Goal: Task Accomplishment & Management: Manage account settings

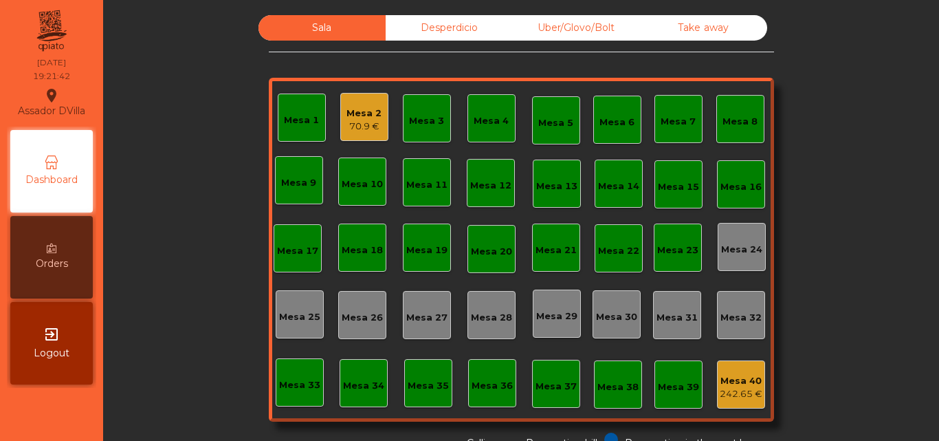
click at [376, 108] on div "Mesa 2 70.9 €" at bounding box center [364, 117] width 48 height 48
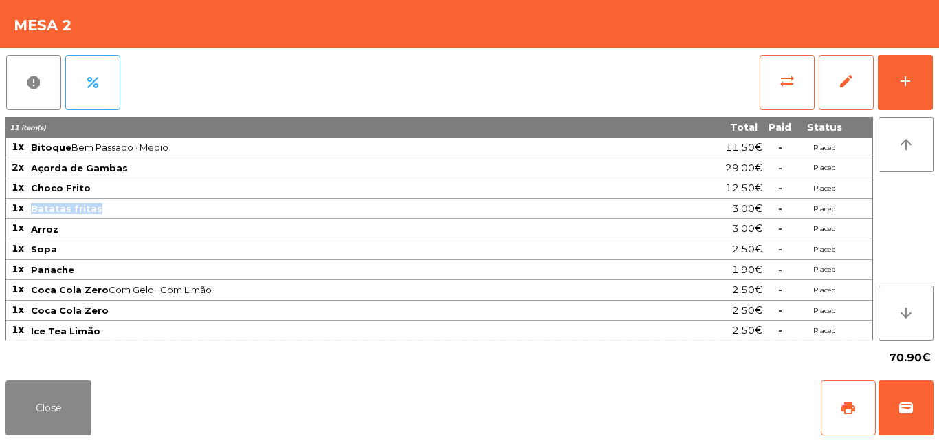
drag, startPoint x: 94, startPoint y: 210, endPoint x: 32, endPoint y: 216, distance: 61.4
click at [32, 216] on td "Batatas fritas" at bounding box center [333, 209] width 606 height 21
click at [96, 229] on span "Arroz" at bounding box center [333, 228] width 604 height 11
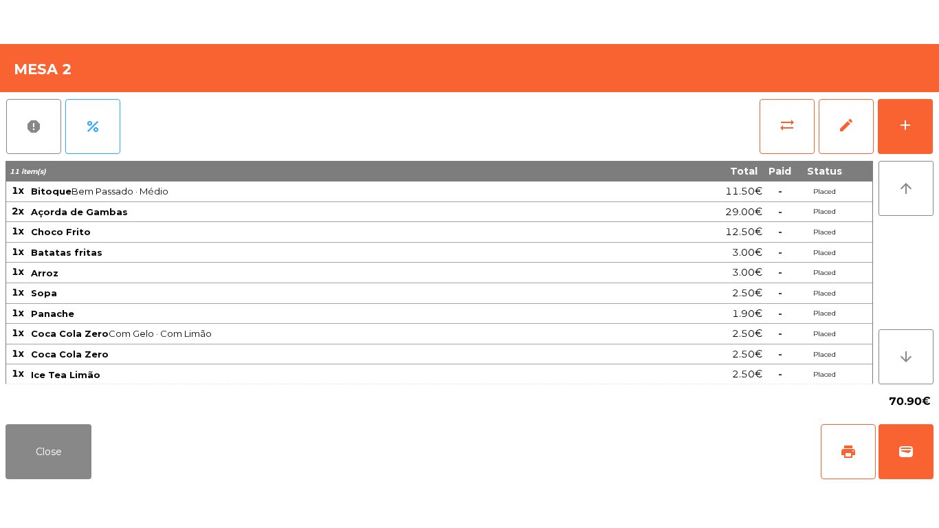
scroll to position [1, 0]
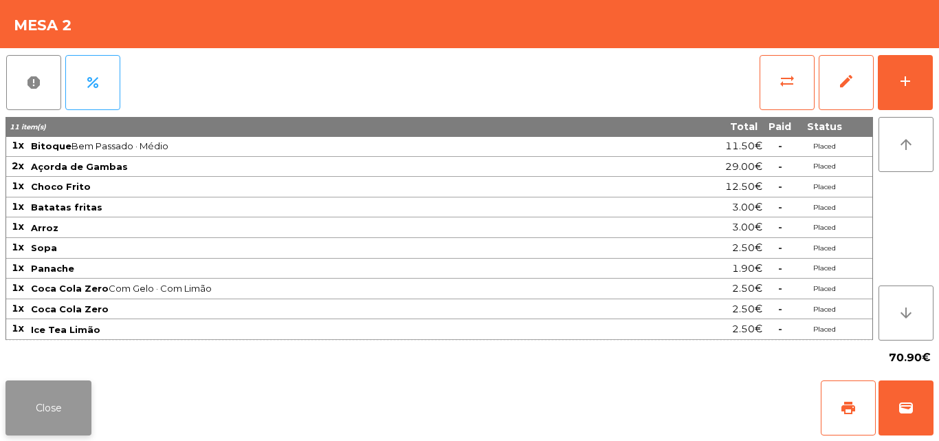
click at [48, 391] on button "Close" at bounding box center [49, 407] width 86 height 55
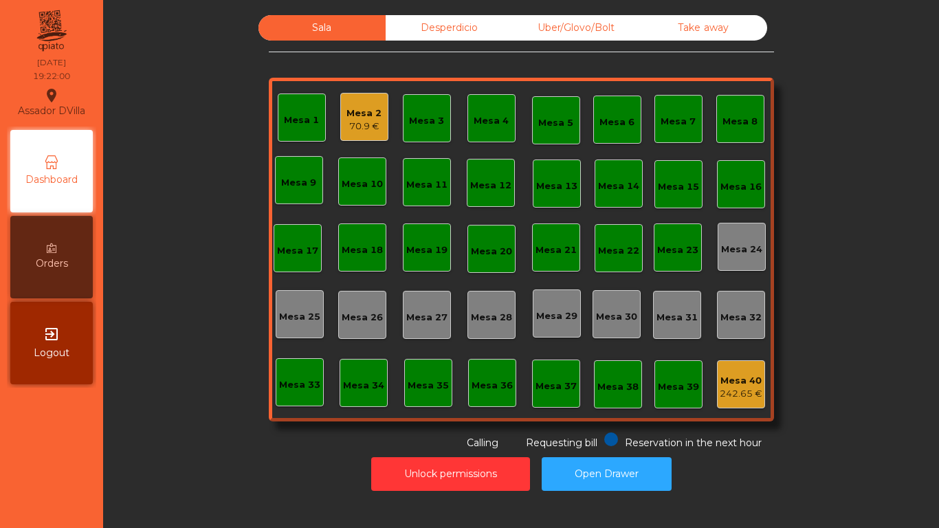
click at [840, 256] on div "Sala Desperdicio Uber/Glovo/Bolt Take away Mesa 1 Mesa 2 70.9 € Mesa 3 Mesa 4 M…" at bounding box center [521, 232] width 799 height 435
click at [351, 113] on div "Mesa 2" at bounding box center [364, 114] width 35 height 14
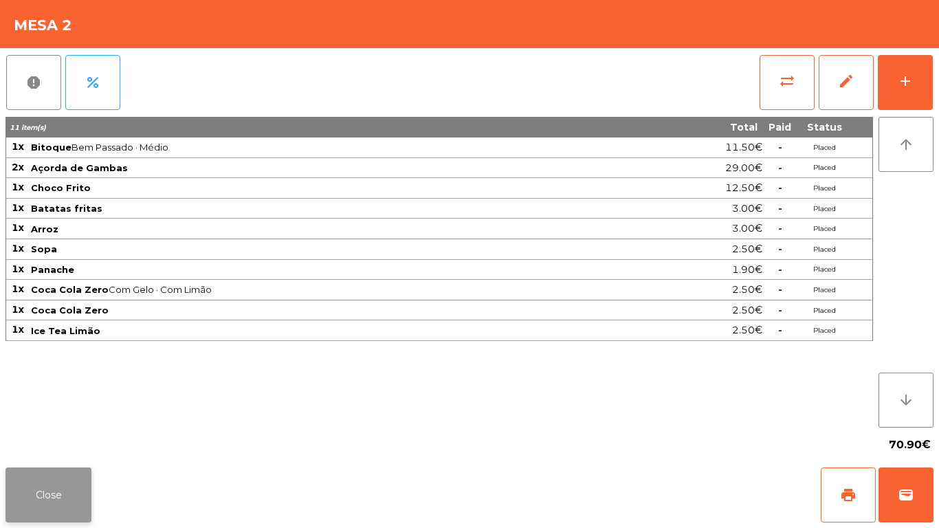
click at [36, 440] on button "Close" at bounding box center [49, 495] width 86 height 55
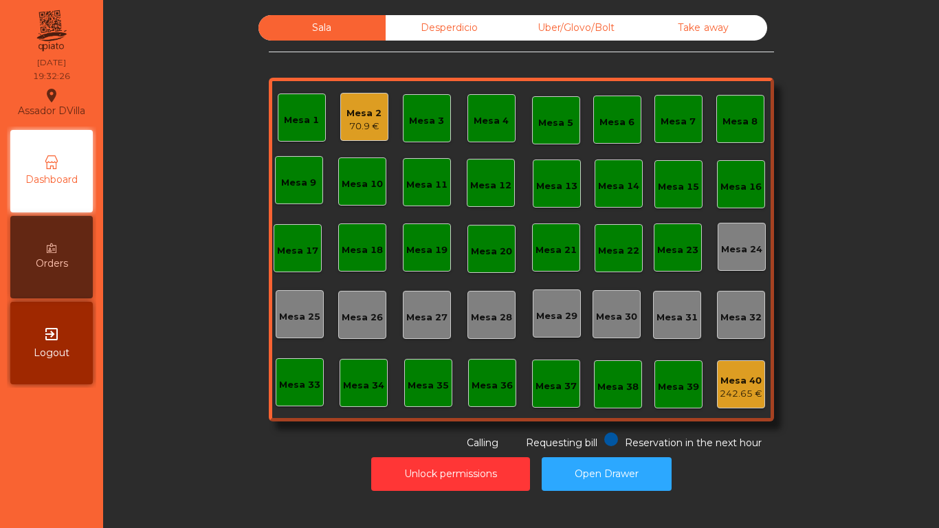
click at [52, 267] on span "Orders" at bounding box center [52, 263] width 32 height 14
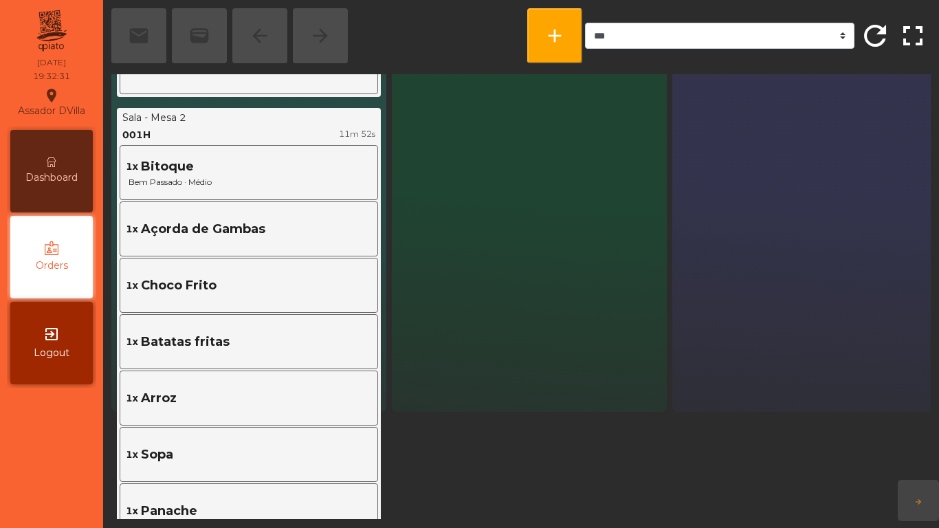
scroll to position [66, 0]
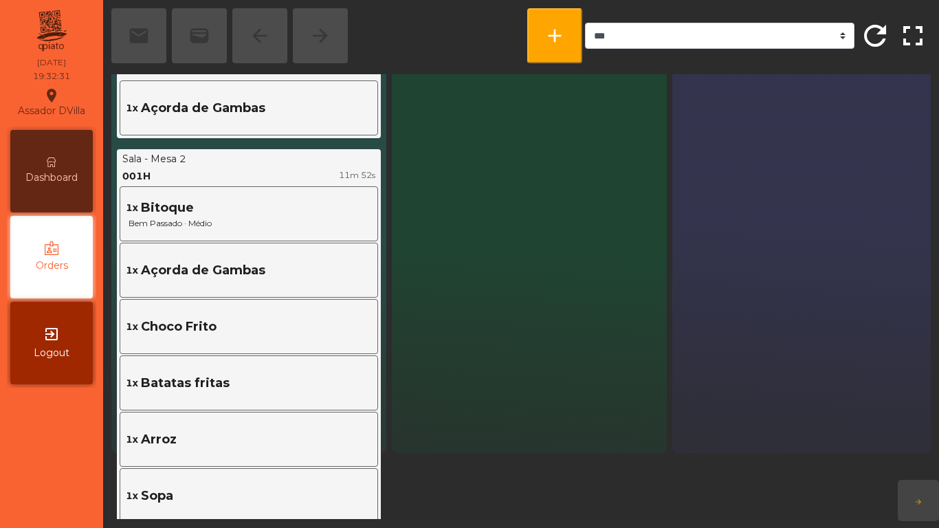
click at [49, 155] on div "Dashboard" at bounding box center [51, 171] width 83 height 83
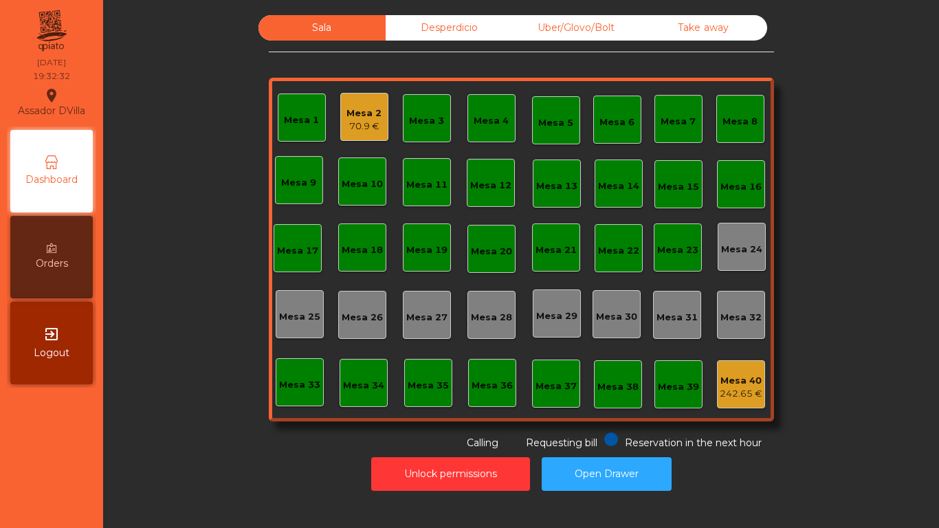
click at [225, 440] on div "Unlock permissions Open Drawer" at bounding box center [521, 473] width 799 height 47
click at [347, 108] on div "Mesa 2" at bounding box center [364, 114] width 35 height 14
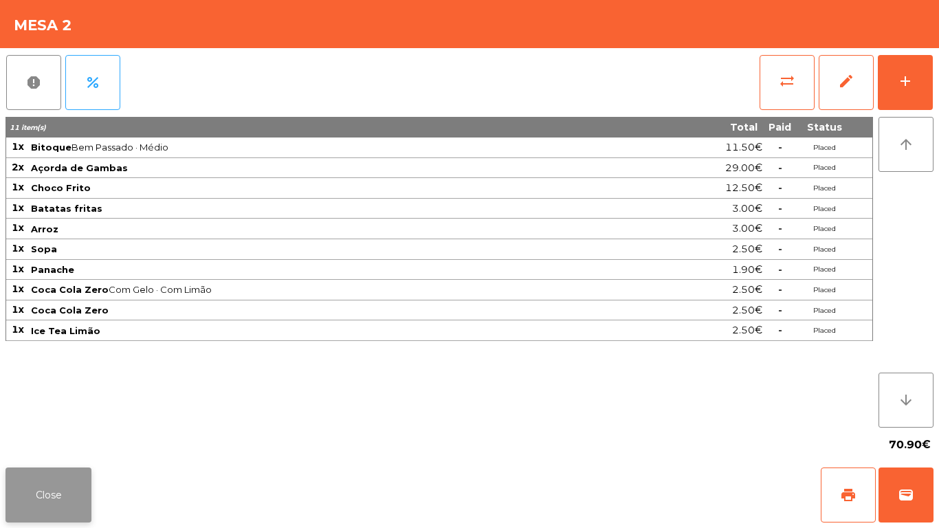
click at [58, 440] on button "Close" at bounding box center [49, 495] width 86 height 55
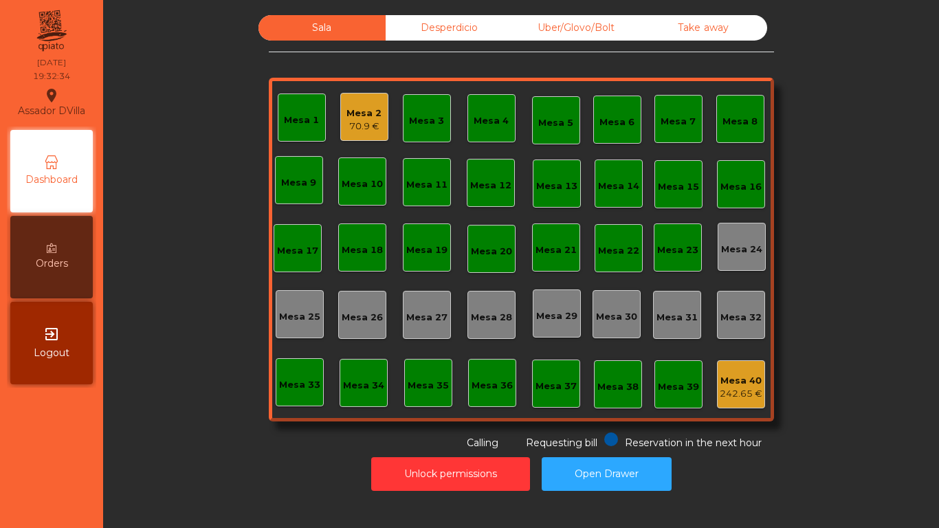
click at [184, 425] on div "Sala Desperdicio Uber/Glovo/Bolt Take away Mesa 1 Mesa 2 70.9 € Mesa 3 Mesa 4 M…" at bounding box center [521, 232] width 799 height 435
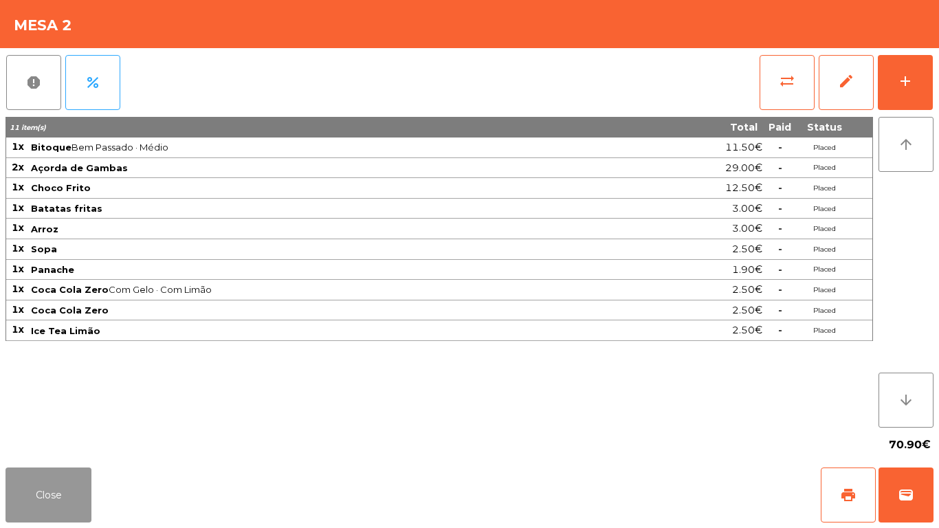
click at [53, 440] on button "Close" at bounding box center [49, 495] width 86 height 55
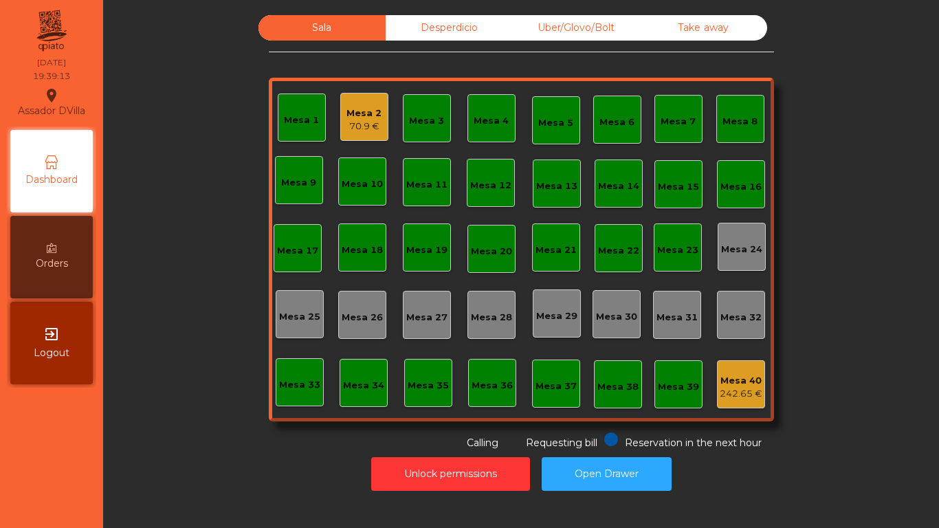
click at [349, 124] on div "70.9 €" at bounding box center [364, 127] width 35 height 14
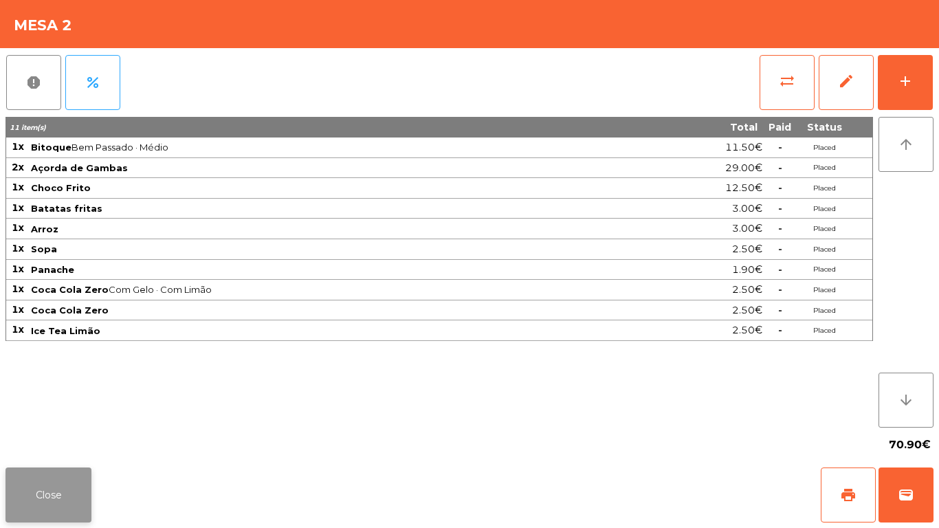
click at [54, 440] on button "Close" at bounding box center [49, 495] width 86 height 55
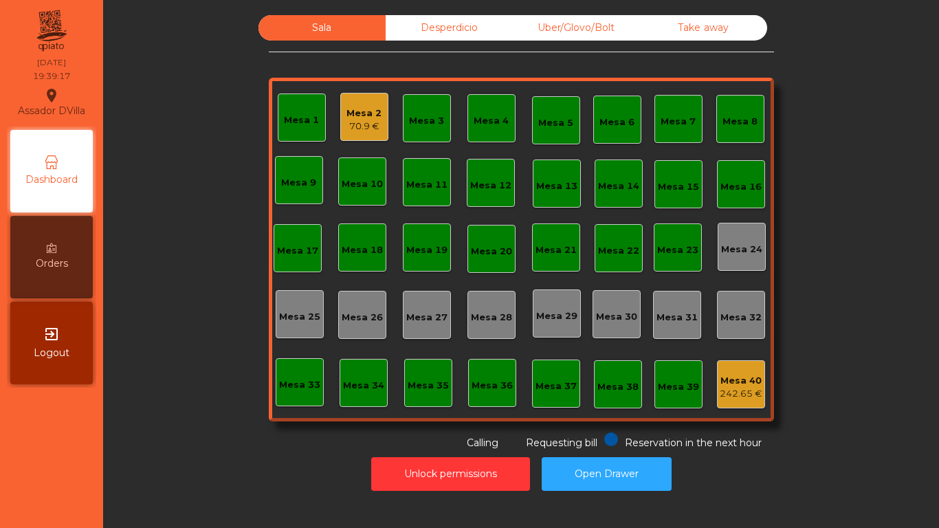
click at [30, 241] on div "Orders" at bounding box center [51, 257] width 83 height 83
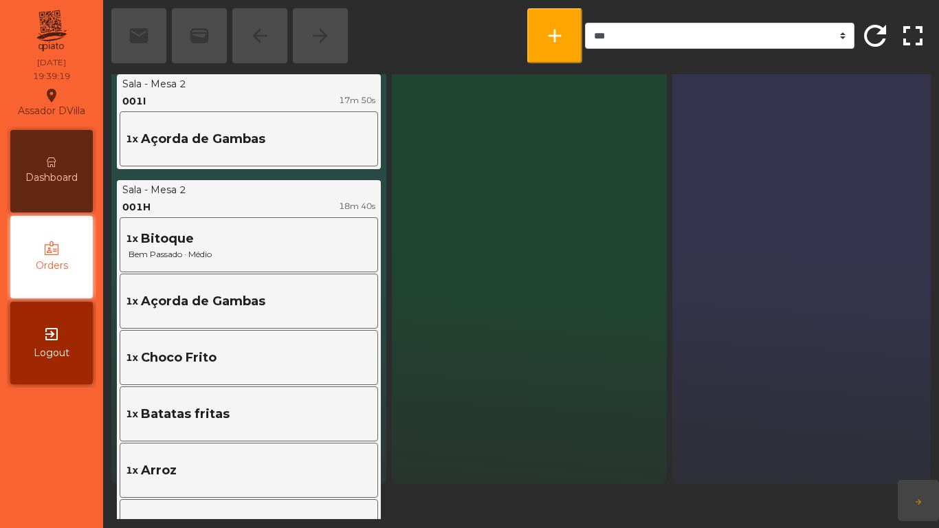
scroll to position [69, 0]
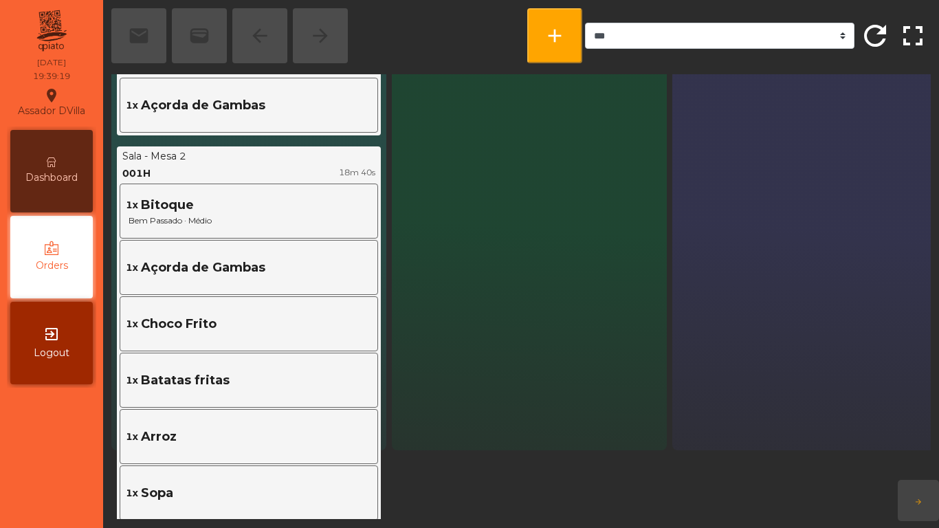
drag, startPoint x: 14, startPoint y: 177, endPoint x: 83, endPoint y: 210, distance: 76.6
click at [17, 177] on div "Dashboard" at bounding box center [51, 171] width 83 height 83
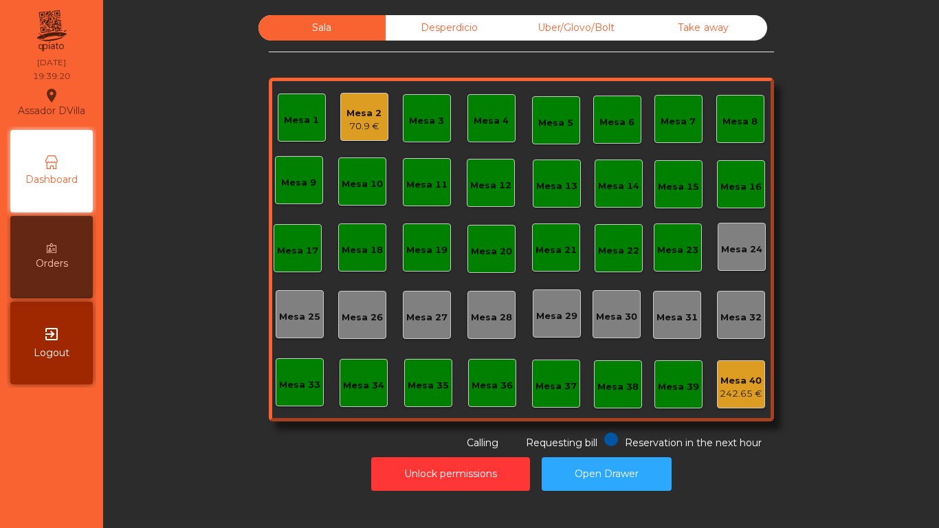
click at [138, 243] on div "Sala Desperdicio Uber/Glovo/Bolt Take away Mesa 1 Mesa 2 70.9 € Mesa 3 Mesa 4 M…" at bounding box center [521, 232] width 799 height 435
click at [604, 22] on div "Uber/Glovo/Bolt" at bounding box center [576, 27] width 127 height 25
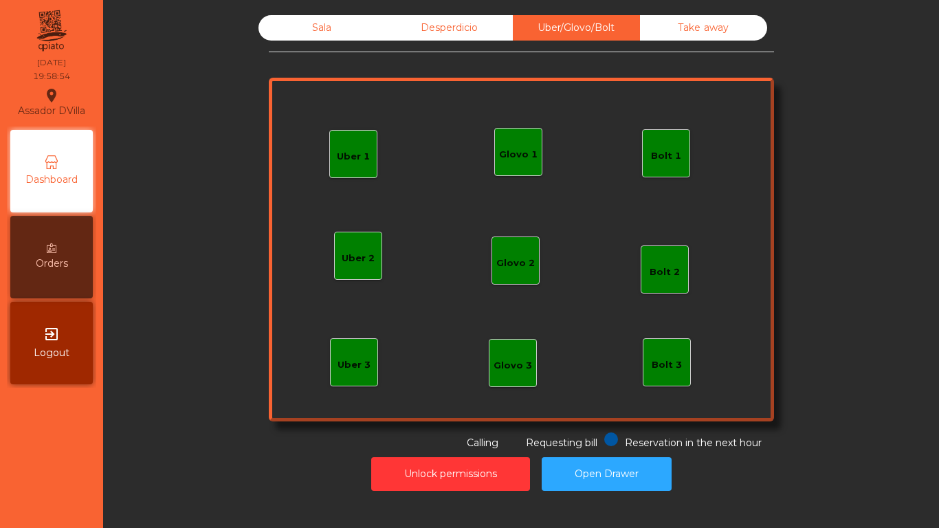
click at [669, 164] on div "Bolt 1" at bounding box center [666, 153] width 48 height 48
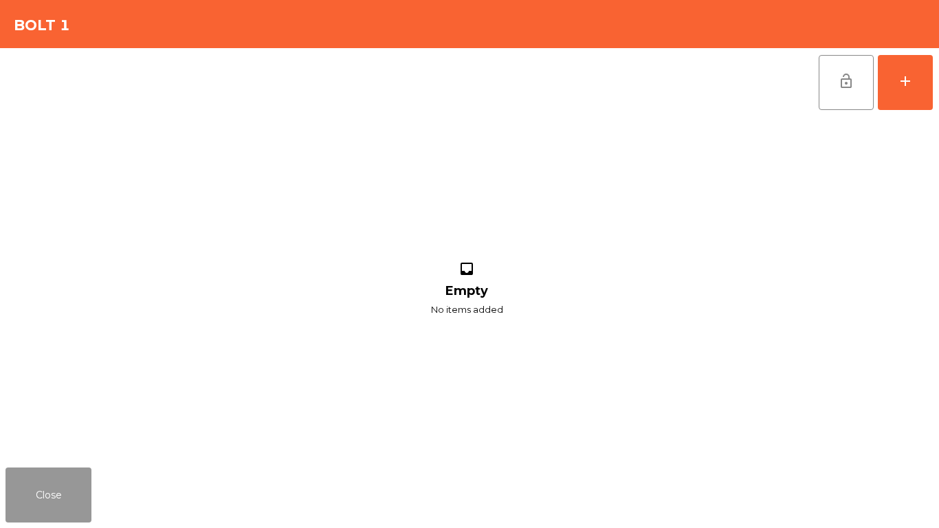
drag, startPoint x: 52, startPoint y: 512, endPoint x: 425, endPoint y: 225, distance: 471.1
click at [53, 440] on button "Close" at bounding box center [49, 495] width 86 height 55
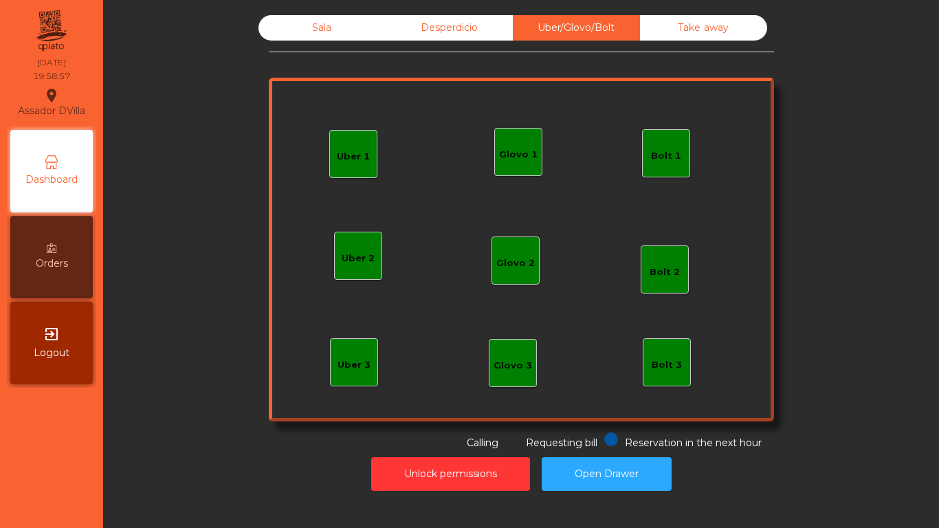
click at [517, 156] on div "Glovo 1" at bounding box center [518, 155] width 39 height 14
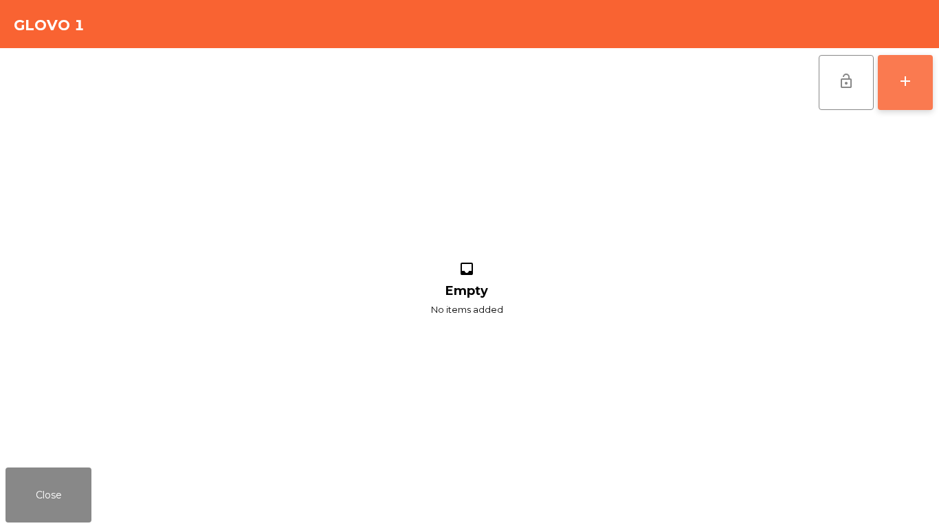
click at [903, 90] on button "add" at bounding box center [905, 82] width 55 height 55
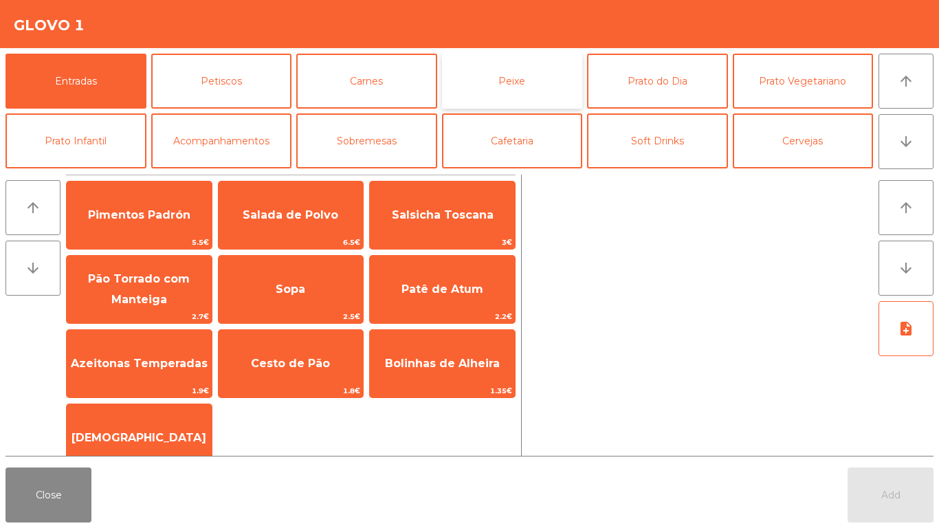
click at [450, 95] on button "Peixe" at bounding box center [512, 81] width 141 height 55
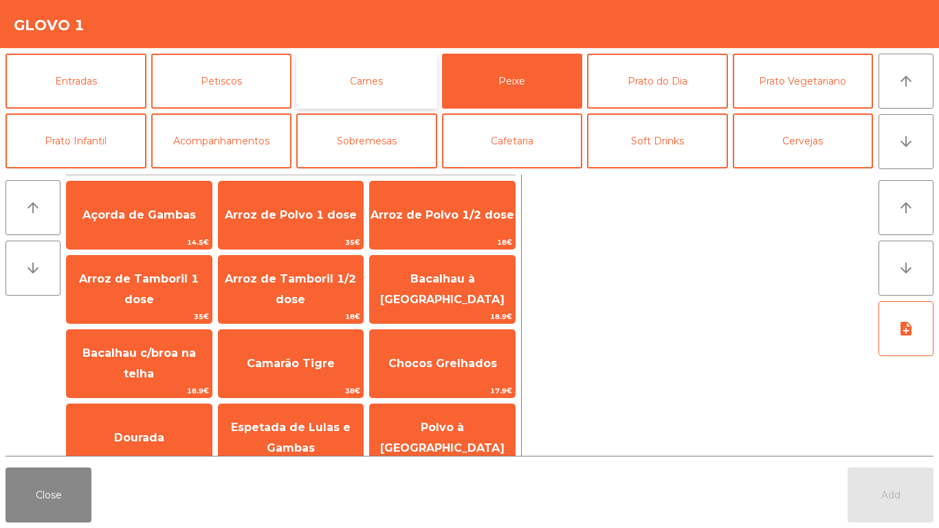
click at [375, 89] on button "Carnes" at bounding box center [366, 81] width 141 height 55
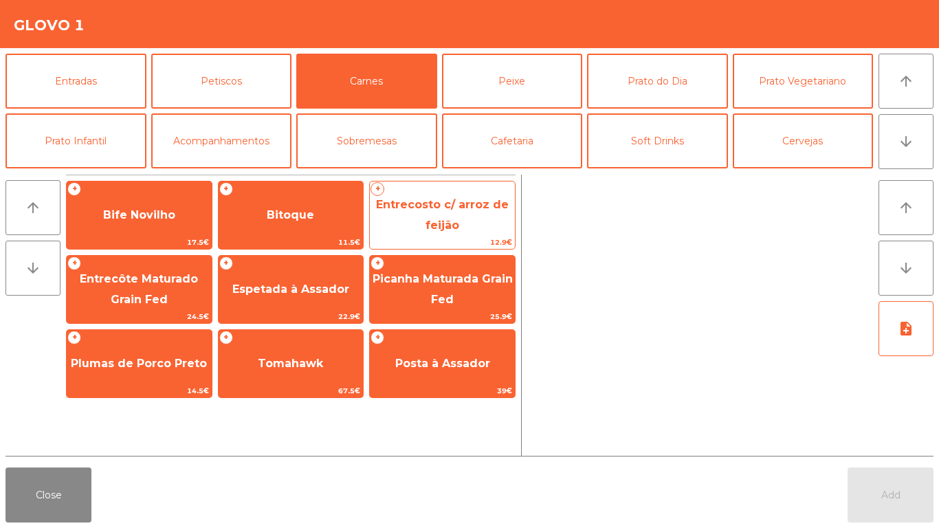
click at [436, 215] on span "Entrecosto c/ arroz de feijão" at bounding box center [442, 215] width 145 height 58
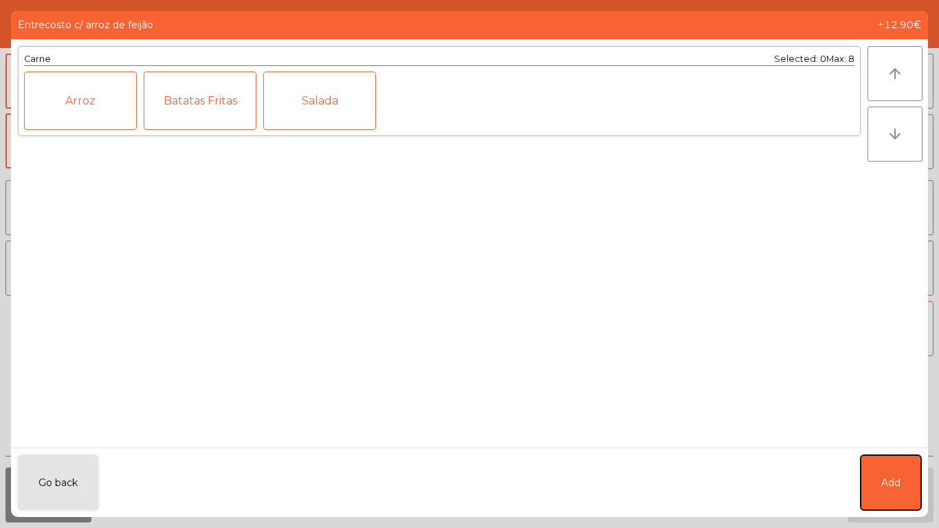
click at [869, 440] on button "Add" at bounding box center [891, 482] width 61 height 55
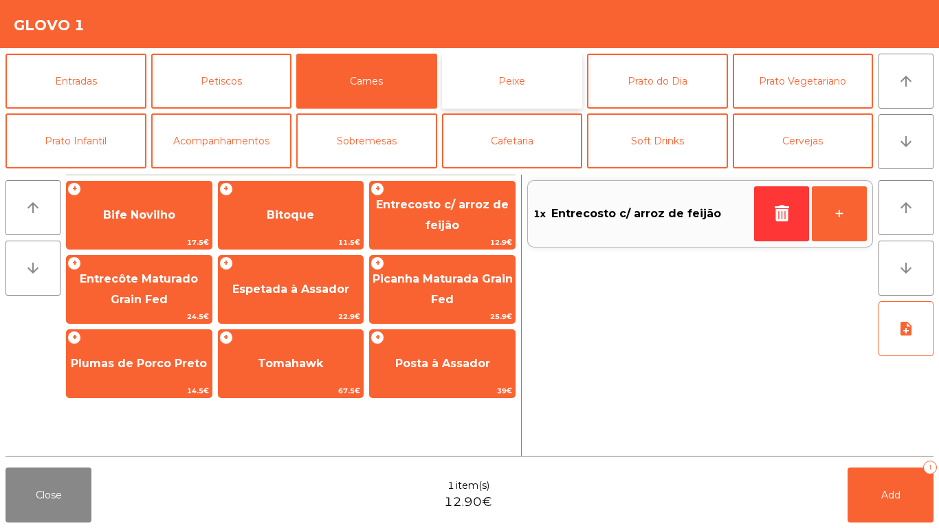
click at [480, 84] on button "Peixe" at bounding box center [512, 81] width 141 height 55
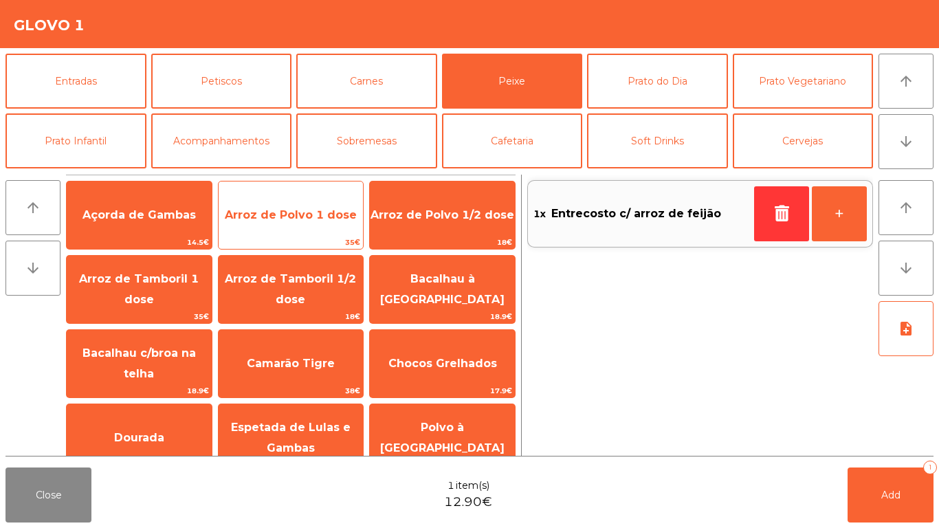
click at [321, 218] on span "Arroz de Polvo 1 dose" at bounding box center [291, 214] width 132 height 13
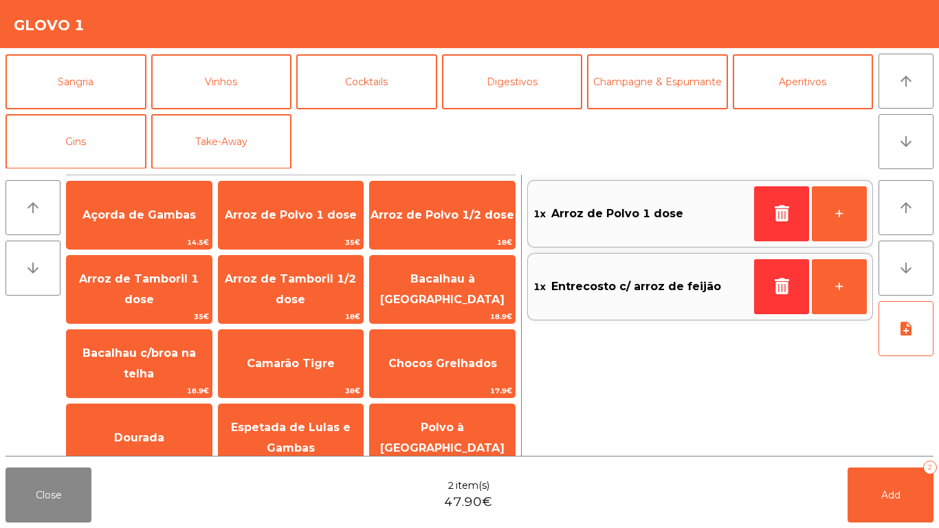
scroll to position [120, 0]
click at [263, 155] on button "Take-Away" at bounding box center [221, 140] width 141 height 55
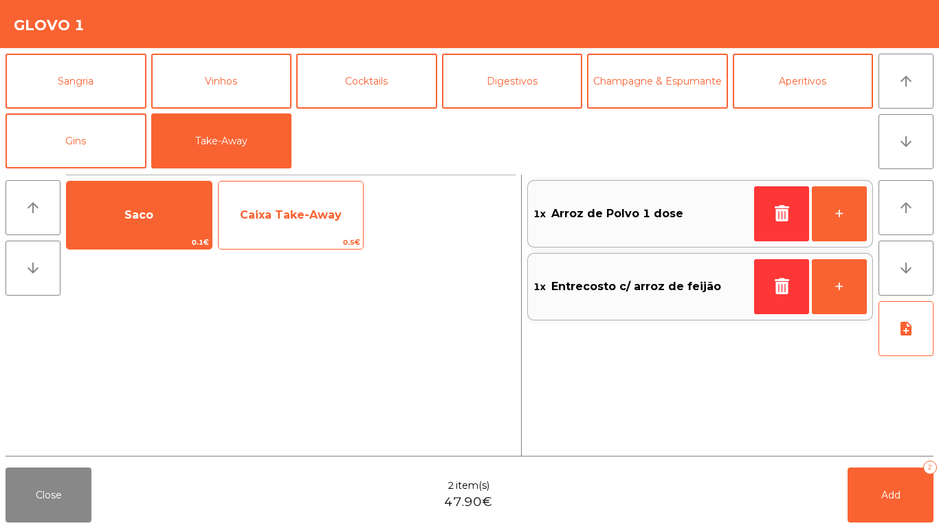
click at [270, 210] on span "Caixa Take-Away" at bounding box center [291, 214] width 102 height 13
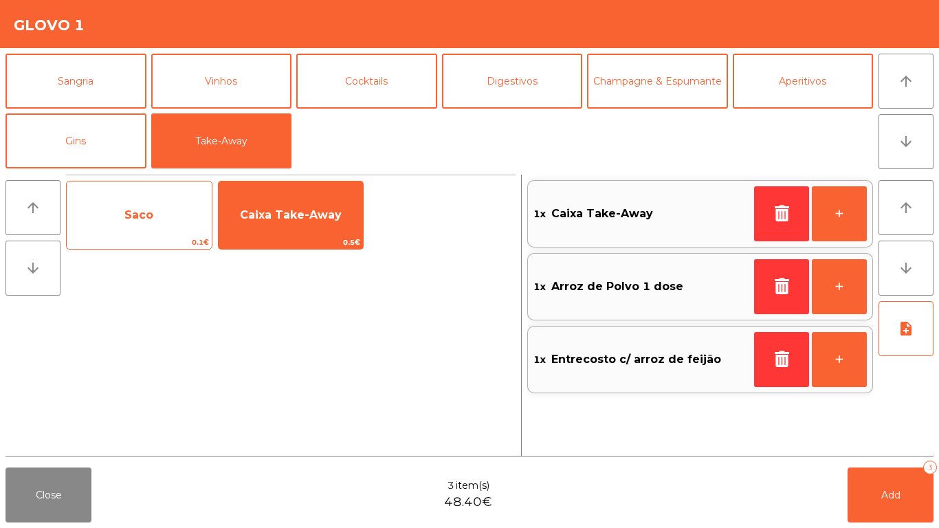
click at [165, 226] on span "Saco" at bounding box center [139, 215] width 145 height 37
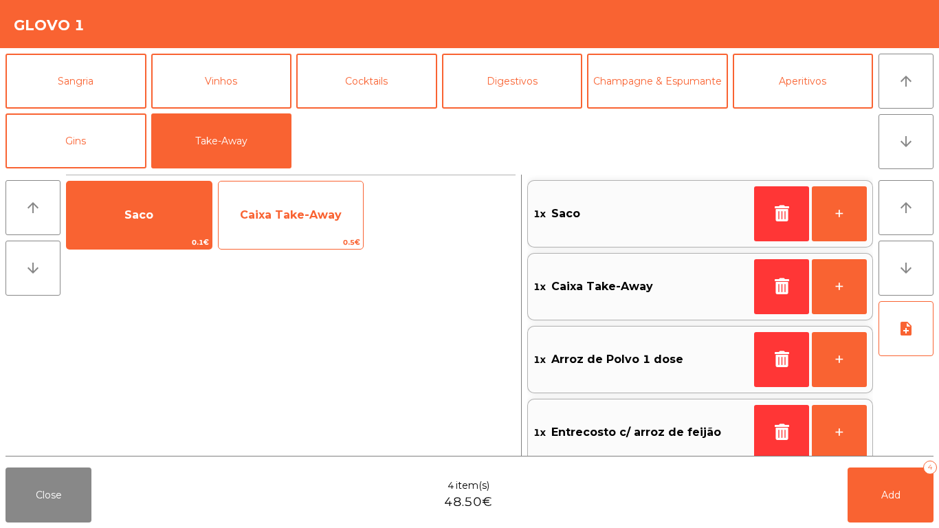
click at [261, 204] on span "Caixa Take-Away" at bounding box center [291, 215] width 145 height 37
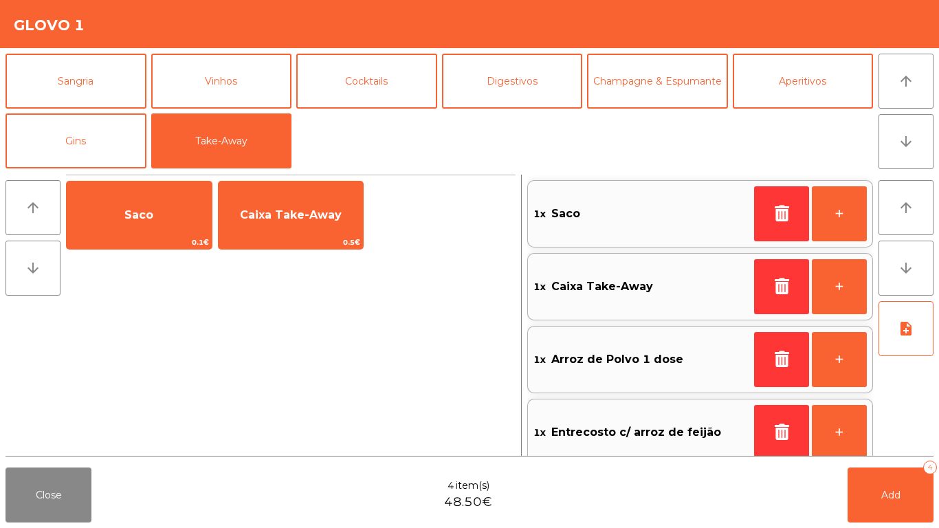
scroll to position [6, 0]
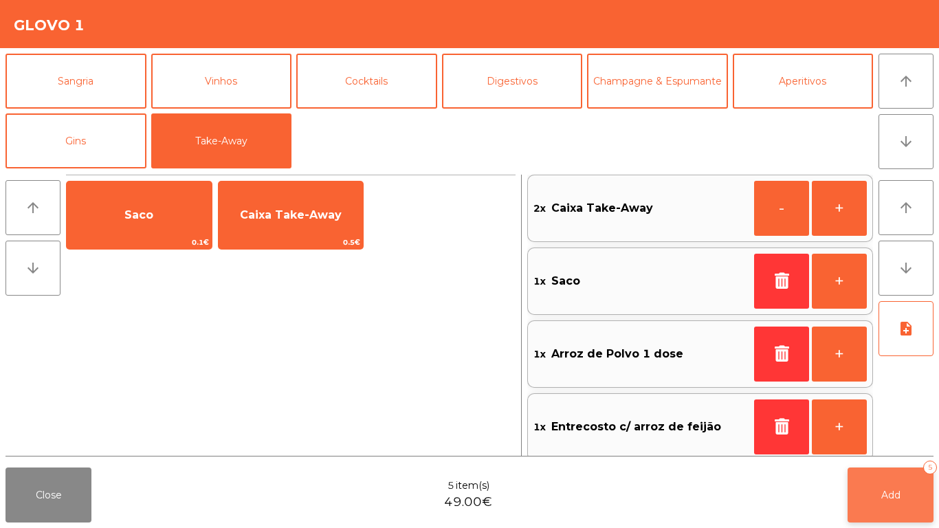
click at [883, 440] on span "Add" at bounding box center [890, 495] width 19 height 12
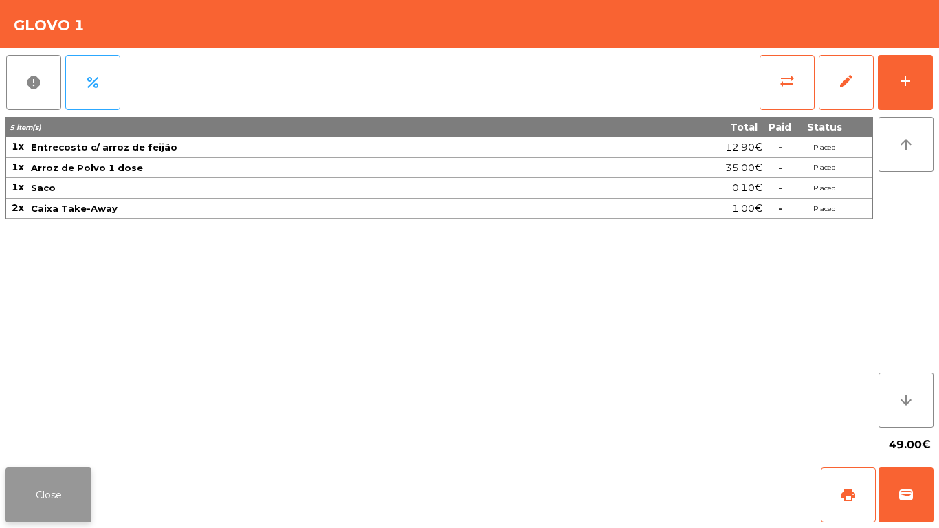
click at [53, 440] on button "Close" at bounding box center [49, 495] width 86 height 55
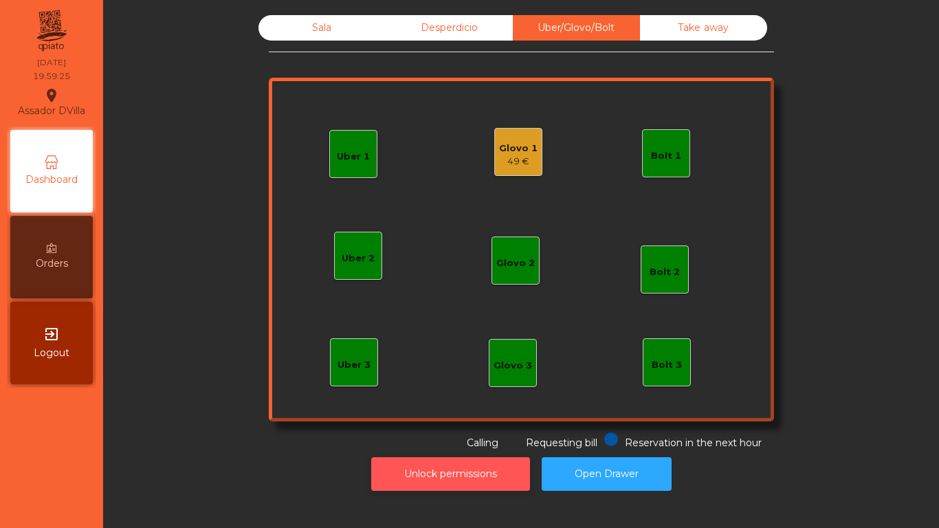
click at [421, 440] on button "Unlock permissions" at bounding box center [450, 474] width 159 height 34
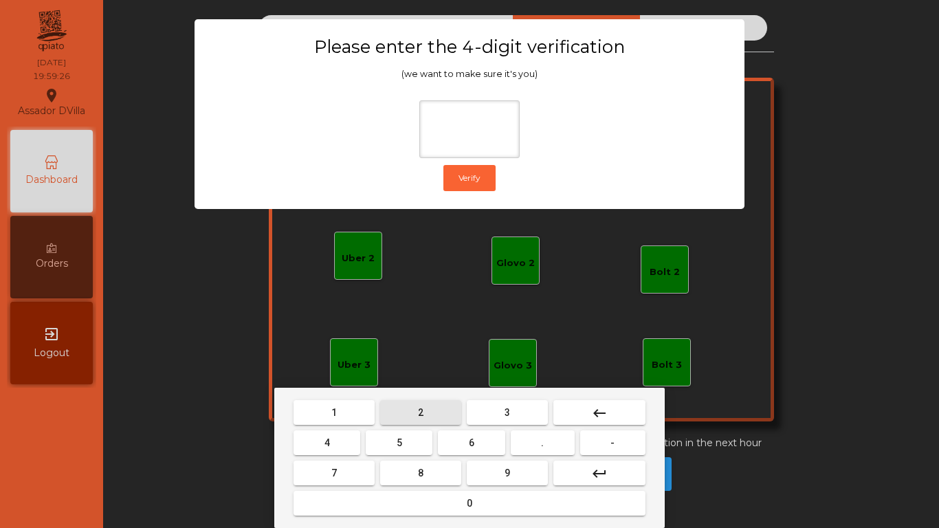
click at [430, 413] on button "2" at bounding box center [420, 412] width 81 height 25
click at [335, 440] on button "4" at bounding box center [327, 442] width 67 height 25
click at [455, 440] on button "6" at bounding box center [471, 442] width 67 height 25
click at [511, 440] on button "9" at bounding box center [507, 473] width 81 height 25
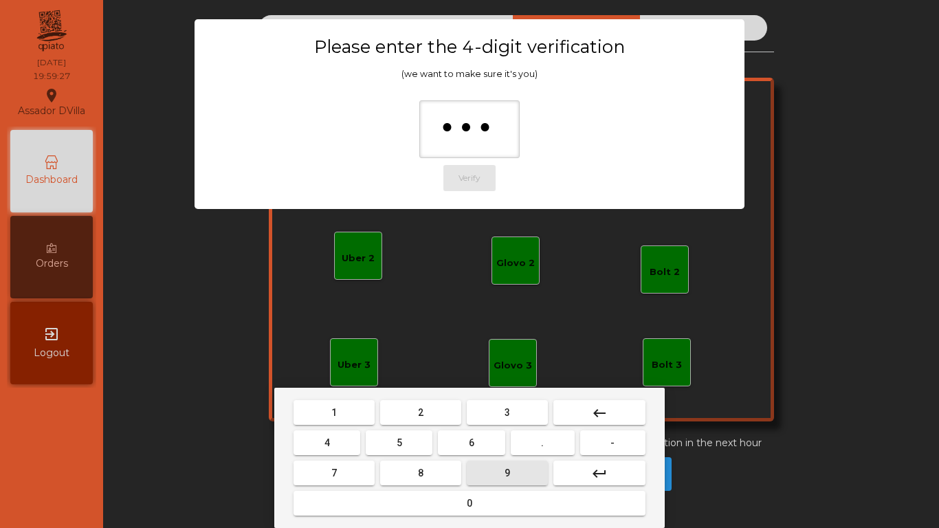
type input "****"
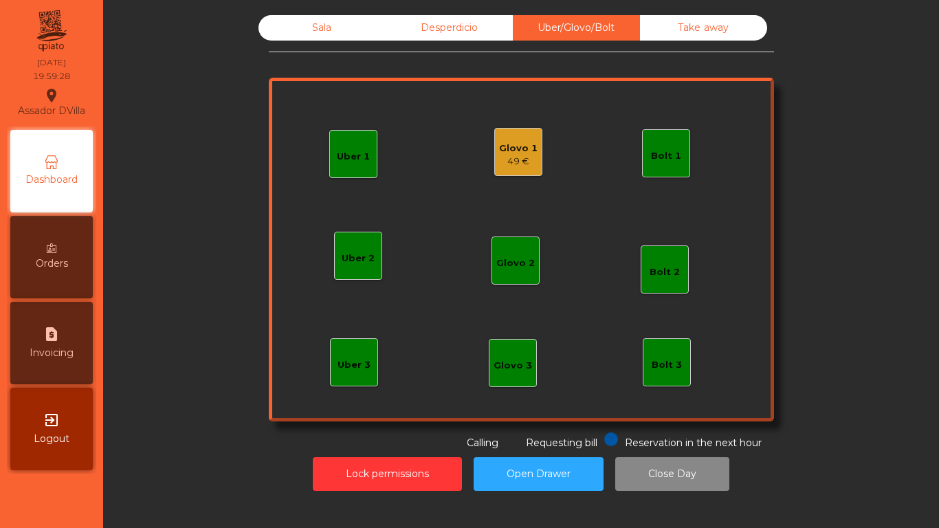
click at [502, 146] on div "Glovo 1" at bounding box center [518, 149] width 39 height 14
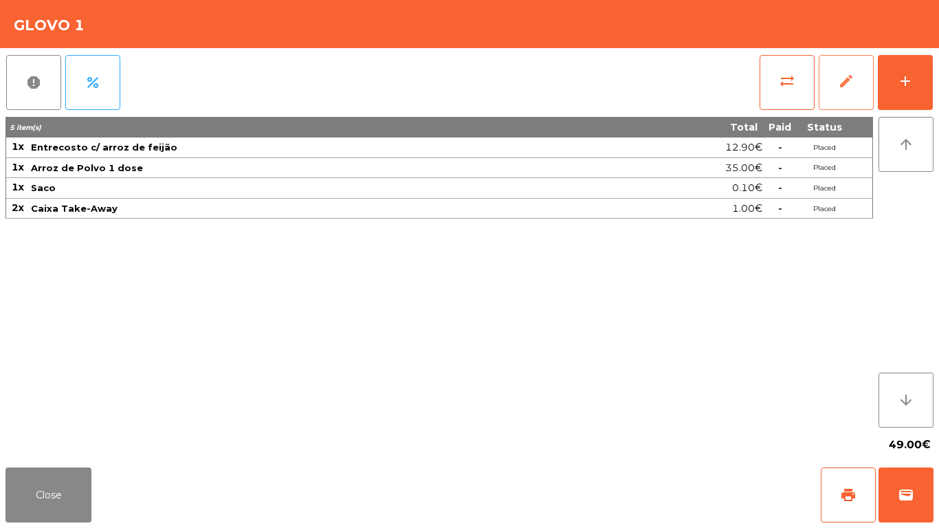
click at [835, 87] on button "edit" at bounding box center [846, 82] width 55 height 55
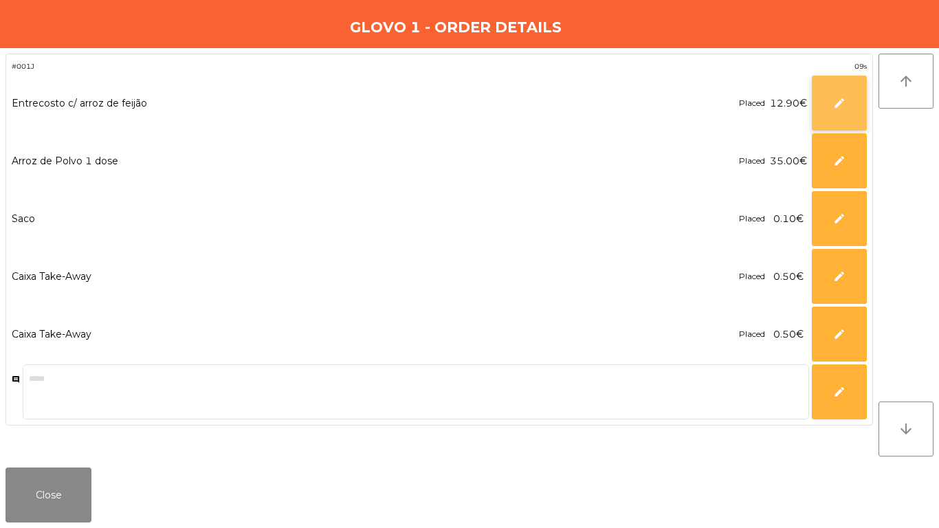
click at [839, 112] on button "edit" at bounding box center [839, 103] width 55 height 55
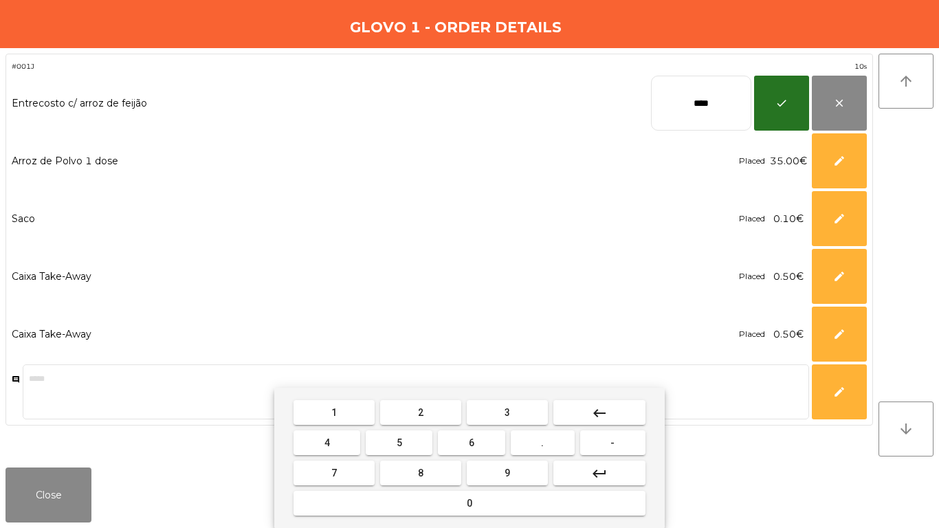
click at [714, 120] on input "****" at bounding box center [701, 103] width 100 height 55
type input "*****"
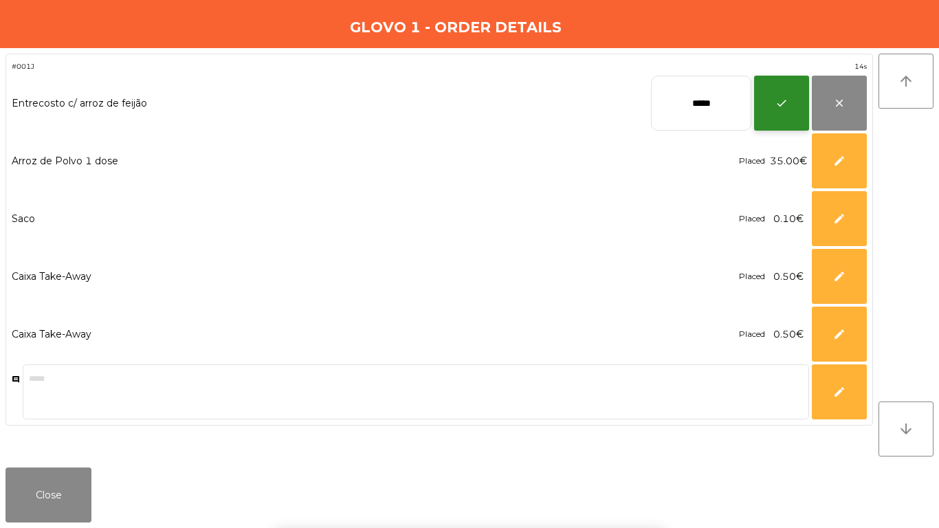
click at [795, 106] on button "check" at bounding box center [781, 103] width 55 height 55
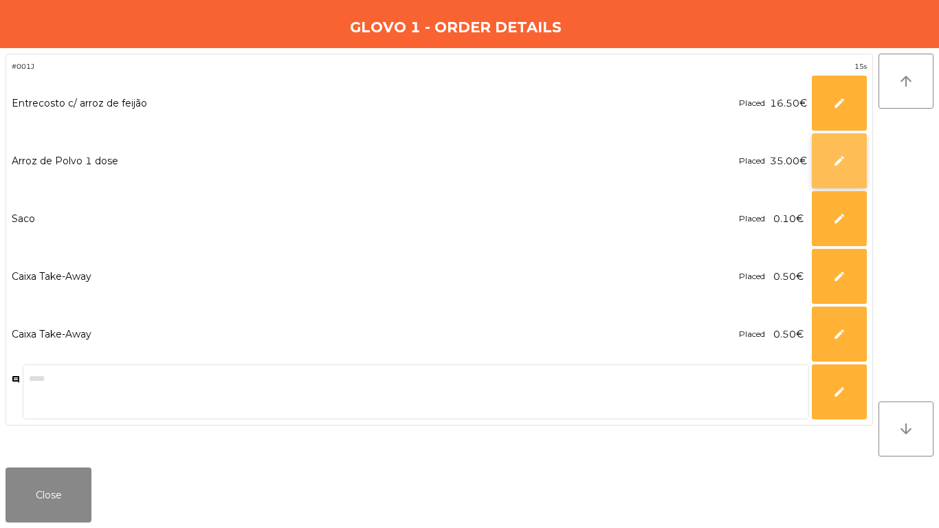
click at [822, 163] on button "edit" at bounding box center [839, 160] width 55 height 55
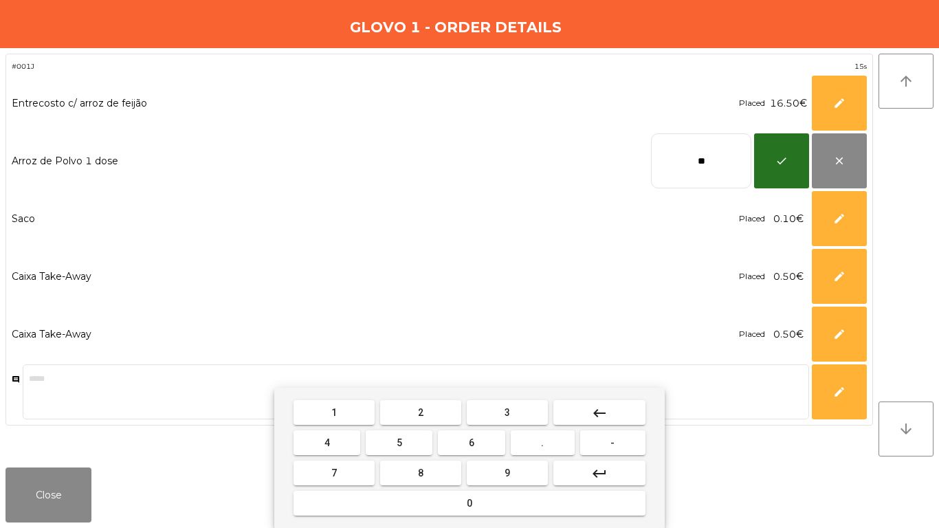
click at [681, 168] on input "**" at bounding box center [701, 160] width 100 height 55
click at [680, 167] on input "**" at bounding box center [701, 160] width 100 height 55
type input "*****"
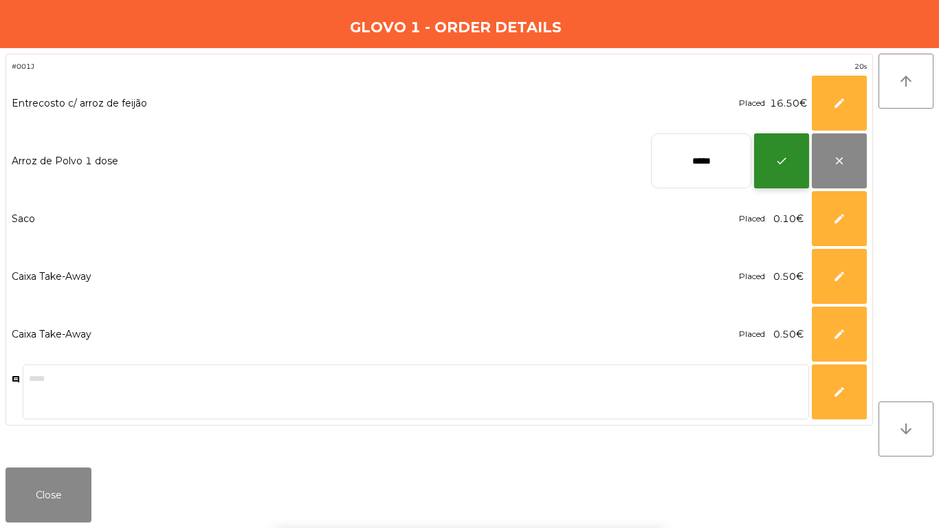
click at [765, 170] on button "check" at bounding box center [781, 160] width 55 height 55
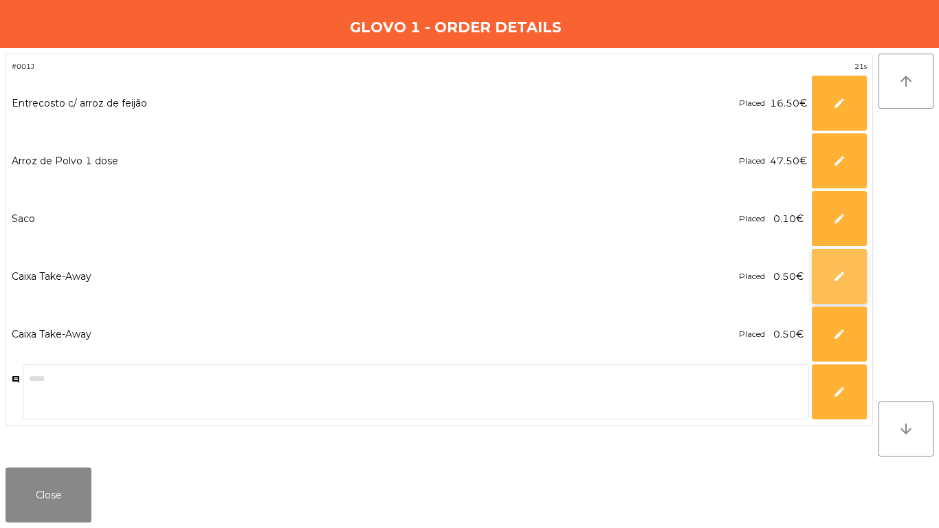
click at [830, 263] on button "edit" at bounding box center [839, 276] width 55 height 55
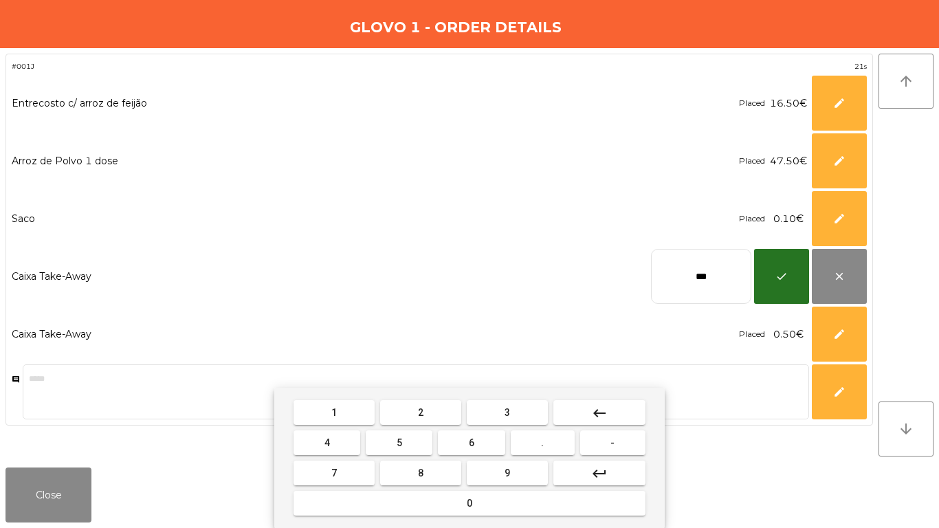
click at [703, 257] on input "***" at bounding box center [701, 276] width 100 height 55
type input "****"
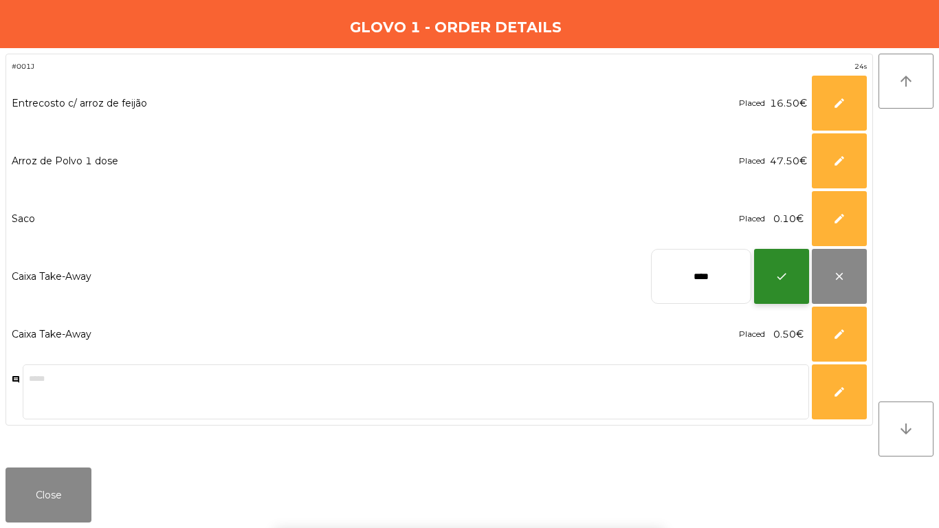
click at [775, 284] on button "check" at bounding box center [781, 276] width 55 height 55
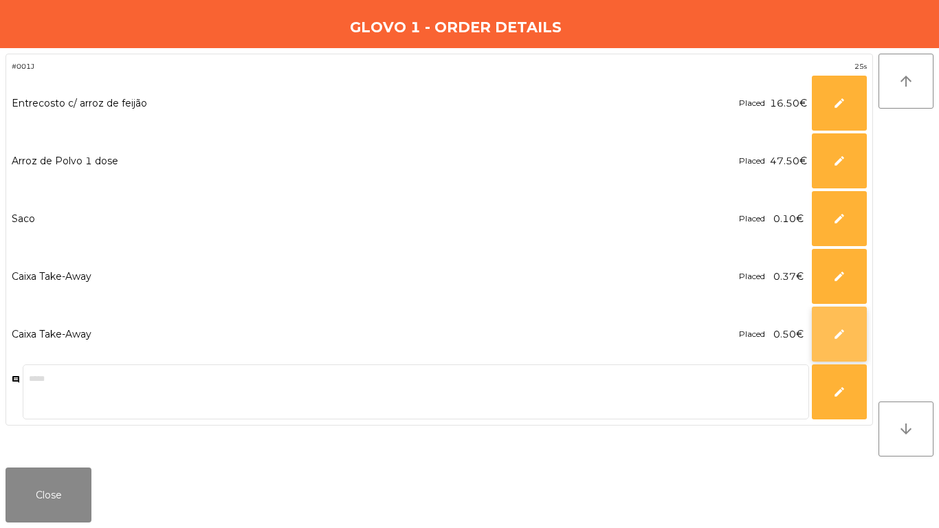
click at [838, 342] on button "edit" at bounding box center [839, 334] width 55 height 55
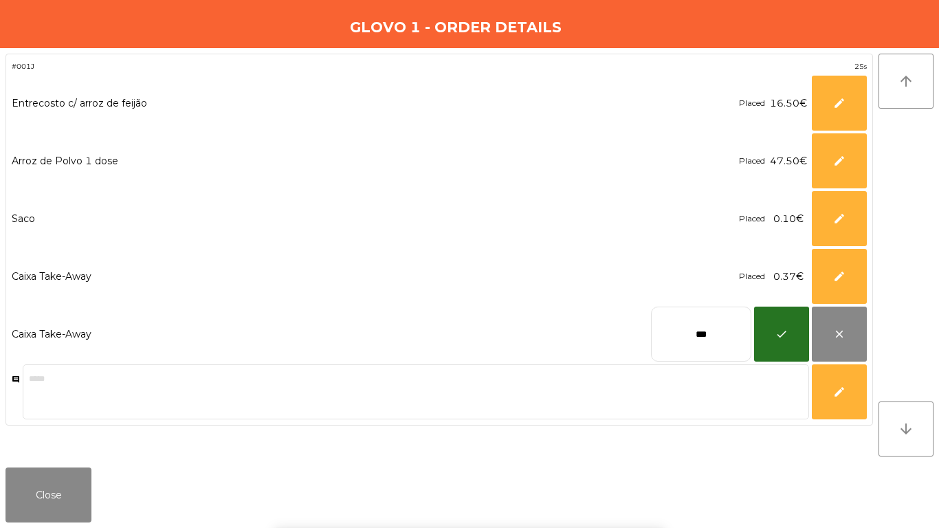
click at [737, 328] on input "***" at bounding box center [701, 334] width 100 height 55
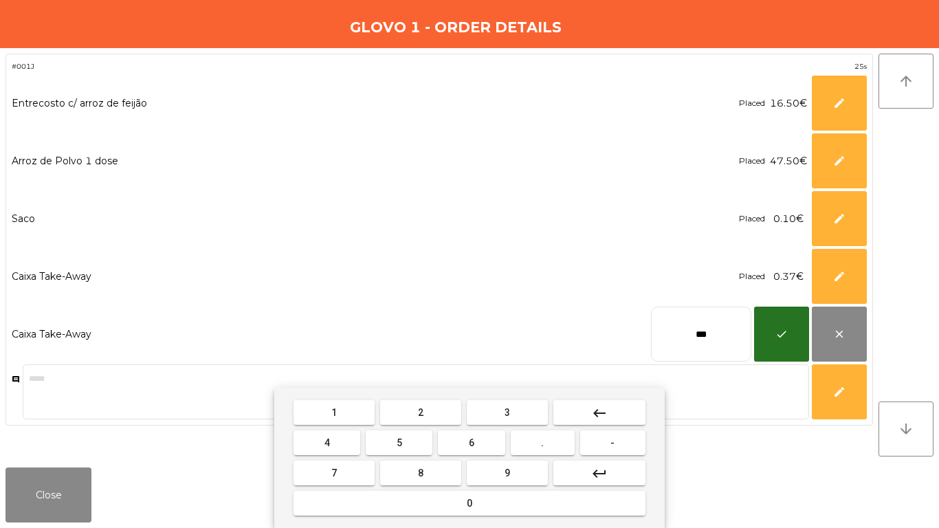
click at [737, 328] on input "***" at bounding box center [701, 334] width 100 height 55
type input "****"
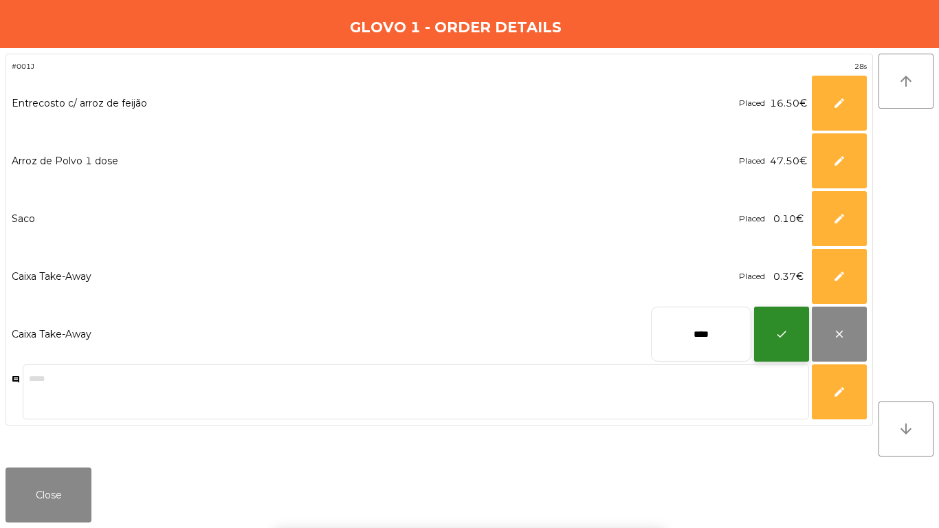
click at [779, 338] on span "check" at bounding box center [782, 334] width 12 height 12
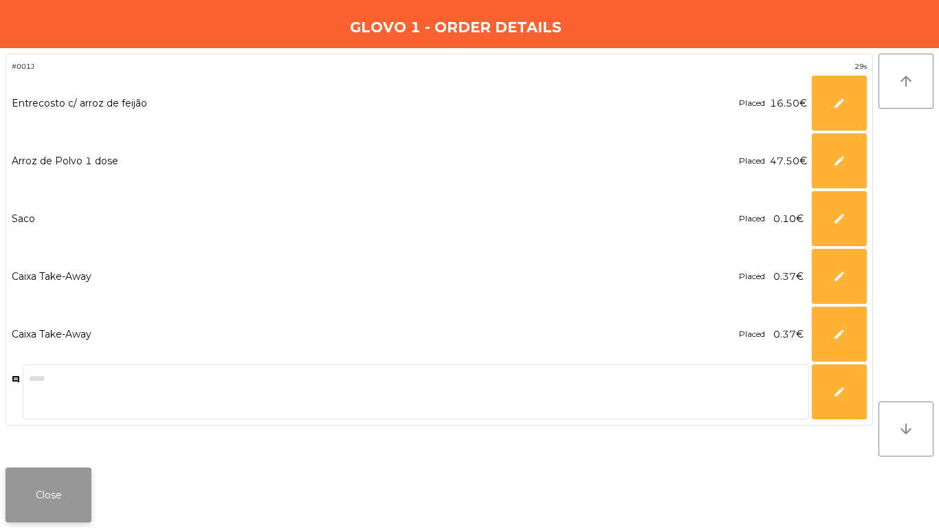
click at [47, 440] on button "Close" at bounding box center [49, 495] width 86 height 55
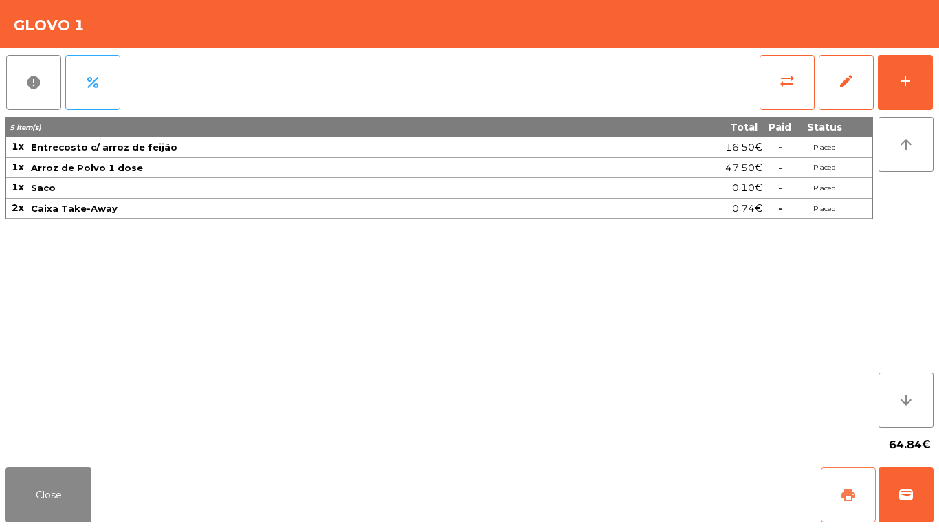
click at [840, 440] on button "print" at bounding box center [848, 495] width 55 height 55
click at [882, 440] on button "wallet" at bounding box center [906, 495] width 55 height 55
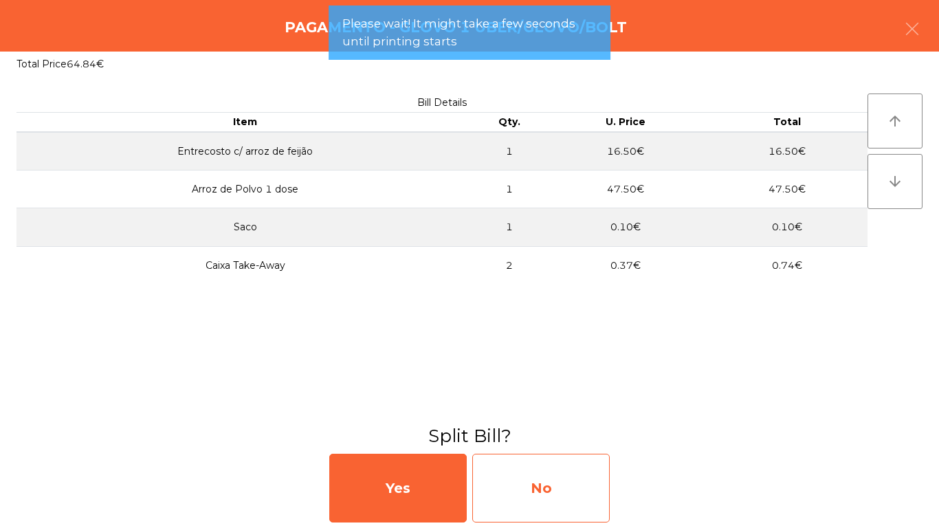
click at [549, 440] on div "No" at bounding box center [541, 488] width 138 height 69
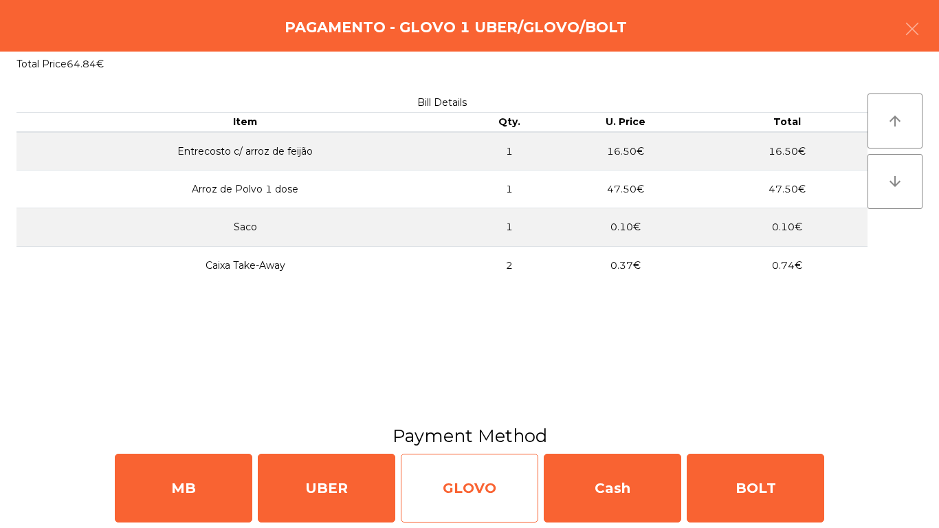
click at [430, 440] on div "GLOVO" at bounding box center [470, 488] width 138 height 69
select select "**"
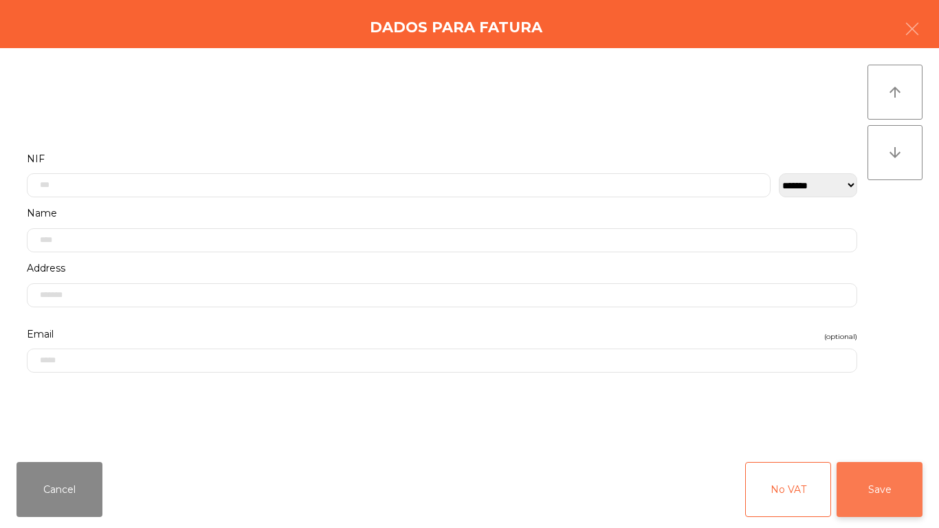
click at [846, 440] on button "Save" at bounding box center [880, 489] width 86 height 55
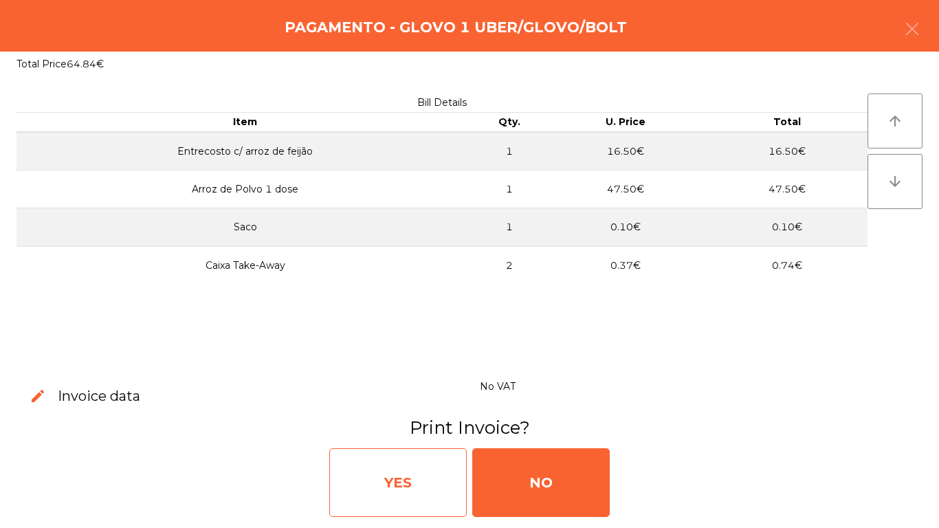
click at [426, 440] on div "YES" at bounding box center [398, 482] width 138 height 69
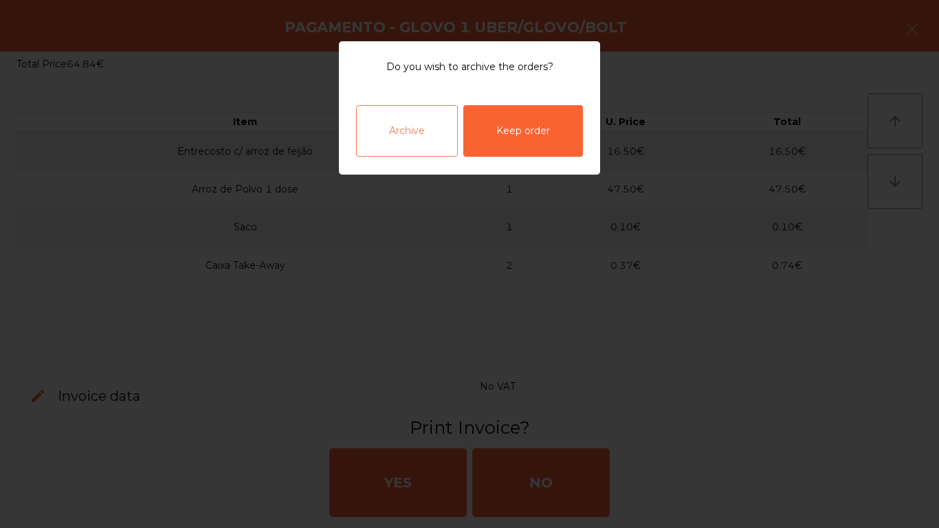
click at [383, 117] on div "Archive" at bounding box center [407, 131] width 102 height 52
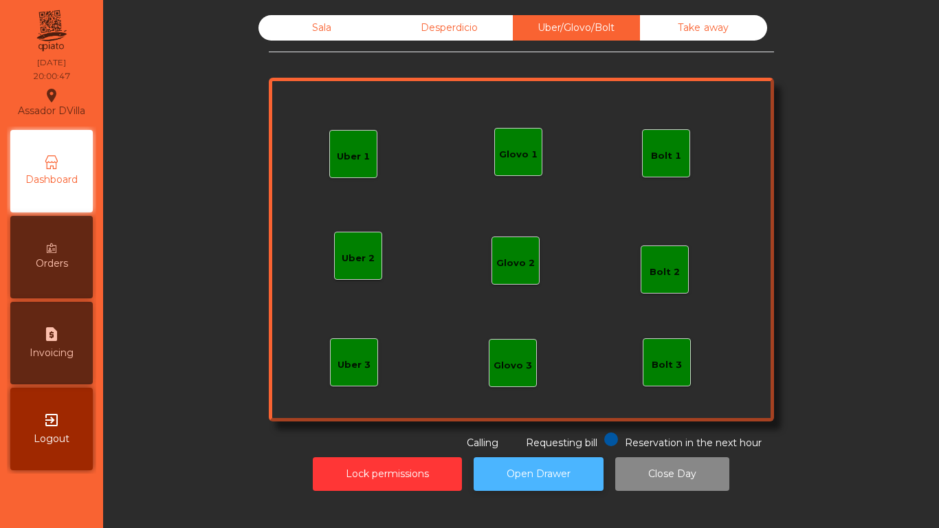
click at [509, 440] on button "Open Drawer" at bounding box center [539, 474] width 130 height 34
click at [430, 24] on div "Desperdicio" at bounding box center [449, 27] width 127 height 25
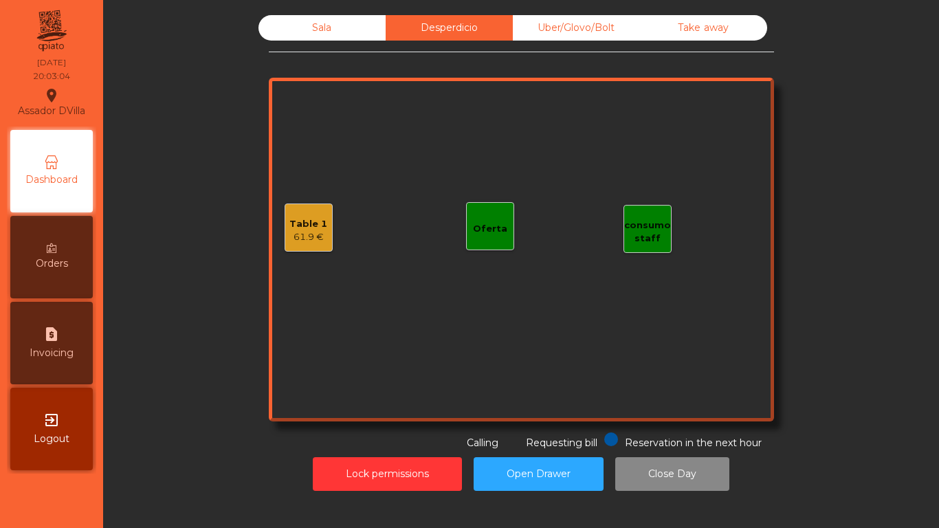
click at [611, 36] on div "Uber/Glovo/Bolt" at bounding box center [576, 27] width 127 height 25
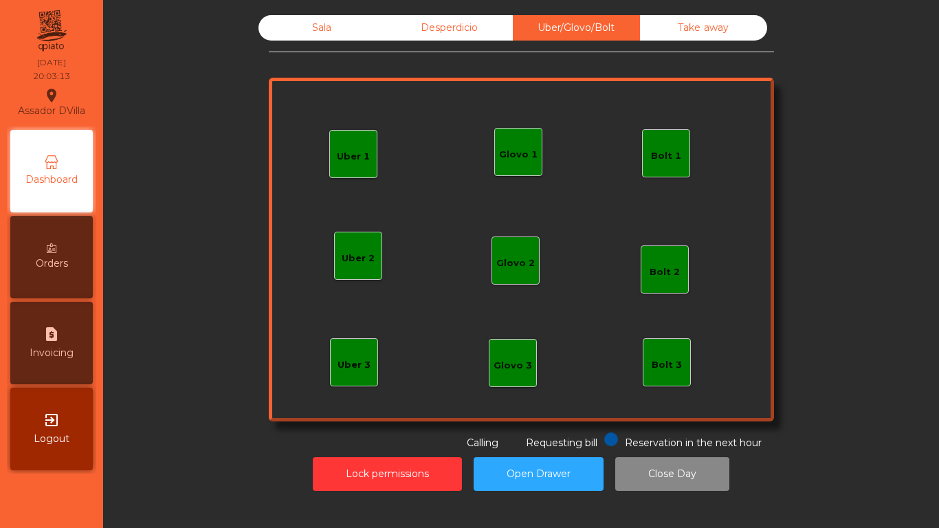
click at [663, 153] on div "Bolt 1" at bounding box center [666, 156] width 30 height 14
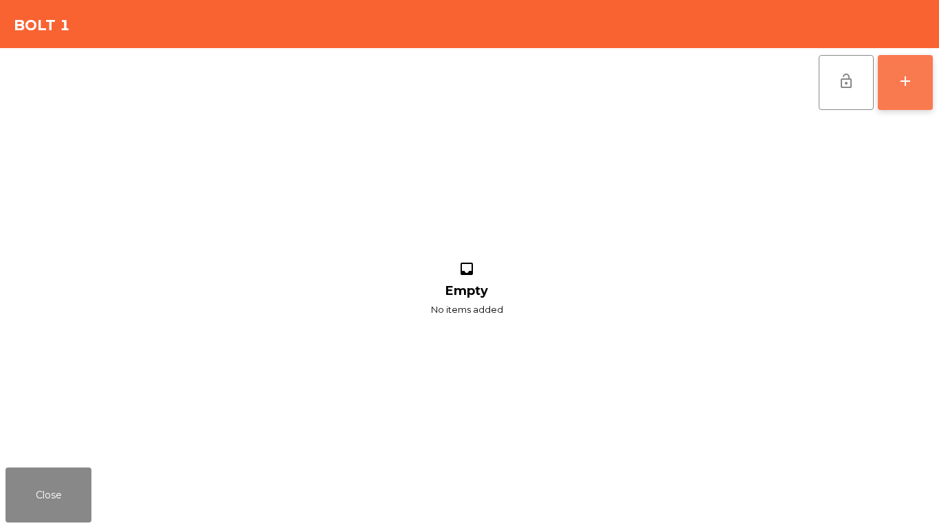
click at [921, 89] on button "add" at bounding box center [905, 82] width 55 height 55
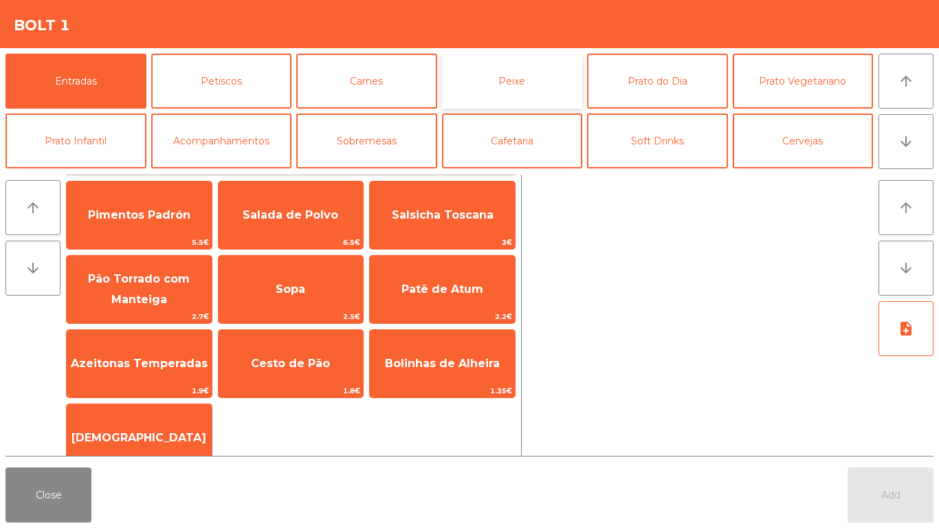
click at [508, 100] on button "Peixe" at bounding box center [512, 81] width 141 height 55
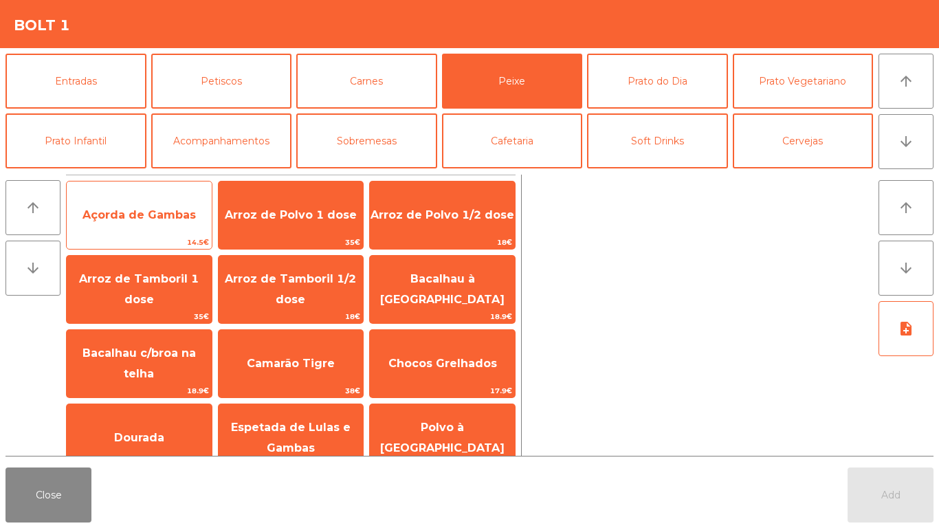
click at [172, 192] on div "Açorda de Gambas 14.5€" at bounding box center [139, 215] width 146 height 69
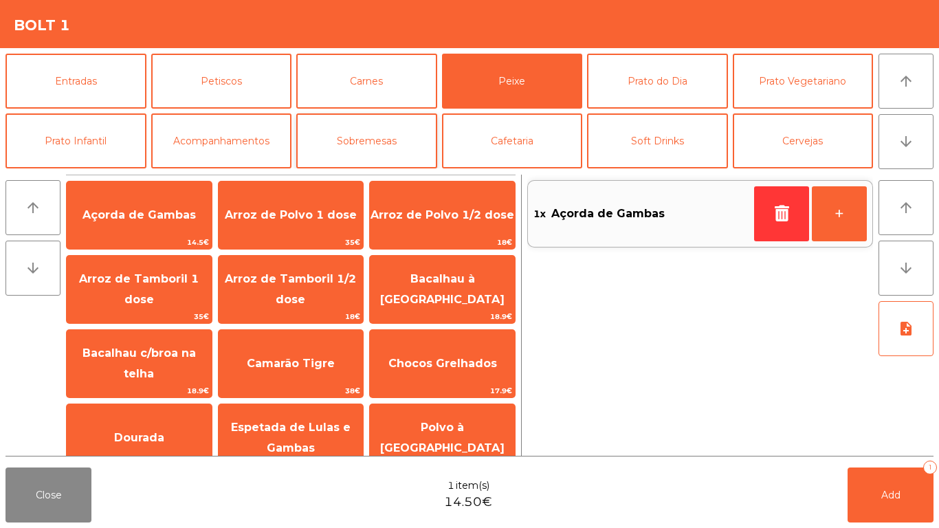
scroll to position [120, 0]
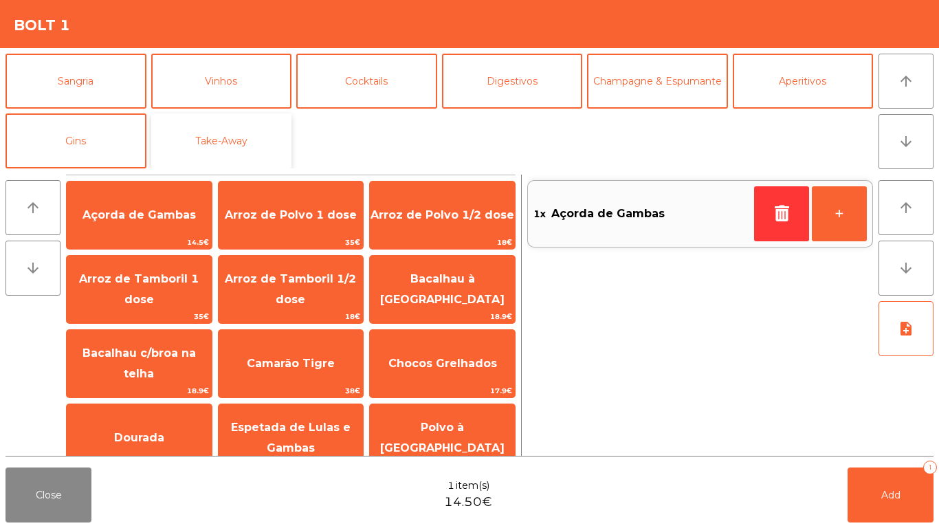
click at [219, 133] on button "Take-Away" at bounding box center [221, 140] width 141 height 55
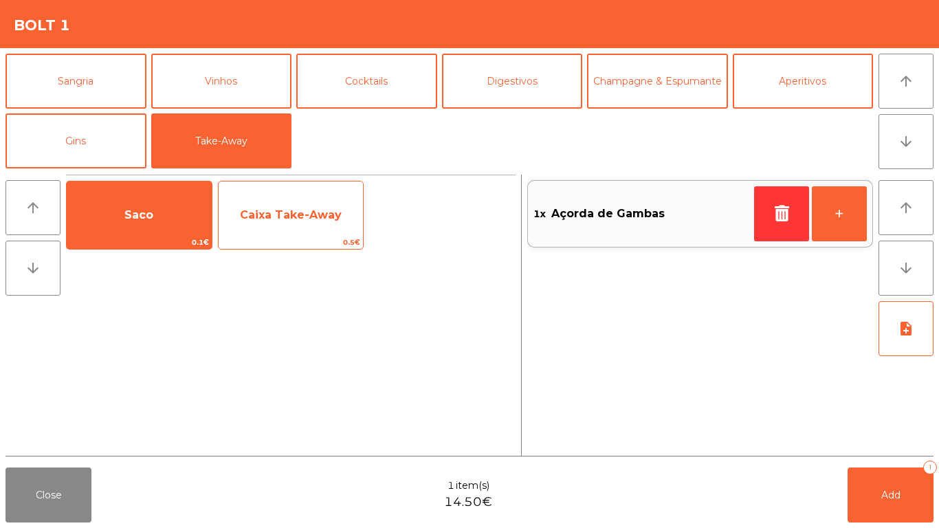
click at [236, 197] on span "Caixa Take-Away" at bounding box center [291, 215] width 145 height 37
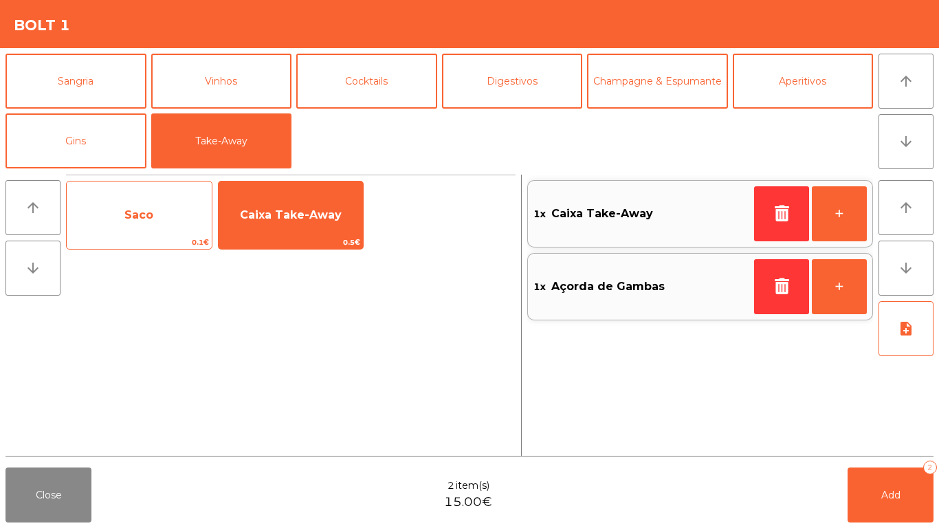
click at [168, 201] on span "Saco" at bounding box center [139, 215] width 145 height 37
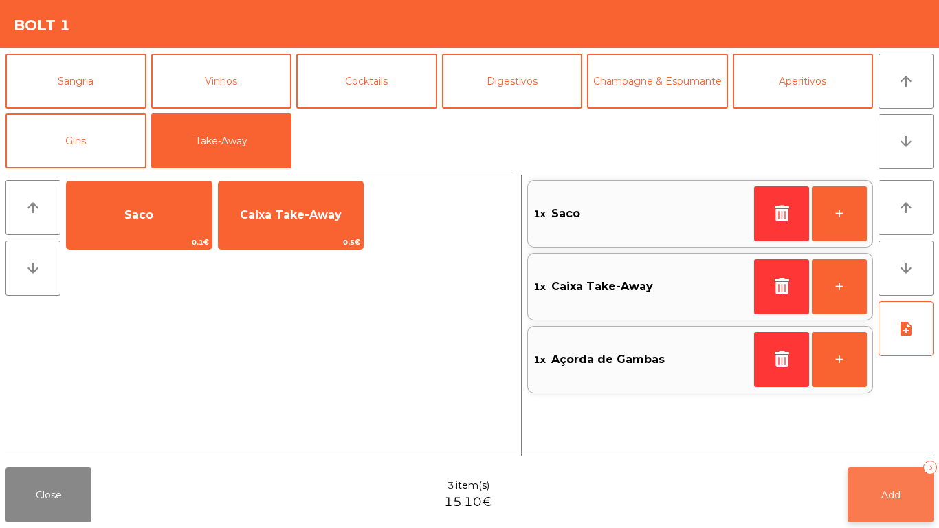
click at [896, 440] on button "Add 3" at bounding box center [891, 495] width 86 height 55
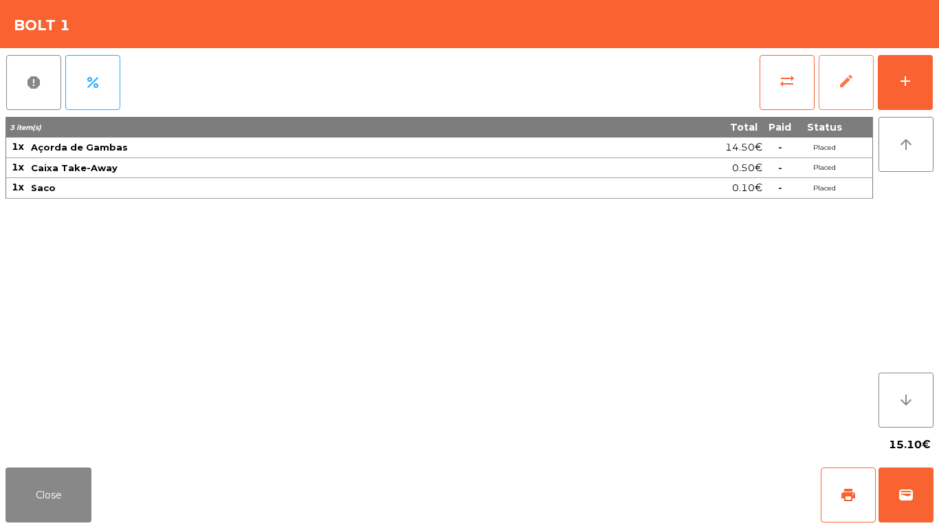
click at [842, 87] on span "edit" at bounding box center [846, 81] width 17 height 17
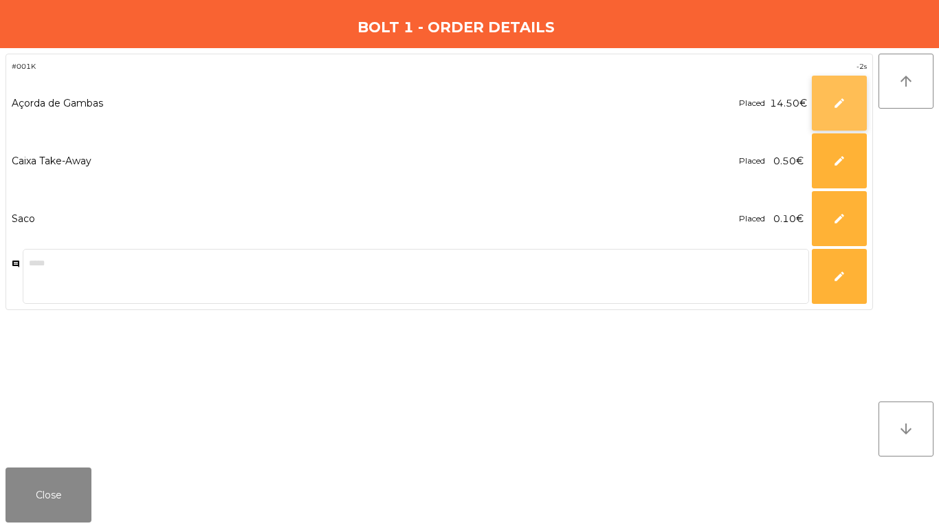
click at [832, 98] on button "edit" at bounding box center [839, 103] width 55 height 55
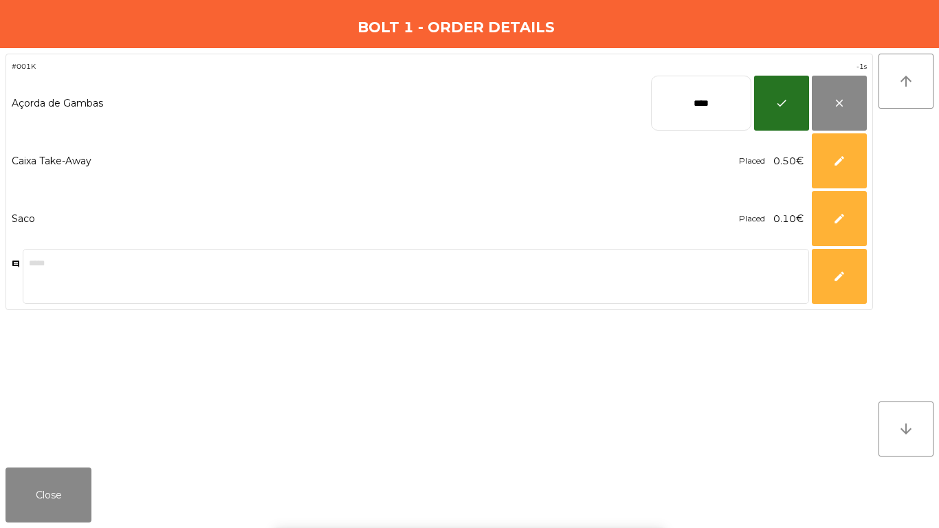
click at [705, 111] on input "****" at bounding box center [701, 103] width 100 height 55
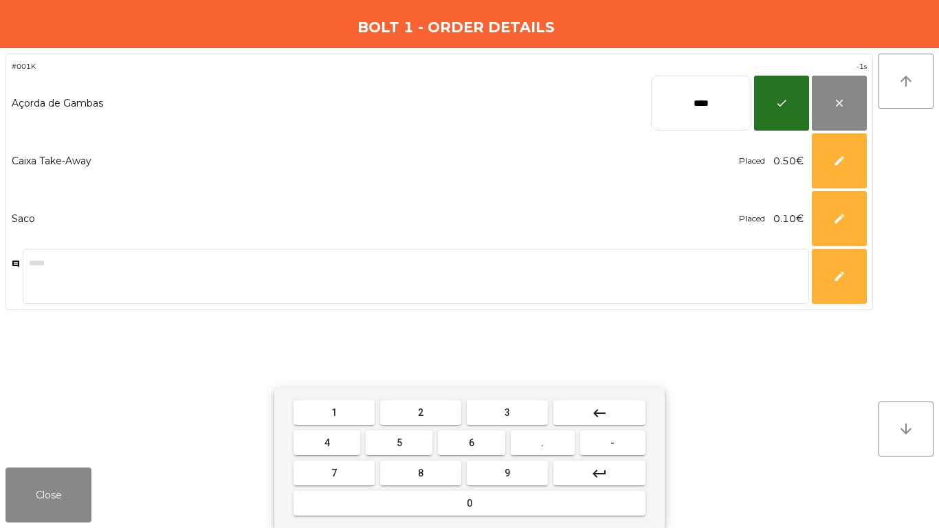
click at [705, 111] on input "****" at bounding box center [701, 103] width 100 height 55
type input "*****"
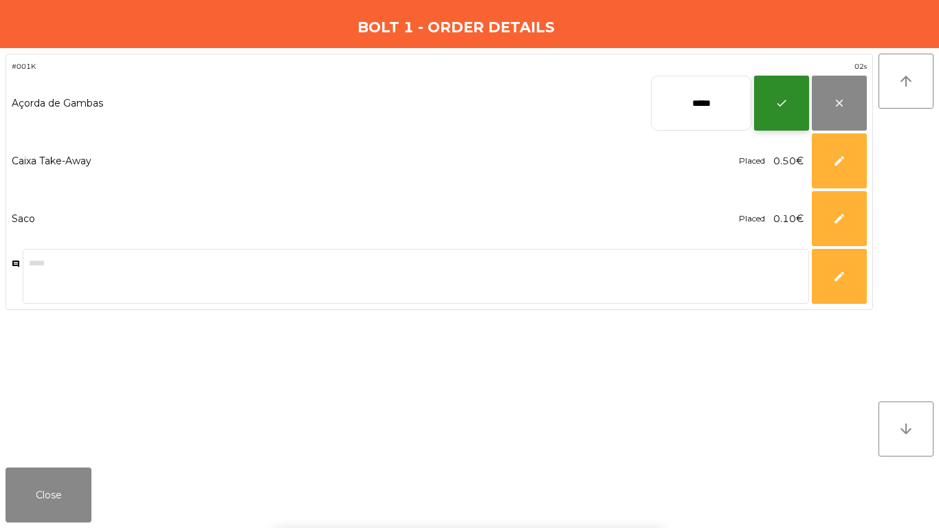
click at [789, 98] on button "check" at bounding box center [781, 103] width 55 height 55
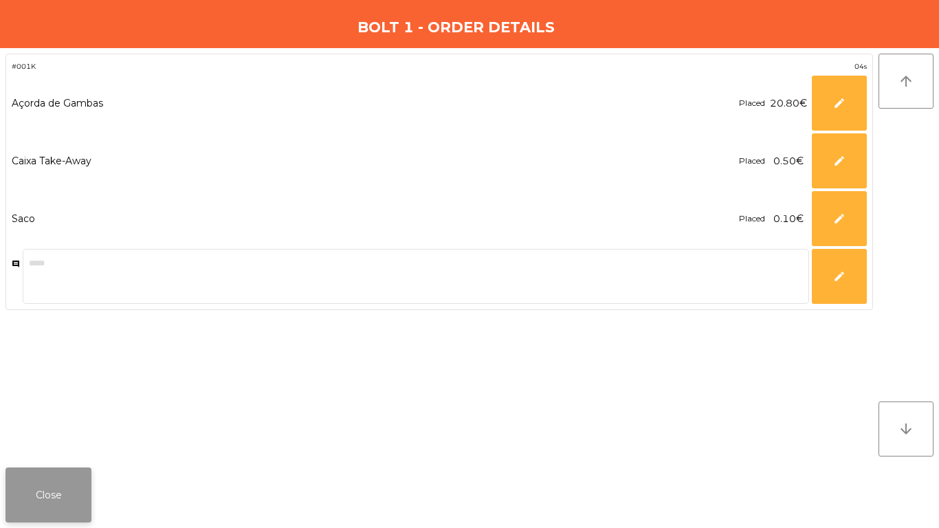
click at [67, 440] on button "Close" at bounding box center [49, 495] width 86 height 55
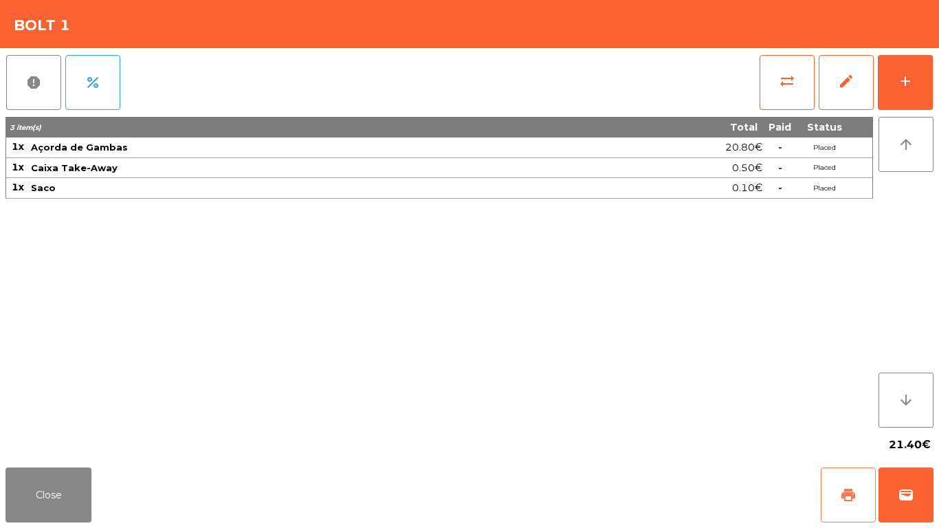
click at [862, 440] on button "print" at bounding box center [848, 495] width 55 height 55
click at [879, 440] on button "wallet" at bounding box center [906, 495] width 55 height 55
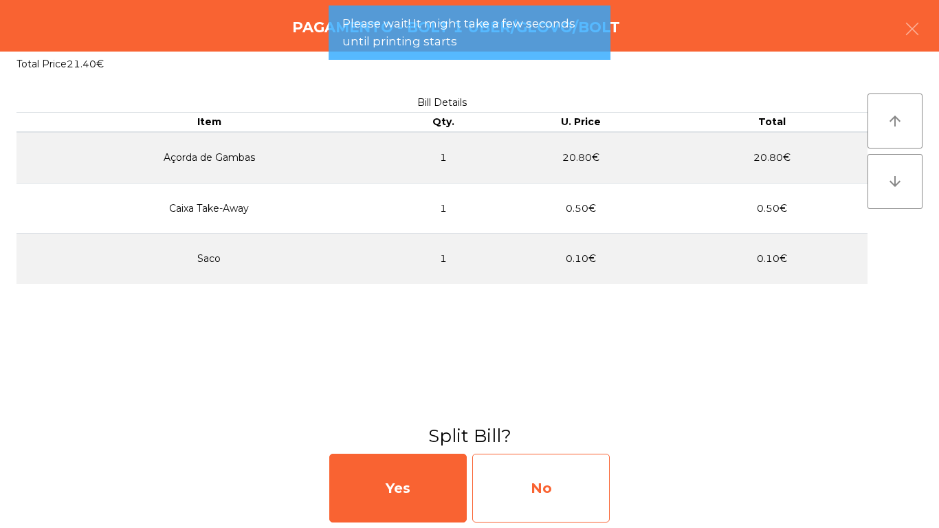
click at [575, 440] on div "No" at bounding box center [541, 488] width 138 height 69
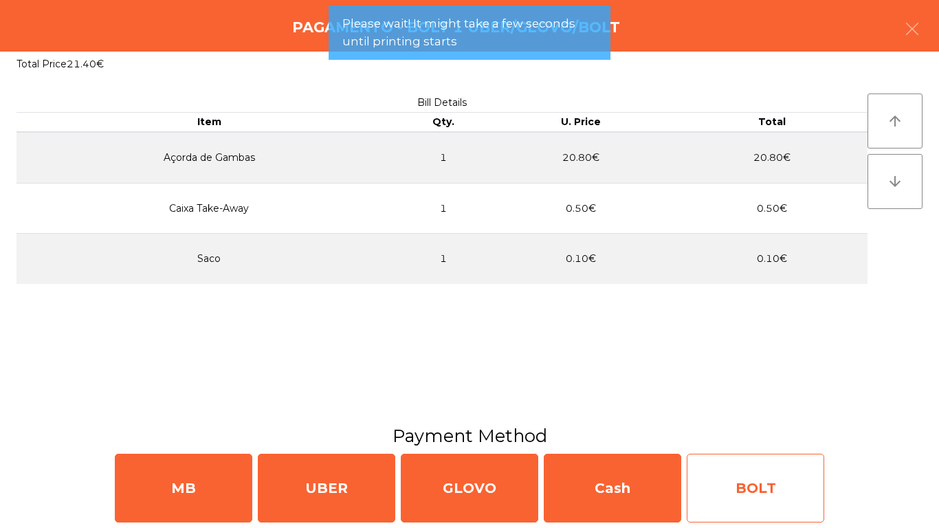
click at [781, 440] on div "BOLT" at bounding box center [756, 488] width 138 height 69
select select "**"
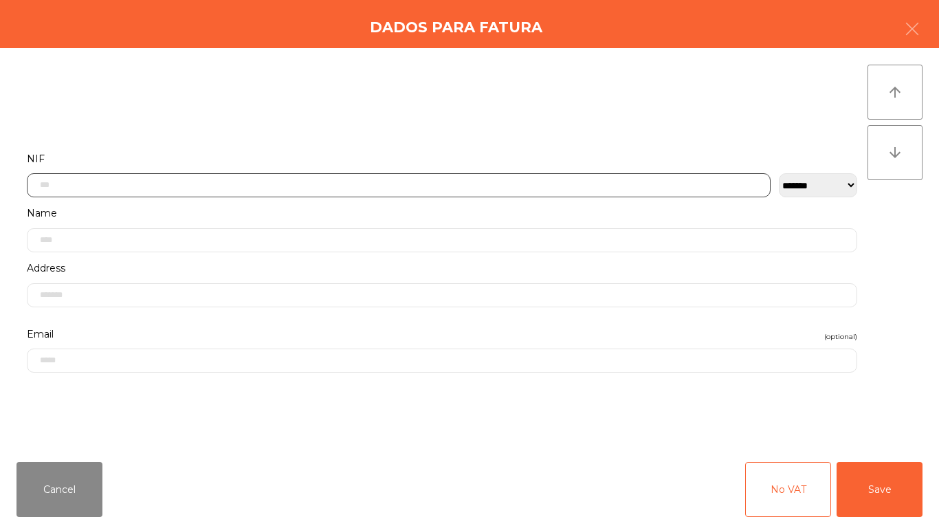
click at [413, 182] on input "text" at bounding box center [399, 185] width 744 height 24
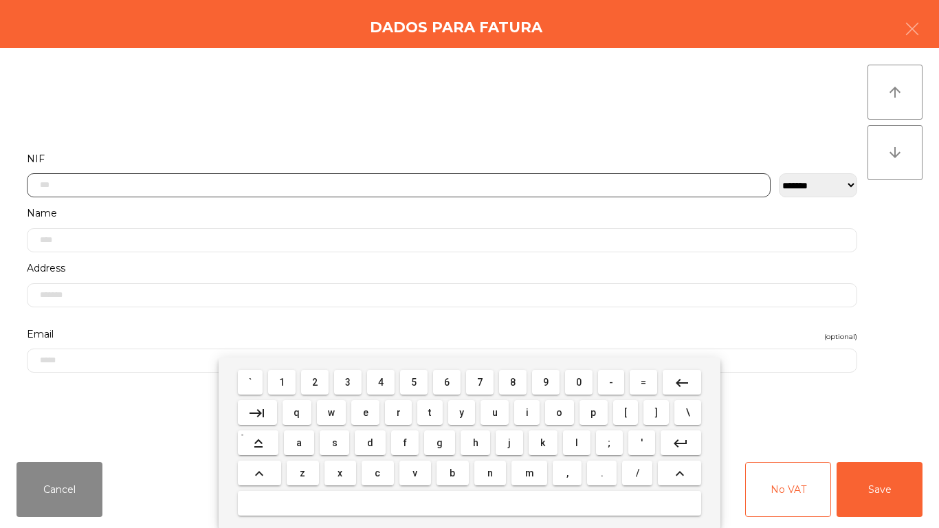
scroll to position [84, 0]
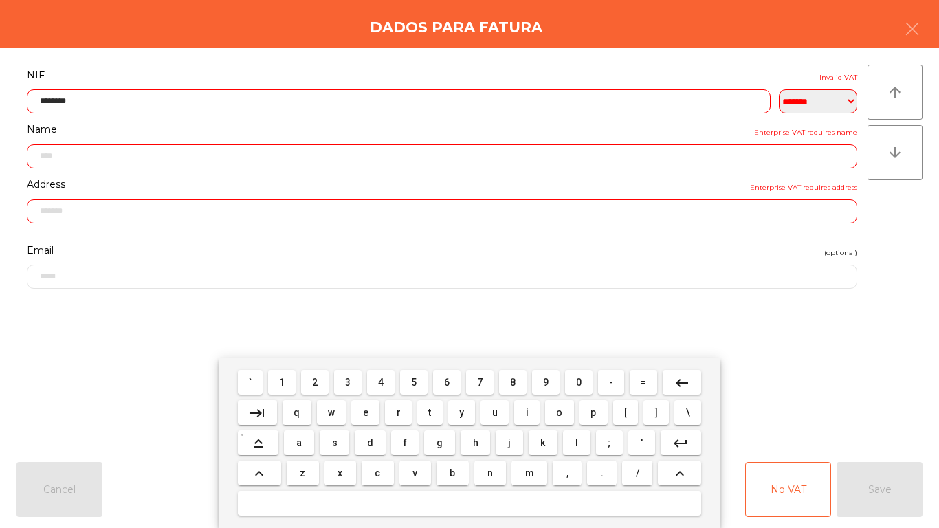
type input "*********"
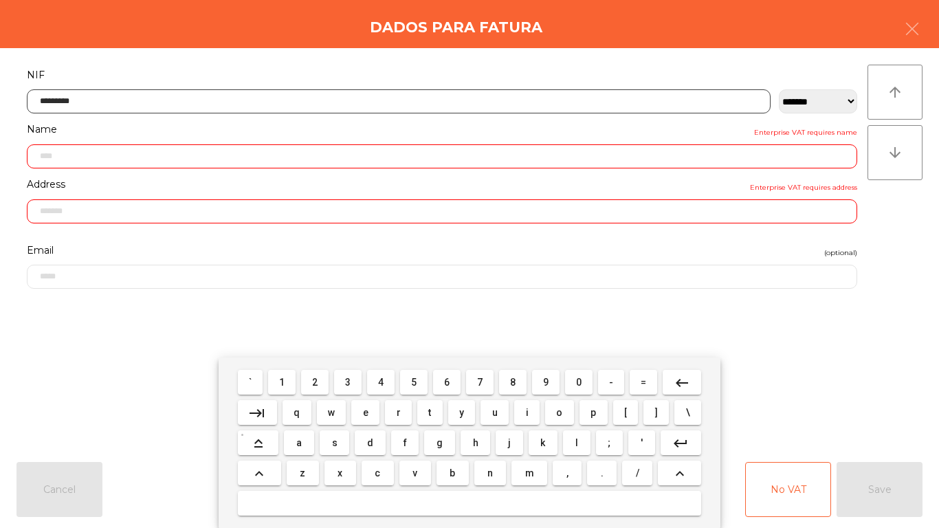
type input "**********"
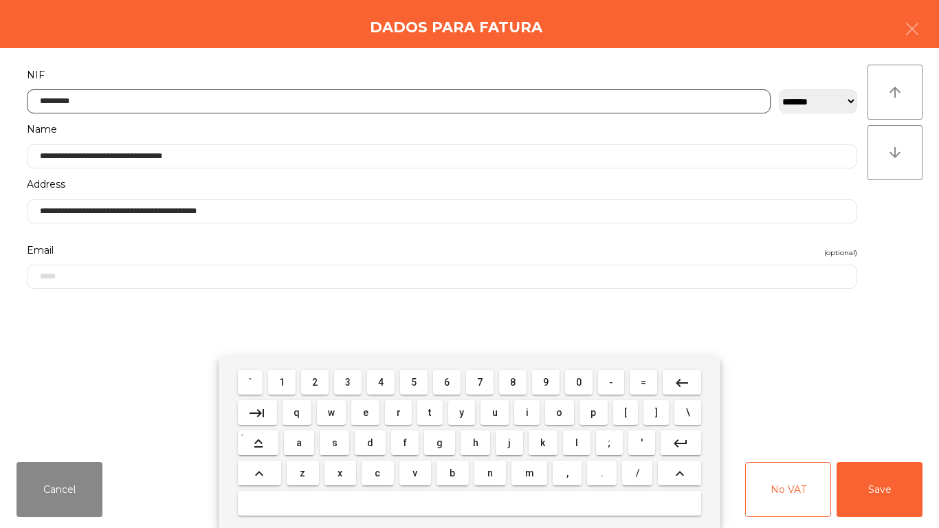
type input "*********"
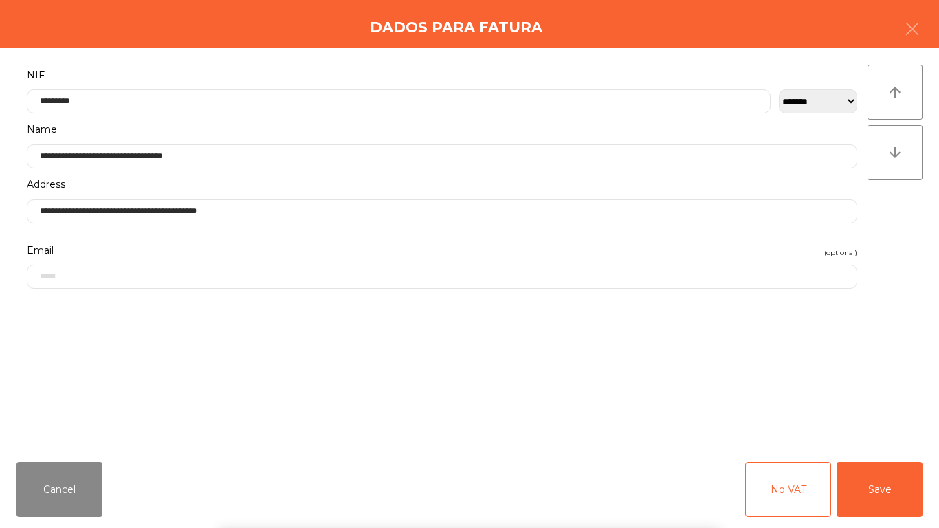
click at [847, 363] on div "` 1 2 3 4 5 6 7 8 9 0 - = keyboard_backspace keyboard_tab q w e r t y u i o p […" at bounding box center [469, 443] width 939 height 171
click at [886, 440] on button "Save" at bounding box center [880, 489] width 86 height 55
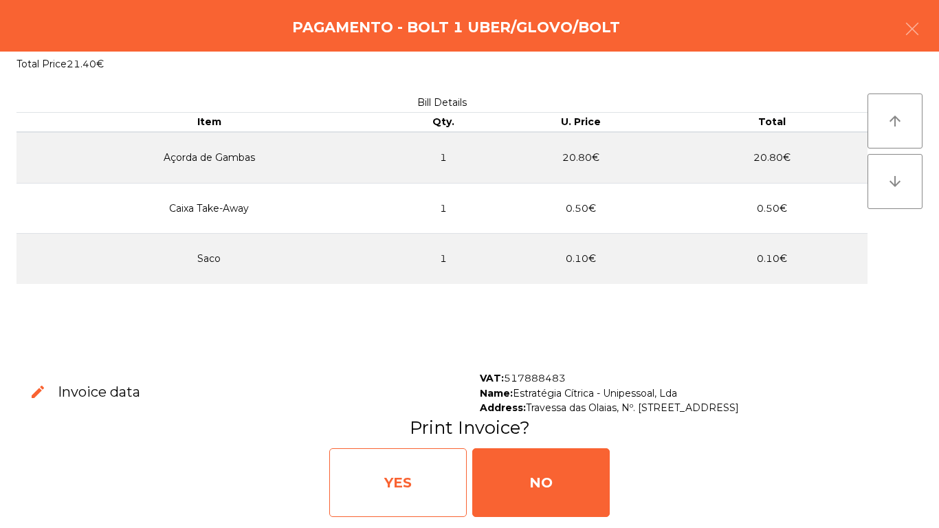
click at [412, 440] on div "YES" at bounding box center [398, 482] width 138 height 69
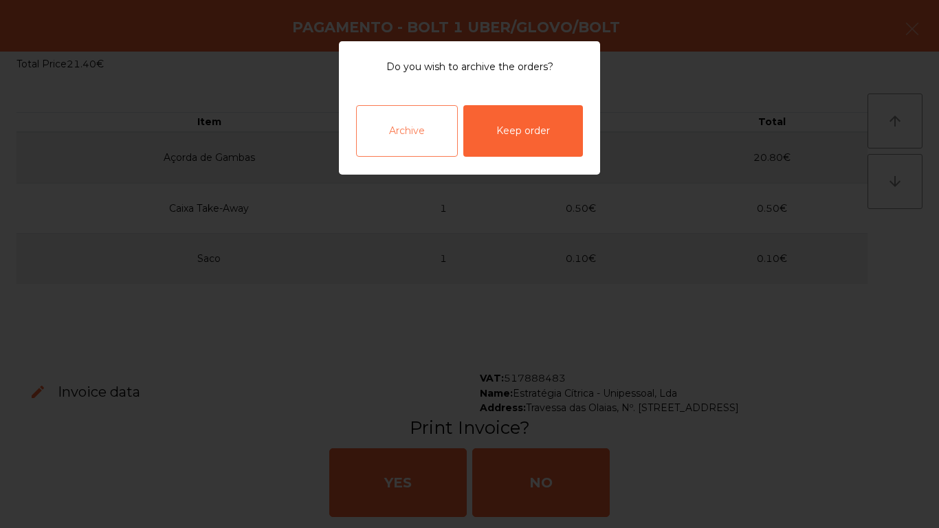
click at [406, 144] on div "Archive" at bounding box center [407, 131] width 102 height 52
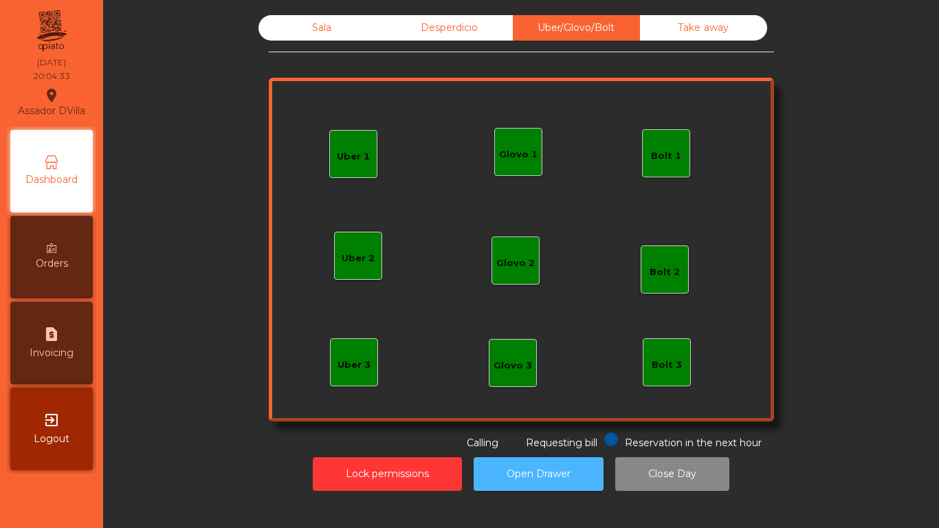
click at [504, 440] on button "Open Drawer" at bounding box center [539, 474] width 130 height 34
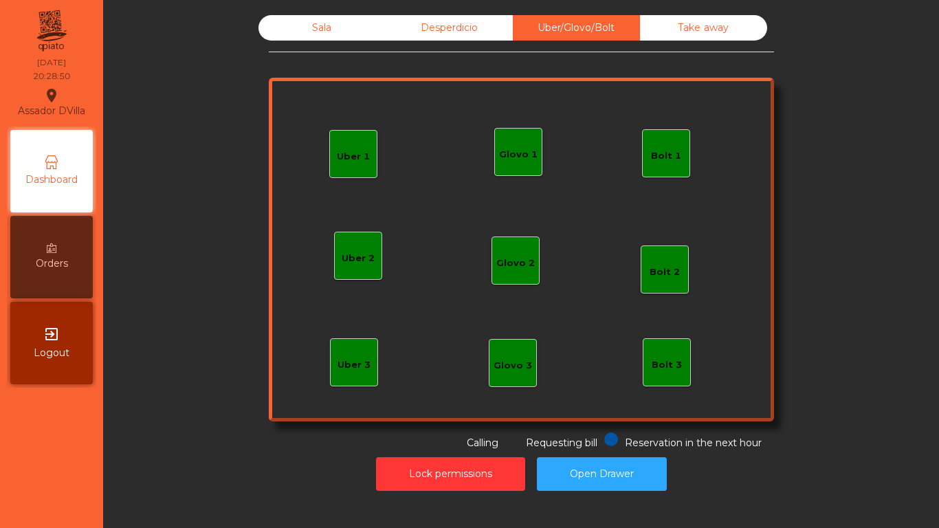
click at [303, 17] on div "Sala" at bounding box center [322, 27] width 127 height 25
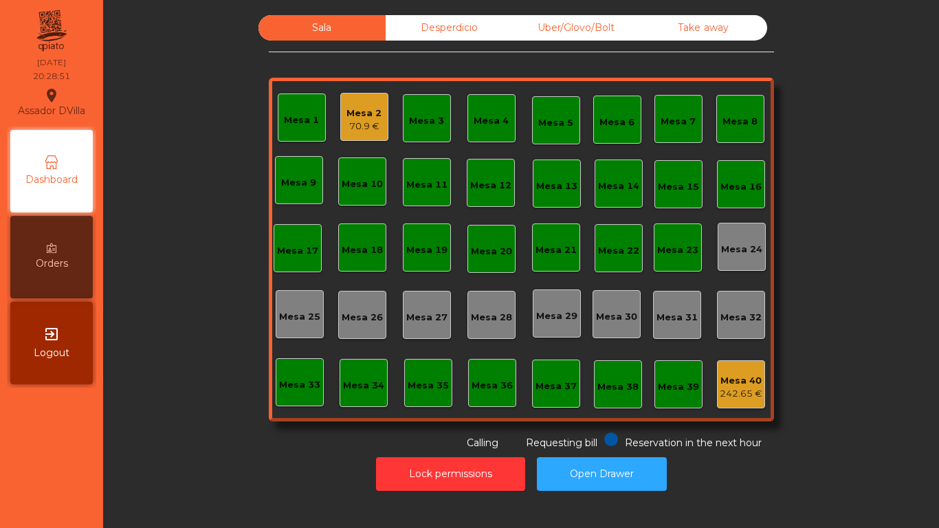
click at [316, 106] on div "Mesa 1" at bounding box center [302, 118] width 48 height 48
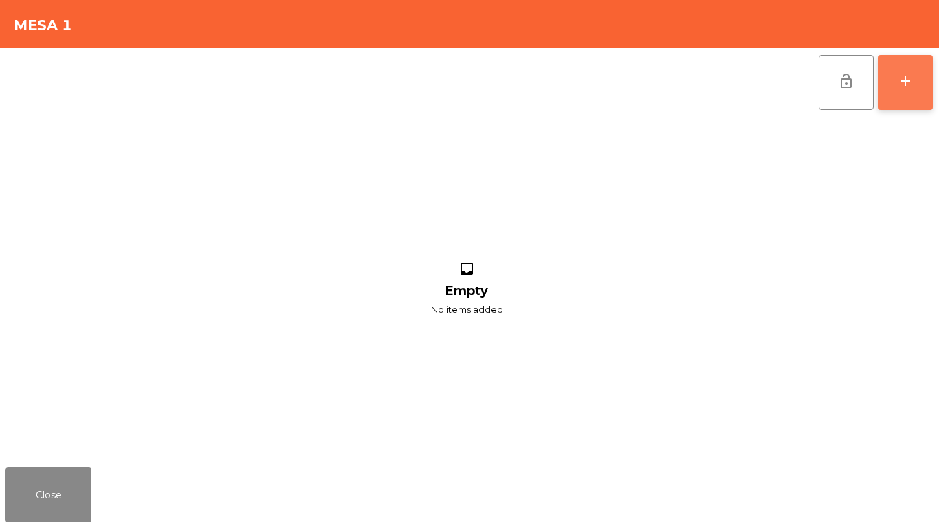
click at [905, 76] on div "add" at bounding box center [905, 81] width 17 height 17
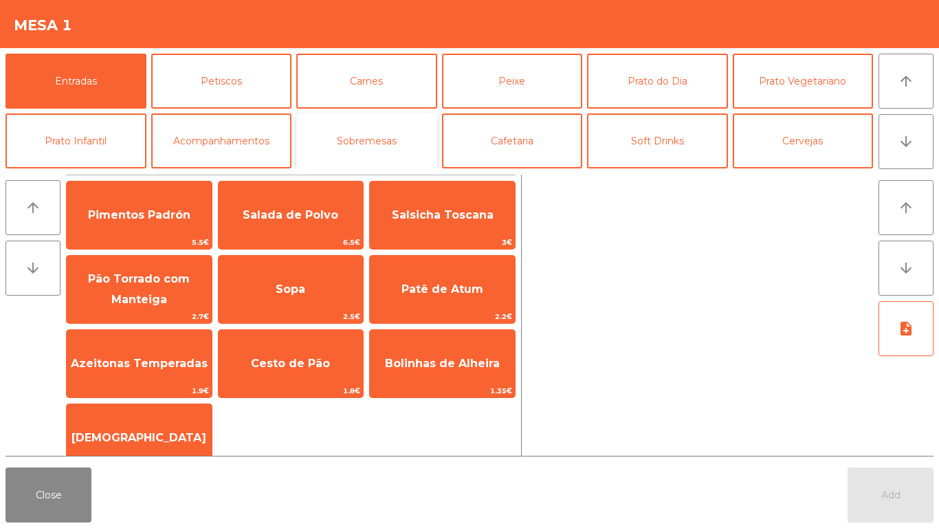
click at [337, 141] on button "Sobremesas" at bounding box center [366, 140] width 141 height 55
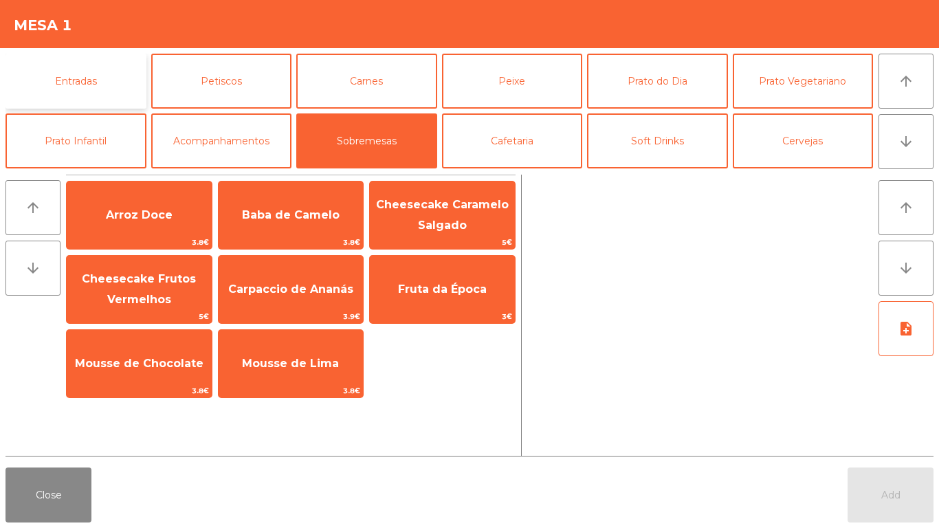
drag, startPoint x: 117, startPoint y: 74, endPoint x: 128, endPoint y: 80, distance: 12.6
click at [117, 76] on button "Entradas" at bounding box center [76, 81] width 141 height 55
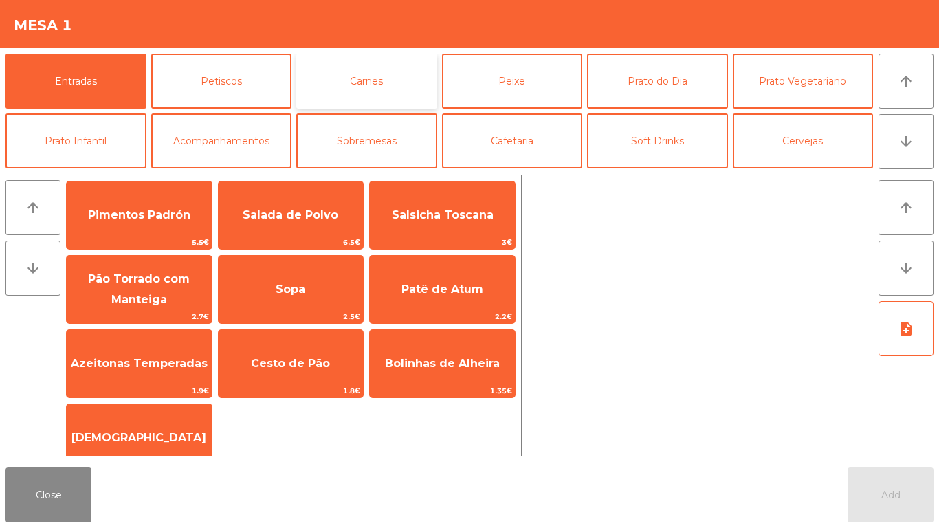
click at [404, 91] on button "Carnes" at bounding box center [366, 81] width 141 height 55
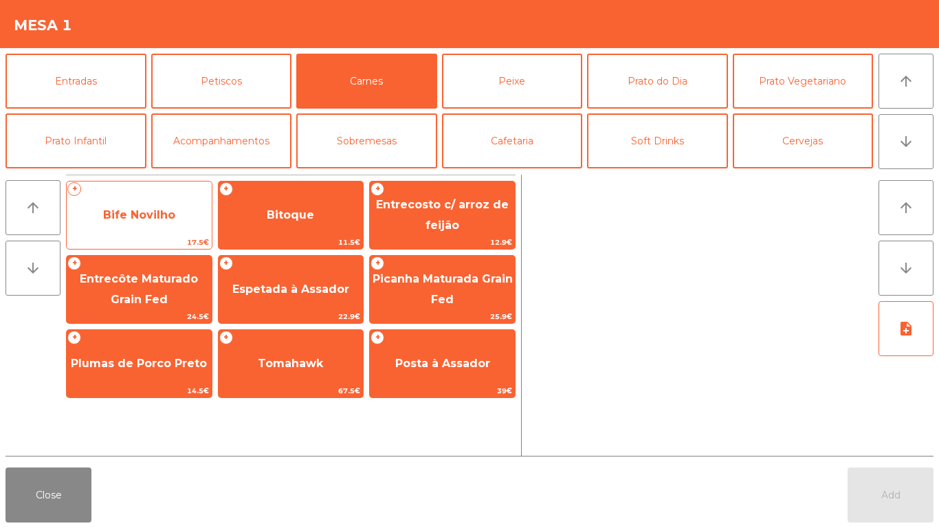
click at [171, 224] on span "Bife Novilho" at bounding box center [139, 215] width 145 height 37
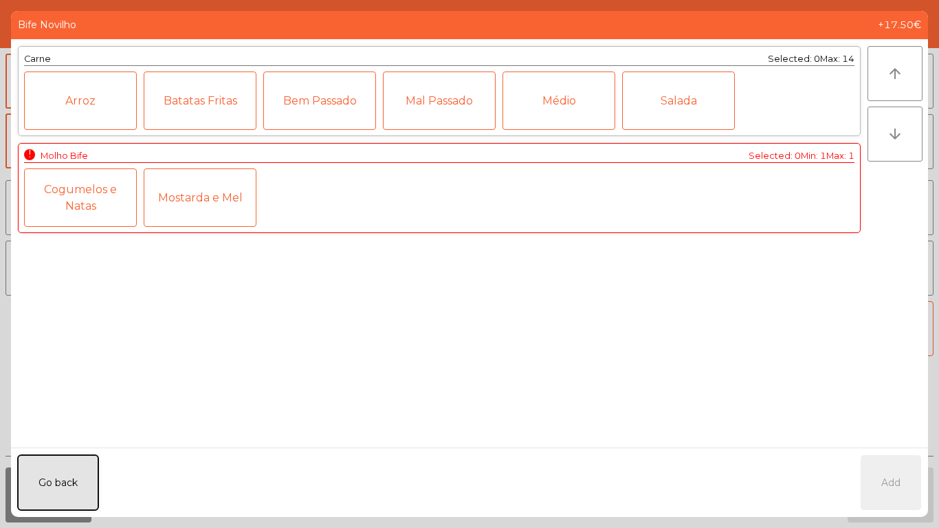
drag, startPoint x: 81, startPoint y: 477, endPoint x: 116, endPoint y: 462, distance: 37.6
click at [83, 440] on button "Go back" at bounding box center [58, 482] width 80 height 55
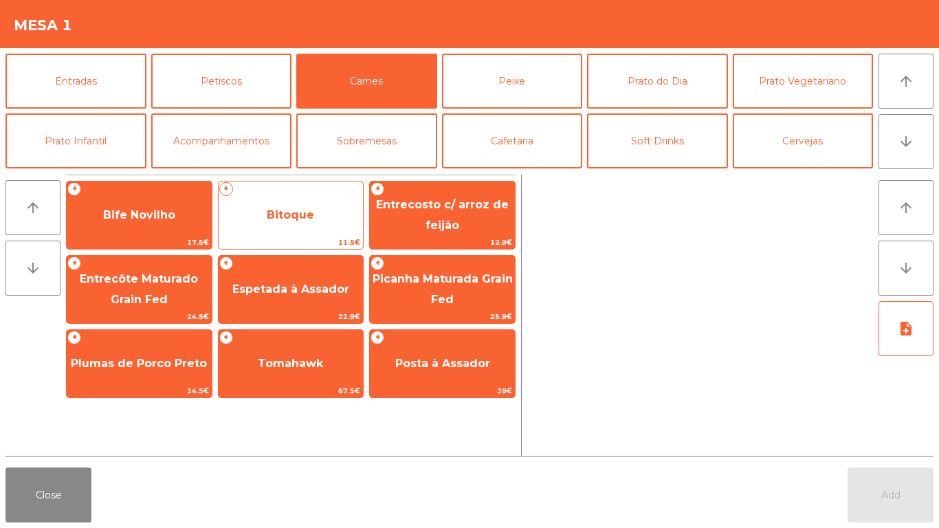
click at [267, 208] on span "Bitoque" at bounding box center [290, 214] width 47 height 13
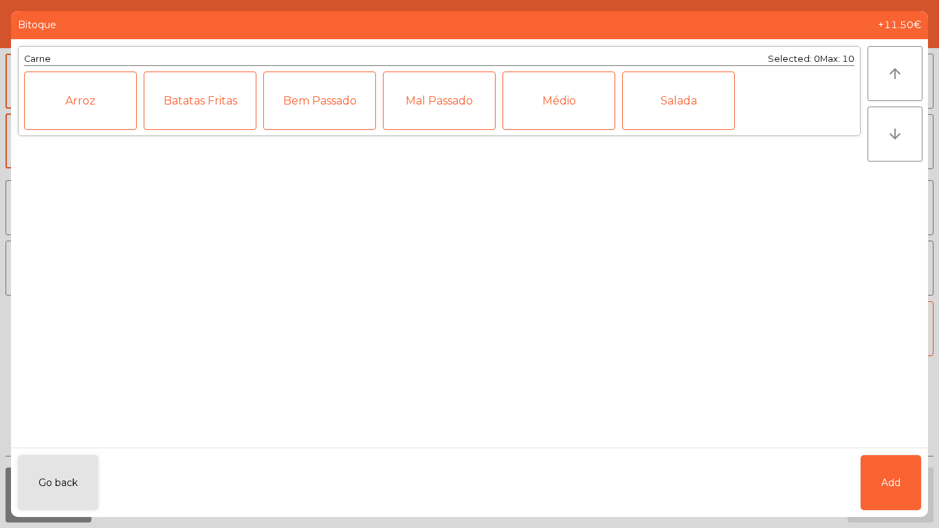
click at [542, 119] on div "Médio" at bounding box center [559, 101] width 113 height 58
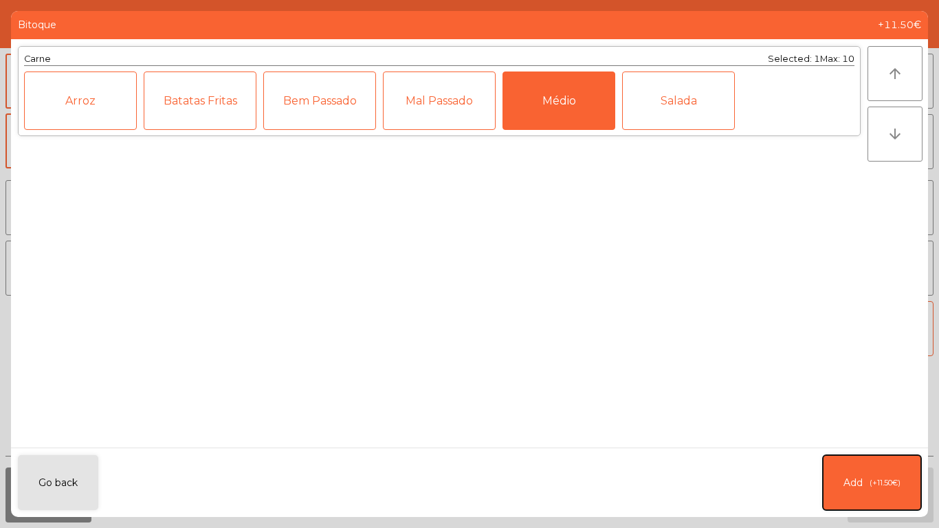
click at [883, 440] on button "Add (+11.50€)" at bounding box center [872, 482] width 98 height 55
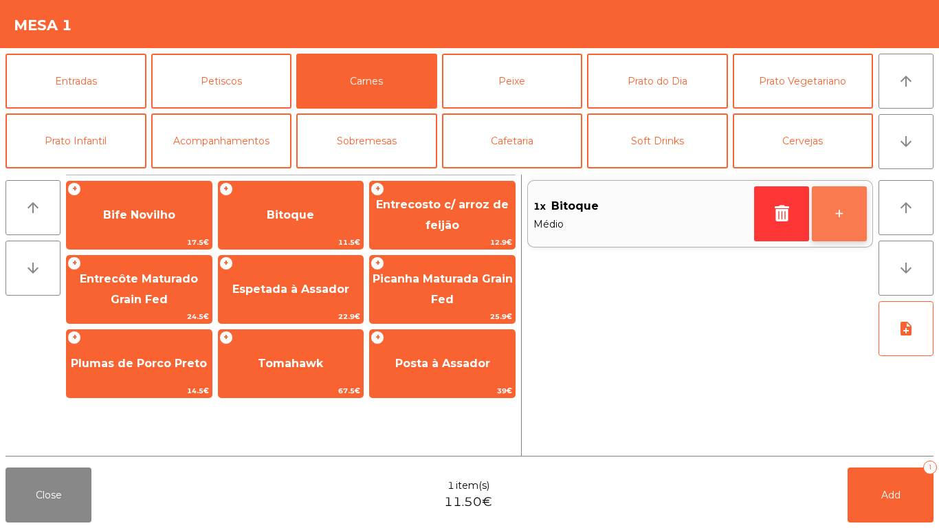
click at [853, 204] on button "+" at bounding box center [839, 213] width 55 height 55
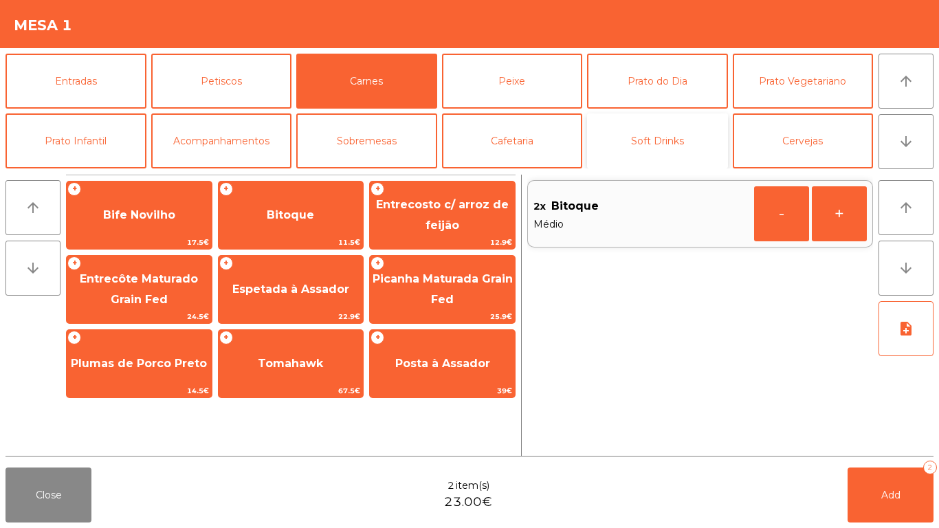
click at [635, 135] on button "Soft Drinks" at bounding box center [657, 140] width 141 height 55
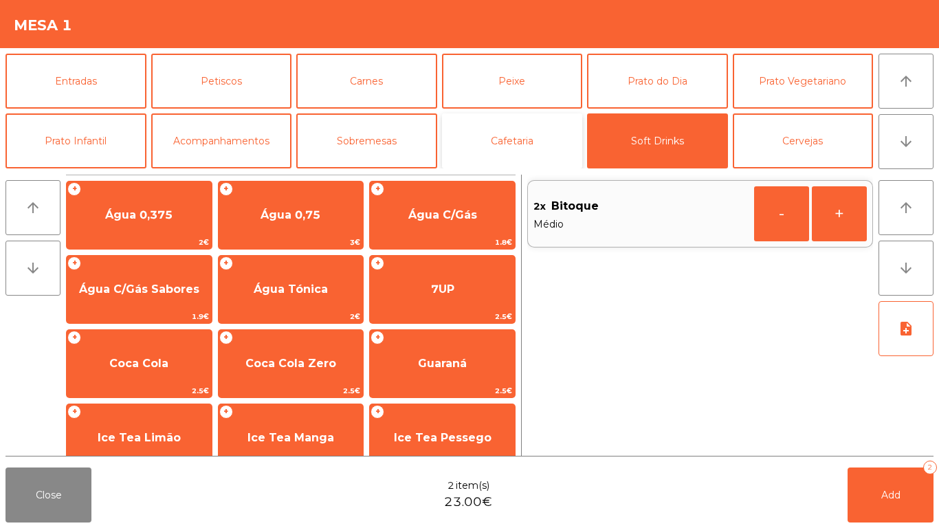
click at [561, 129] on button "Cafetaria" at bounding box center [512, 140] width 141 height 55
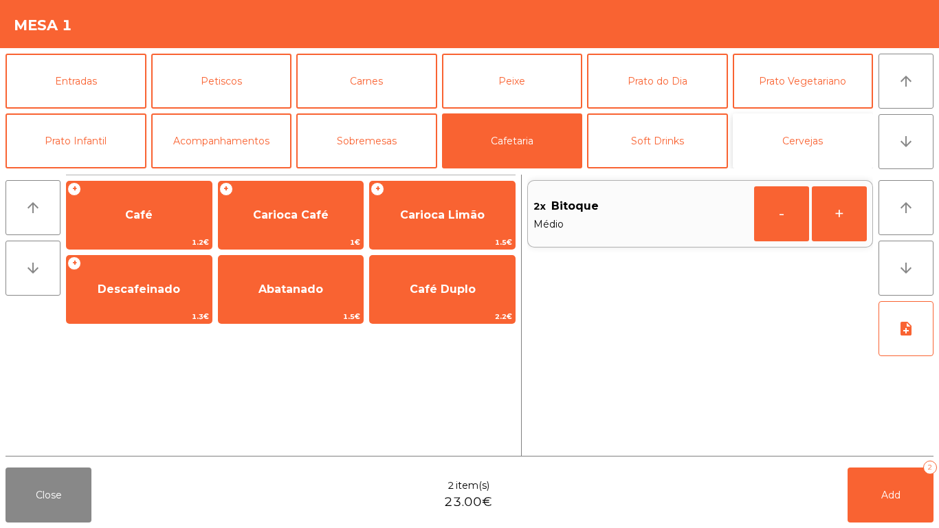
click at [822, 136] on button "Cervejas" at bounding box center [803, 140] width 141 height 55
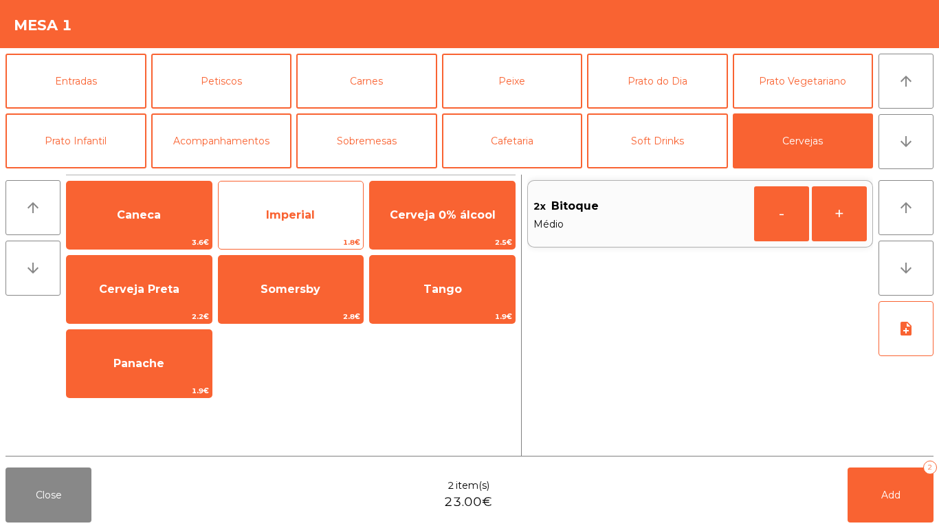
click at [287, 217] on span "Imperial" at bounding box center [290, 214] width 49 height 13
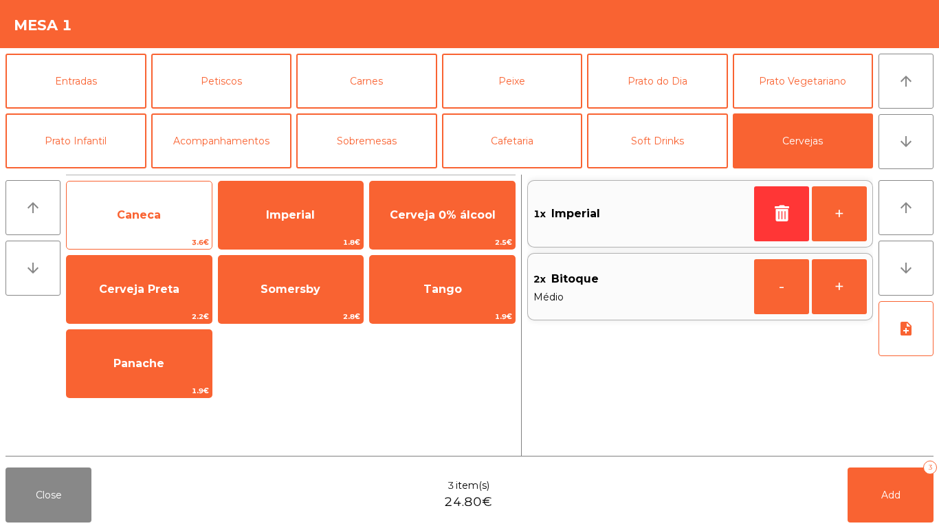
click at [189, 210] on span "Caneca" at bounding box center [139, 215] width 145 height 37
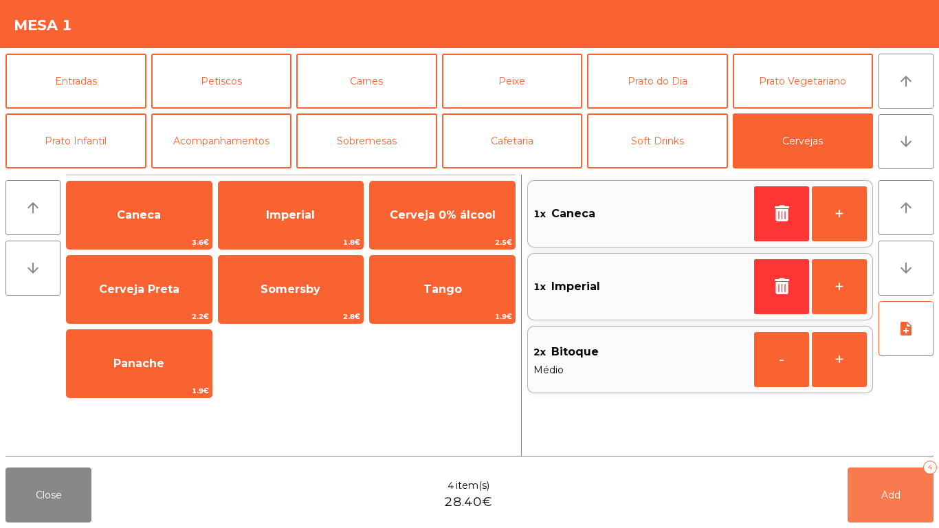
click at [888, 440] on span "Add" at bounding box center [890, 495] width 19 height 12
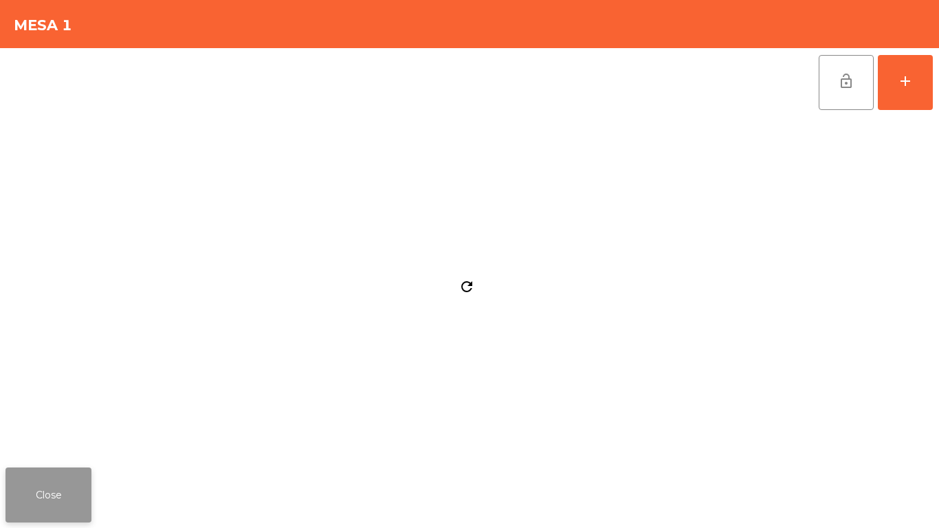
click at [60, 440] on button "Close" at bounding box center [49, 495] width 86 height 55
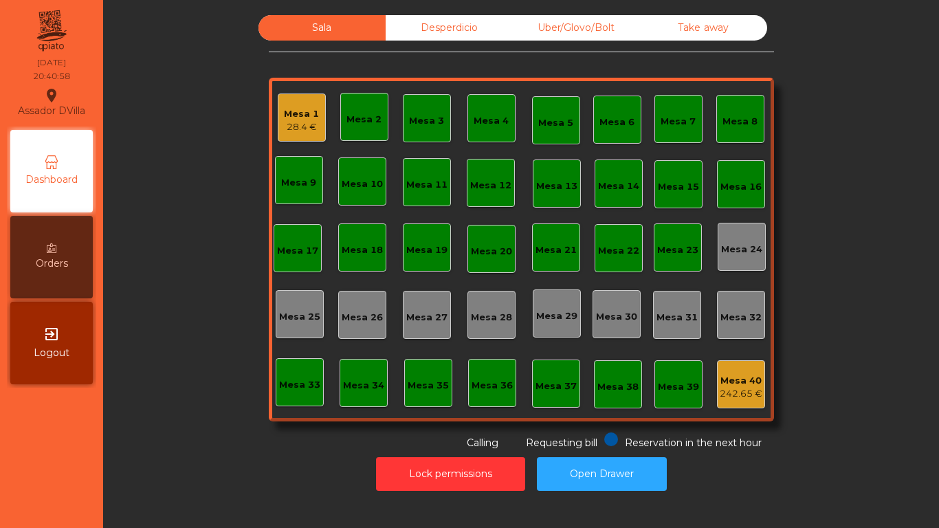
drag, startPoint x: 0, startPoint y: 437, endPoint x: 8, endPoint y: 437, distance: 7.6
click at [8, 437] on nav "Assador DVilla location_on [DATE] 20:40:58 Dashboard Orders exit_to_app Logout" at bounding box center [51, 264] width 103 height 528
click at [590, 440] on button "Open Drawer" at bounding box center [602, 474] width 130 height 34
click at [315, 23] on div "Sala" at bounding box center [322, 27] width 127 height 25
click at [624, 16] on div "Uber/Glovo/Bolt" at bounding box center [576, 27] width 127 height 25
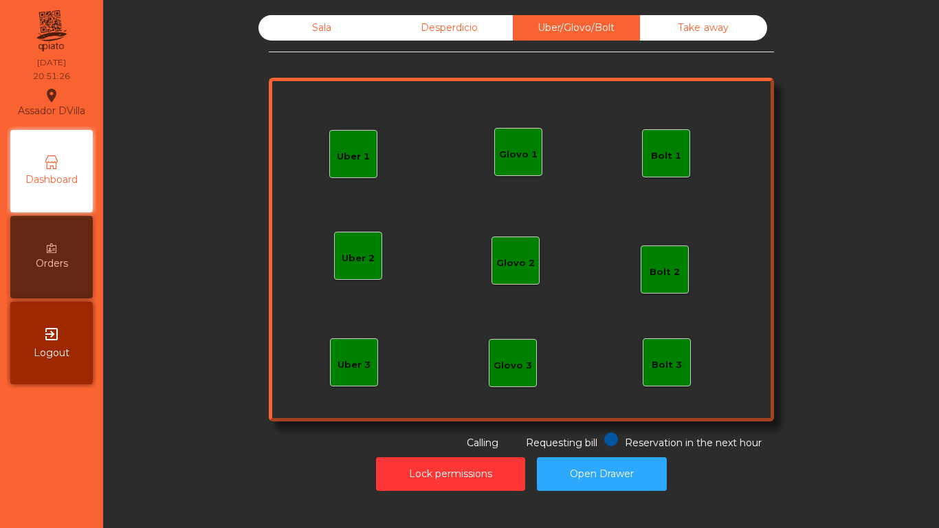
click at [677, 155] on div "Bolt 1" at bounding box center [666, 153] width 48 height 48
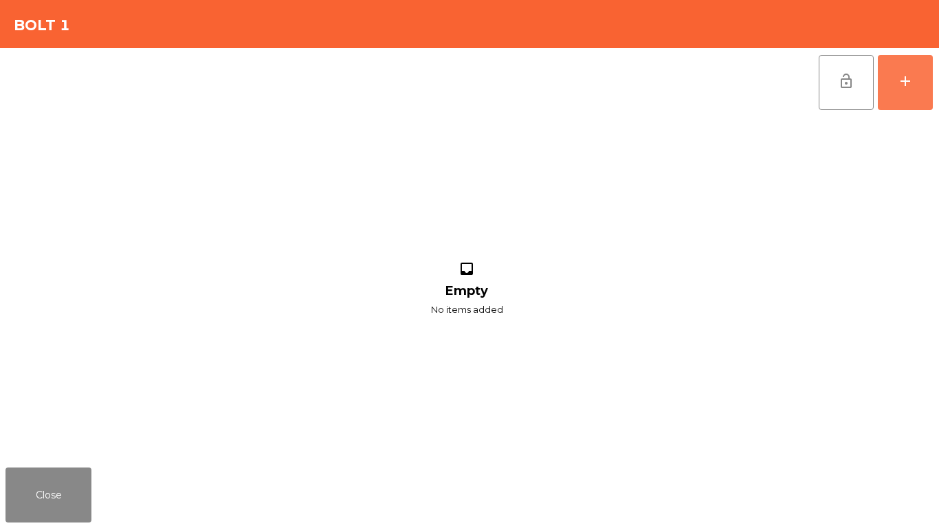
drag, startPoint x: 894, startPoint y: 92, endPoint x: 794, endPoint y: 93, distance: 100.4
click at [895, 92] on button "add" at bounding box center [905, 82] width 55 height 55
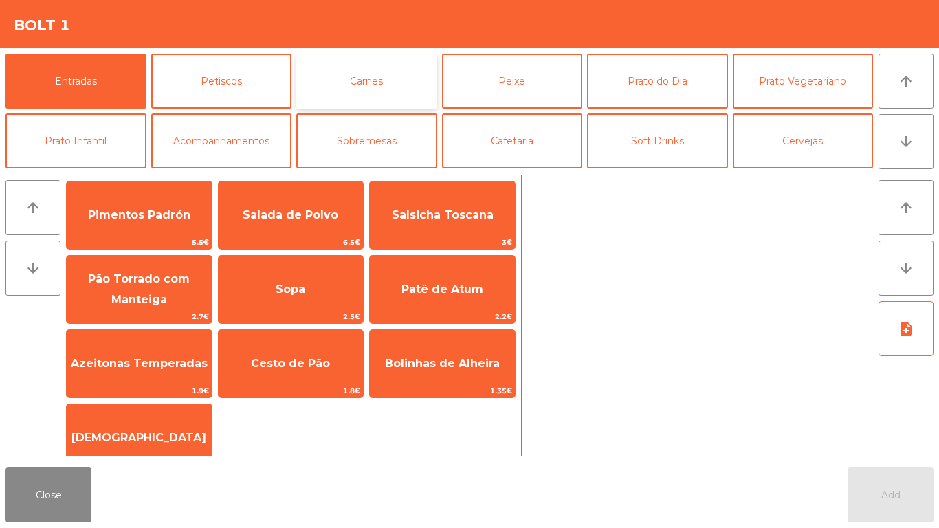
click at [320, 94] on button "Carnes" at bounding box center [366, 81] width 141 height 55
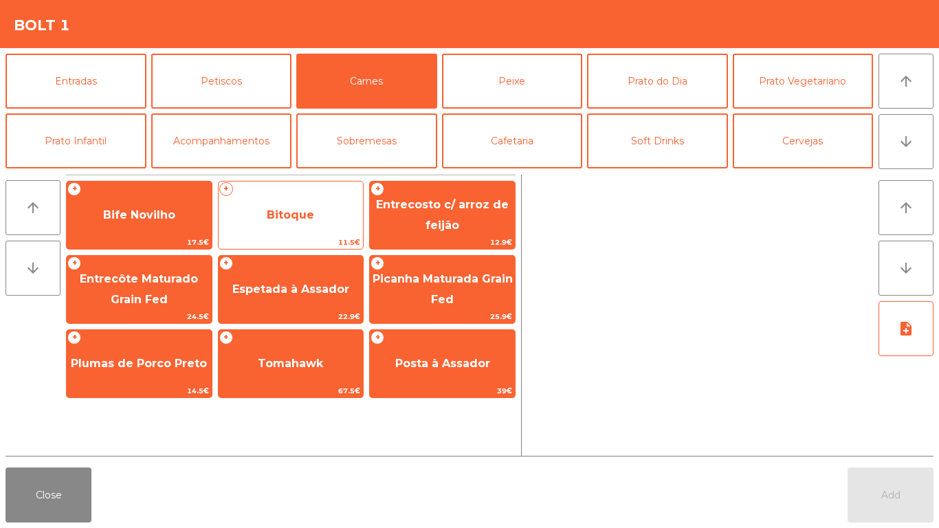
click at [296, 206] on span "Bitoque" at bounding box center [291, 215] width 145 height 37
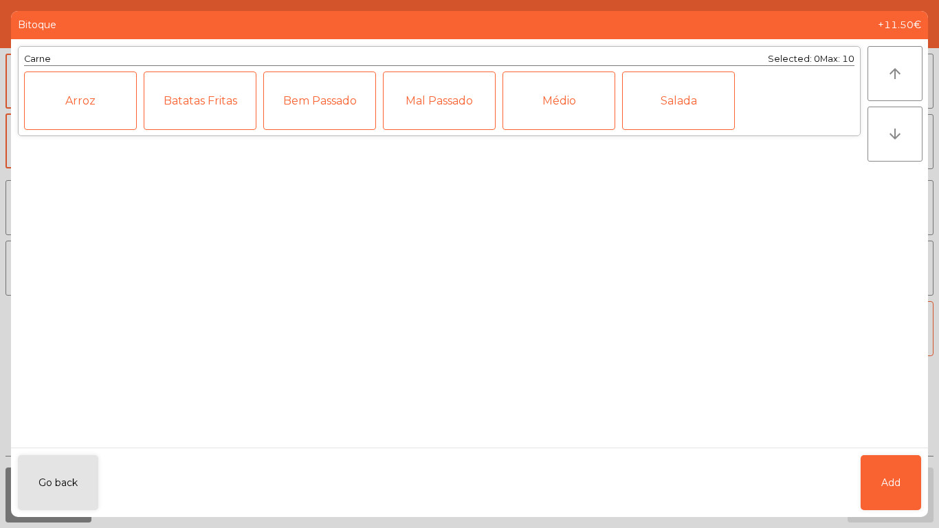
click at [567, 100] on div "Médio" at bounding box center [559, 101] width 113 height 58
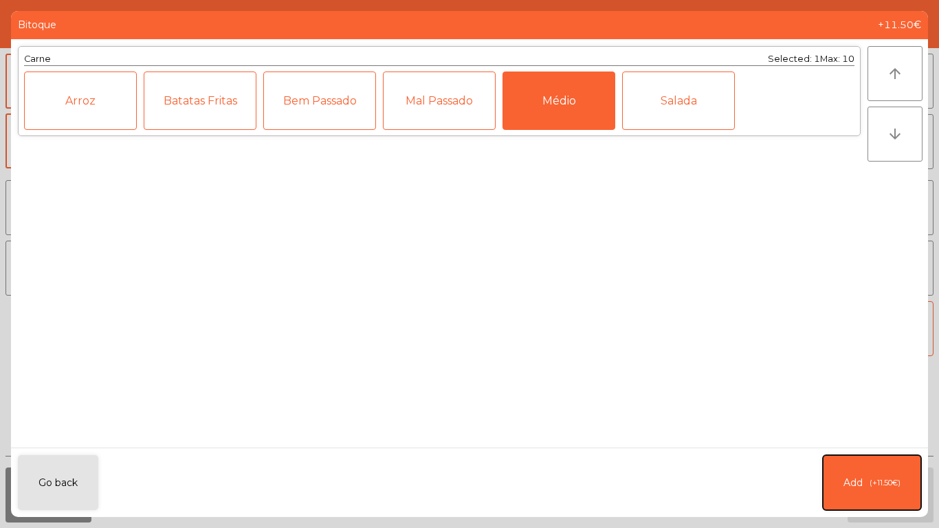
click at [849, 440] on button "Add (+11.50€)" at bounding box center [872, 482] width 98 height 55
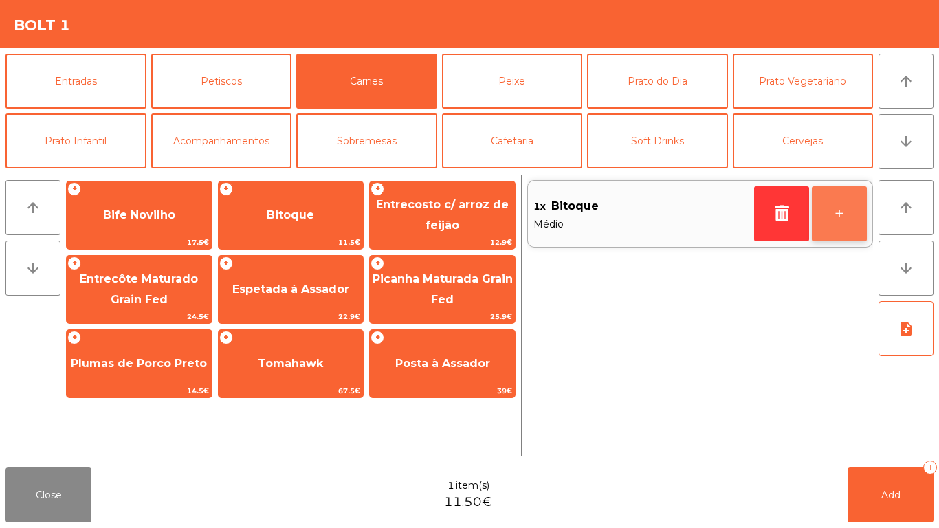
click at [843, 217] on button "+" at bounding box center [839, 213] width 55 height 55
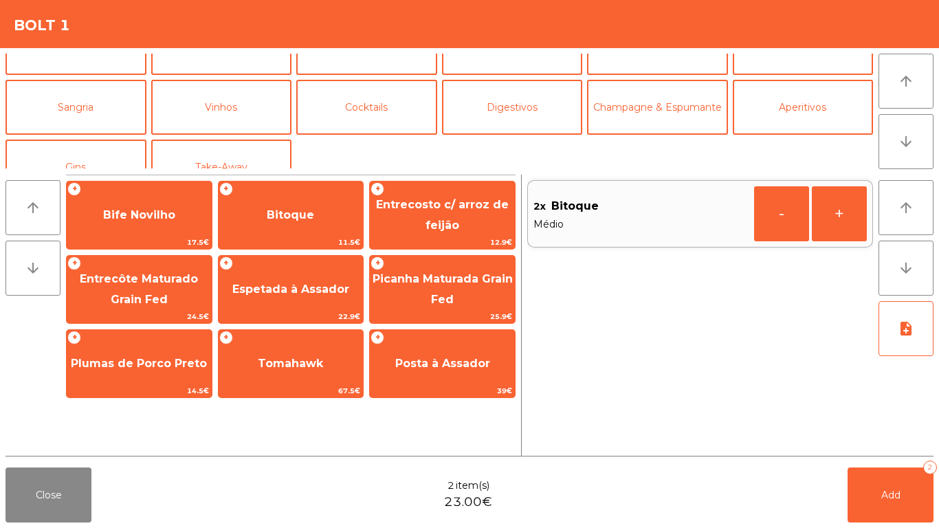
scroll to position [120, 0]
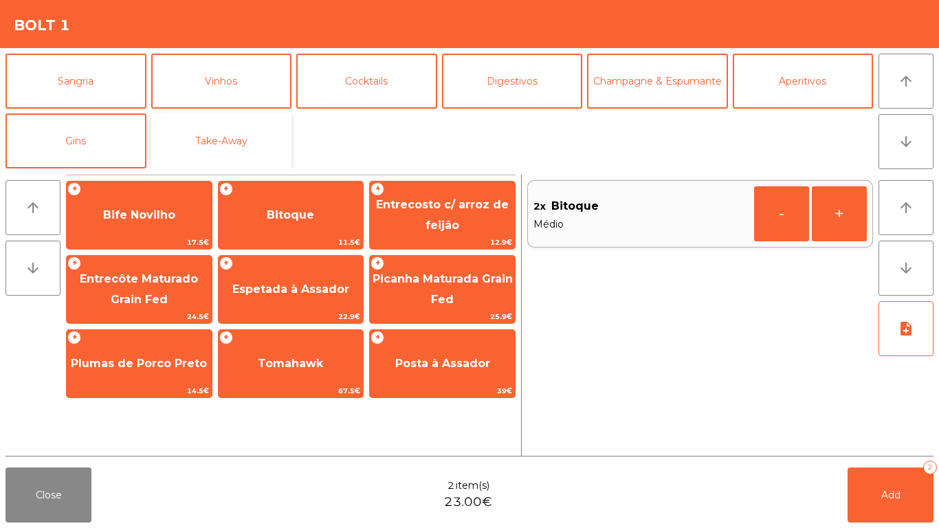
click at [210, 144] on button "Take-Away" at bounding box center [221, 140] width 141 height 55
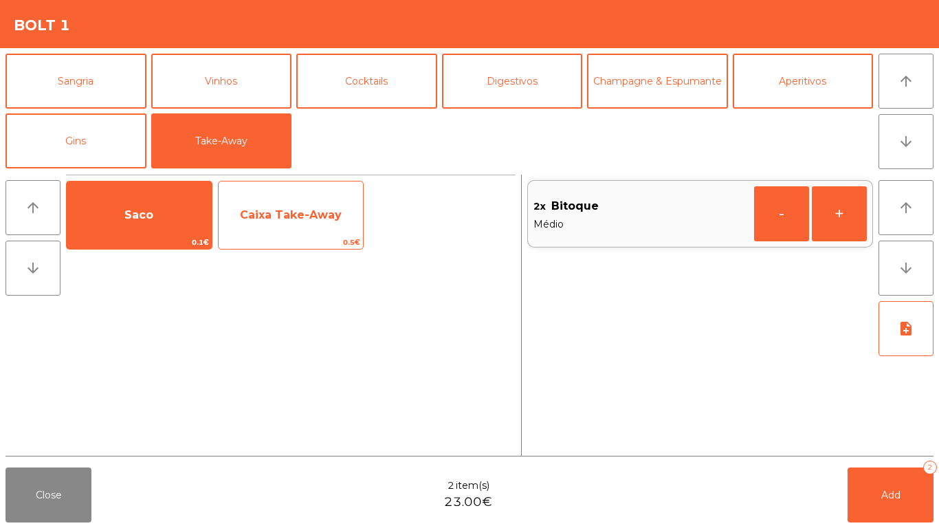
drag, startPoint x: 267, startPoint y: 215, endPoint x: 224, endPoint y: 215, distance: 42.6
click at [267, 215] on span "Caixa Take-Away" at bounding box center [291, 214] width 102 height 13
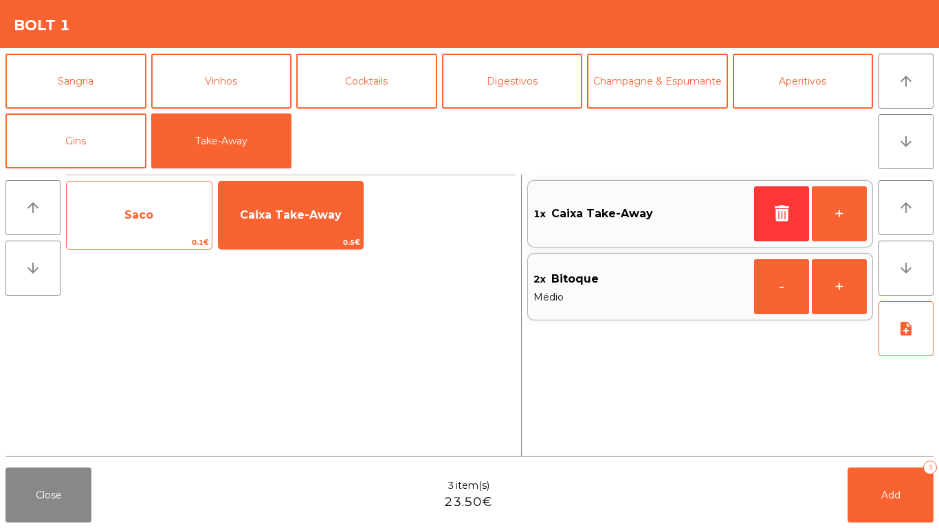
click at [204, 214] on span "Saco" at bounding box center [139, 215] width 145 height 37
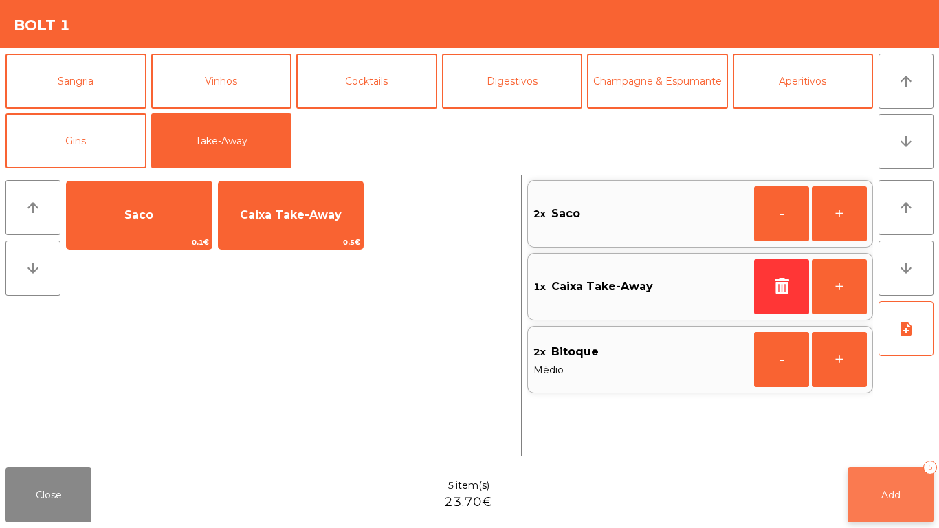
click at [910, 440] on button "Add 5" at bounding box center [891, 495] width 86 height 55
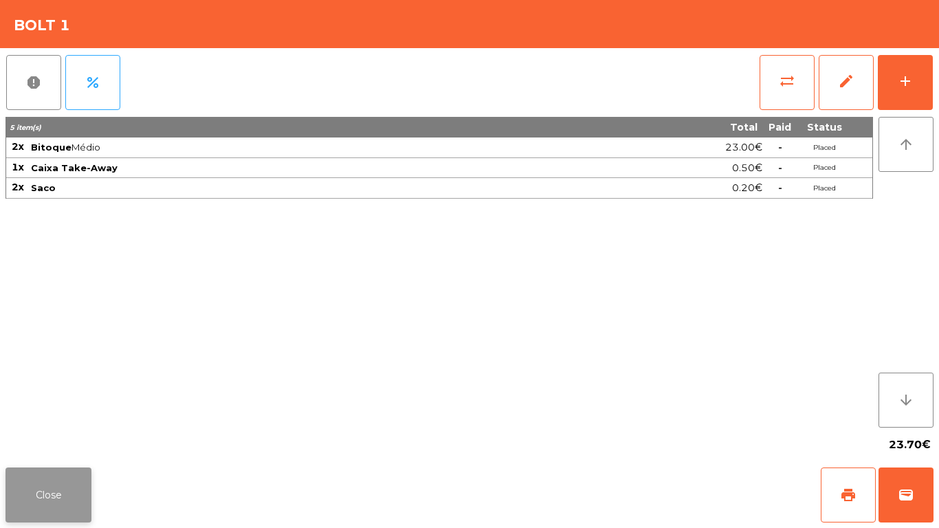
drag, startPoint x: 2, startPoint y: 476, endPoint x: 39, endPoint y: 486, distance: 38.4
click at [3, 440] on div "Close print wallet" at bounding box center [469, 495] width 939 height 66
drag, startPoint x: 39, startPoint y: 486, endPoint x: 311, endPoint y: 487, distance: 271.6
click at [40, 440] on button "Close" at bounding box center [49, 495] width 86 height 55
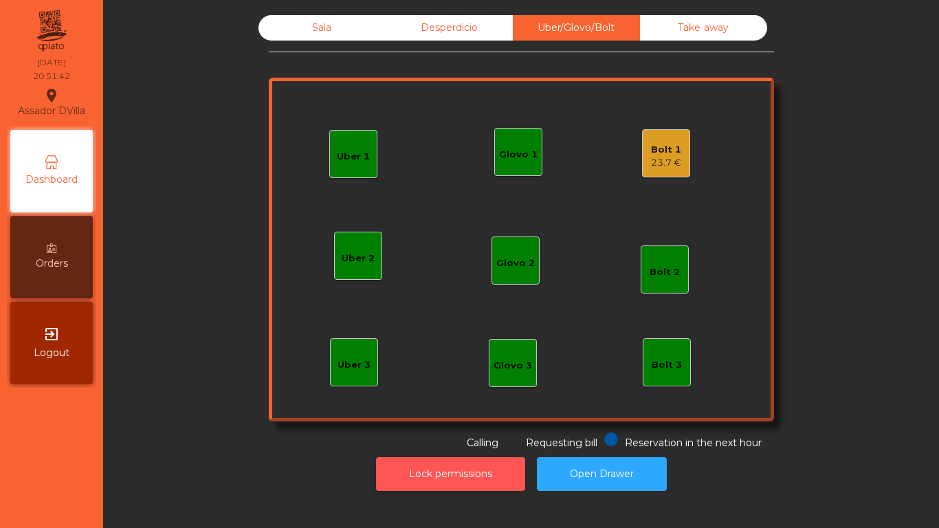
click at [421, 440] on button "Lock permissions" at bounding box center [450, 474] width 149 height 34
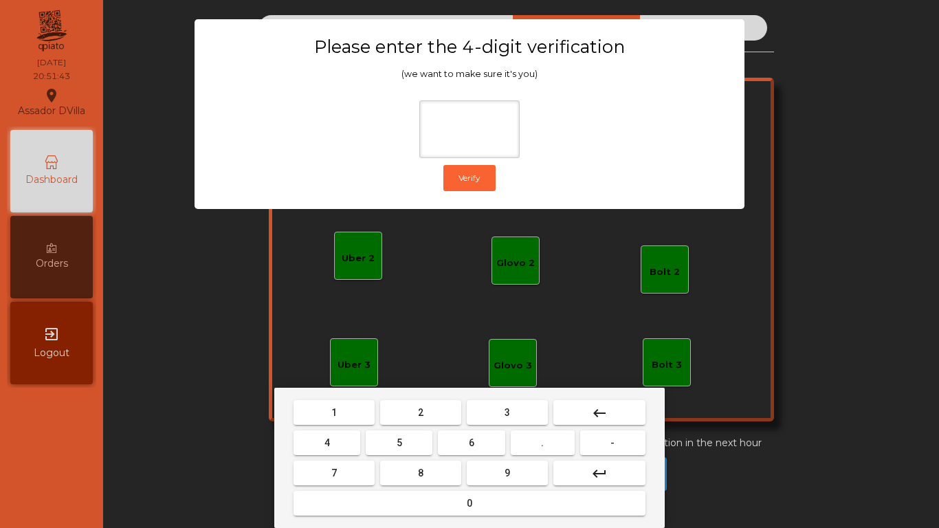
click at [417, 411] on button "2" at bounding box center [420, 412] width 81 height 25
click at [328, 436] on button "4" at bounding box center [327, 442] width 67 height 25
click at [456, 440] on button "6" at bounding box center [471, 442] width 67 height 25
click at [481, 440] on mat-keyboard-key "9" at bounding box center [507, 473] width 87 height 30
click at [503, 440] on button "9" at bounding box center [507, 473] width 81 height 25
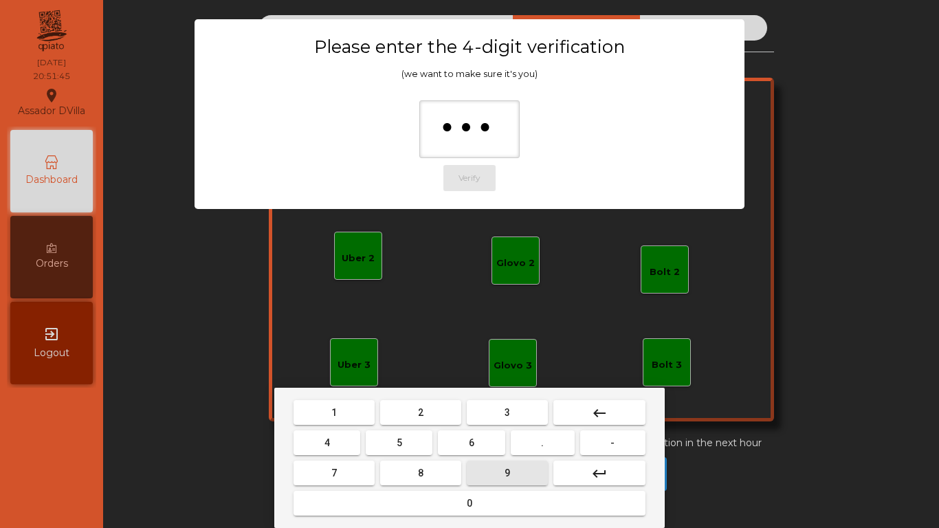
type input "****"
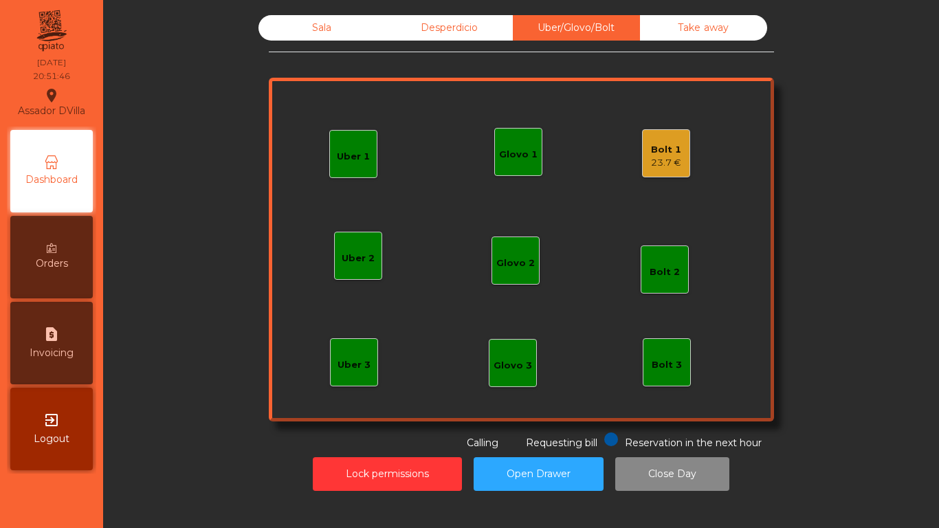
click at [708, 155] on div "Uber 1 Uber 3 Bolt 2 Glovo 2 Uber 2 Glovo 1 Bolt 1 23.7 € Bolt 3 Glovo 3" at bounding box center [521, 250] width 505 height 344
click at [644, 140] on div "Bolt 1 23.7 €" at bounding box center [666, 153] width 48 height 48
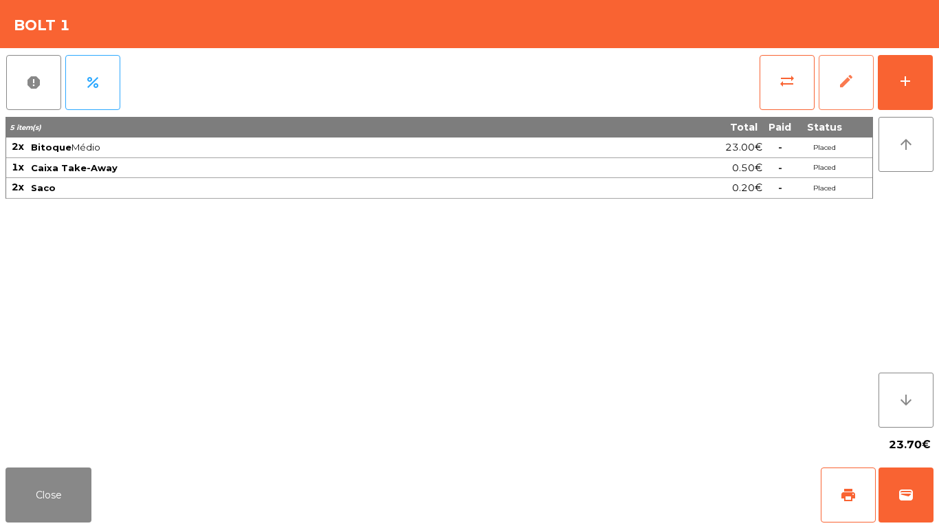
click at [847, 80] on span "edit" at bounding box center [846, 81] width 17 height 17
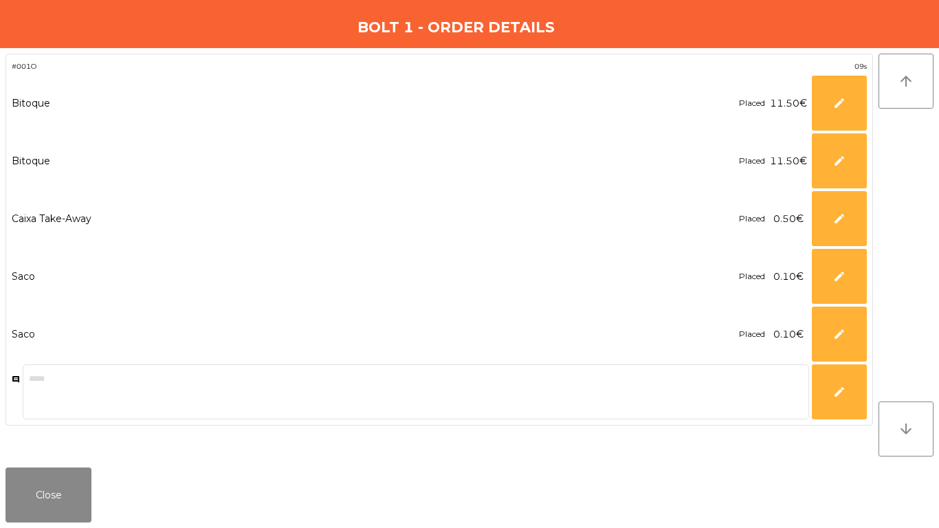
click at [804, 102] on span "11.50€" at bounding box center [788, 103] width 37 height 19
click at [829, 107] on button "edit" at bounding box center [839, 103] width 55 height 55
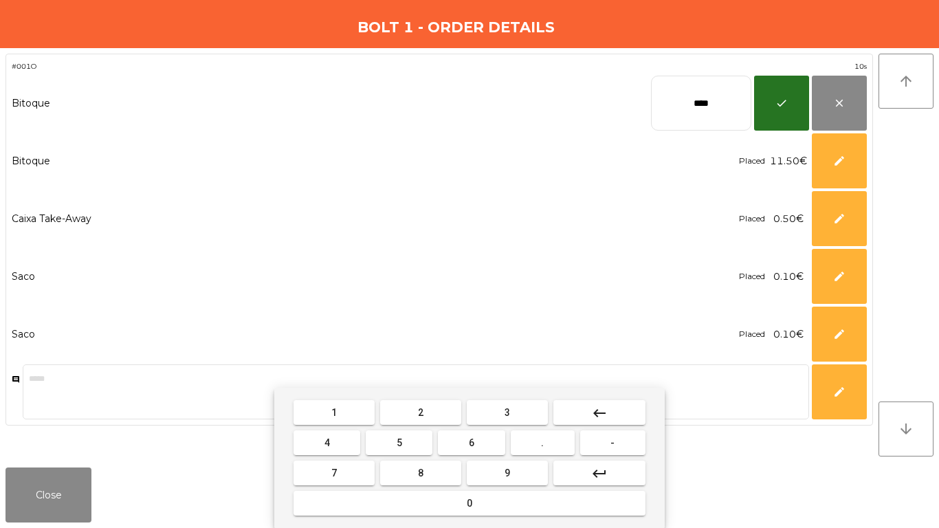
click at [715, 107] on input "****" at bounding box center [701, 103] width 100 height 55
click at [714, 106] on input "****" at bounding box center [701, 103] width 100 height 55
type input "*****"
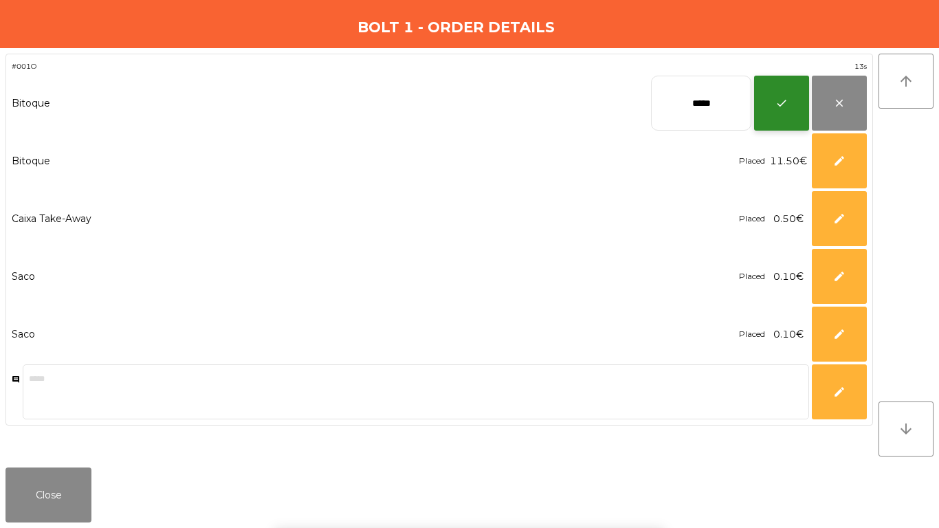
click at [787, 98] on span "check" at bounding box center [782, 103] width 12 height 12
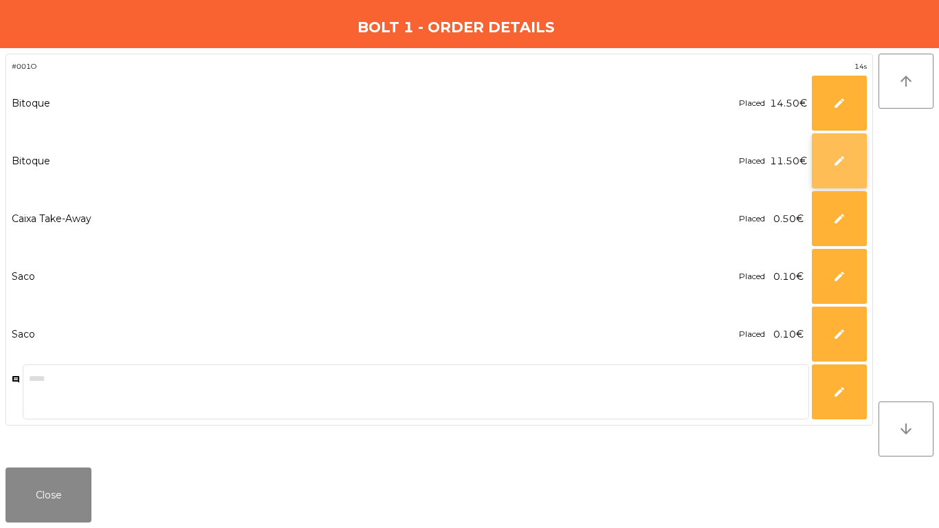
click at [822, 164] on button "edit" at bounding box center [839, 160] width 55 height 55
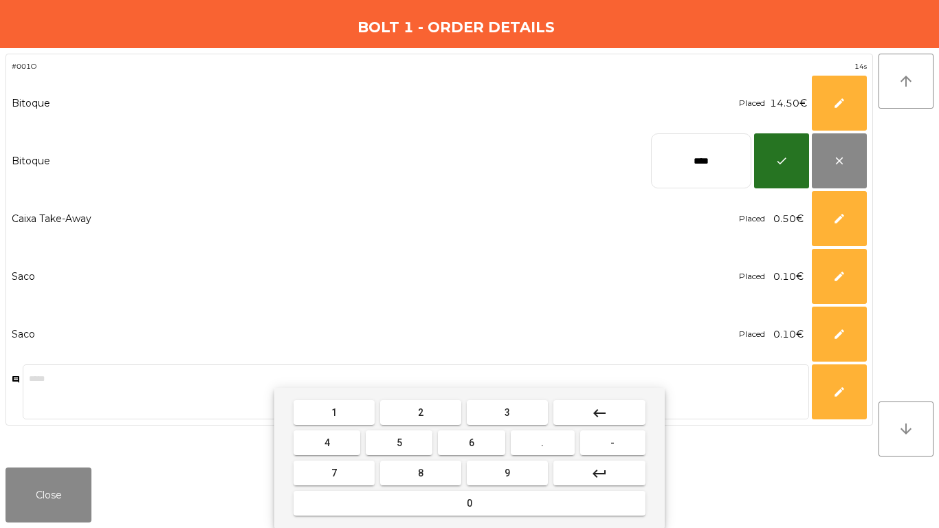
click at [703, 150] on input "****" at bounding box center [701, 160] width 100 height 55
click at [702, 151] on input "****" at bounding box center [701, 160] width 100 height 55
type input "*****"
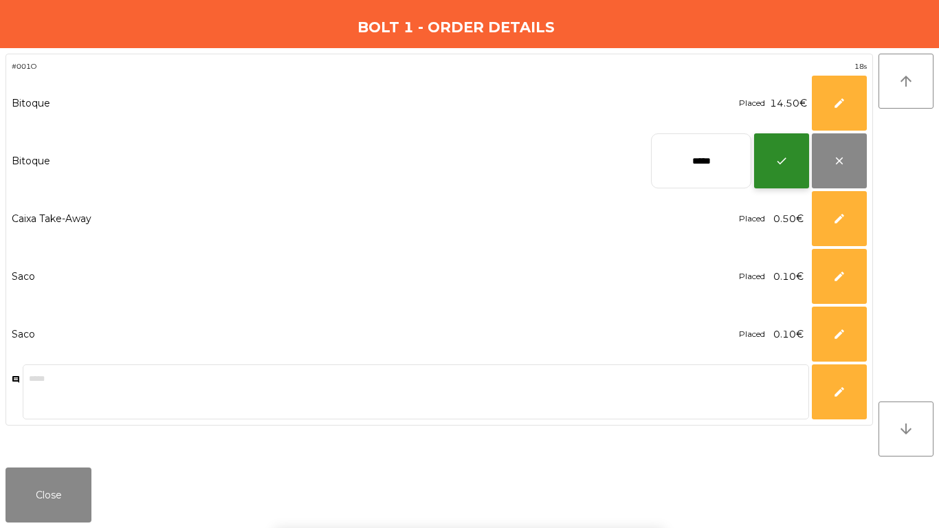
click at [793, 168] on button "check" at bounding box center [781, 160] width 55 height 55
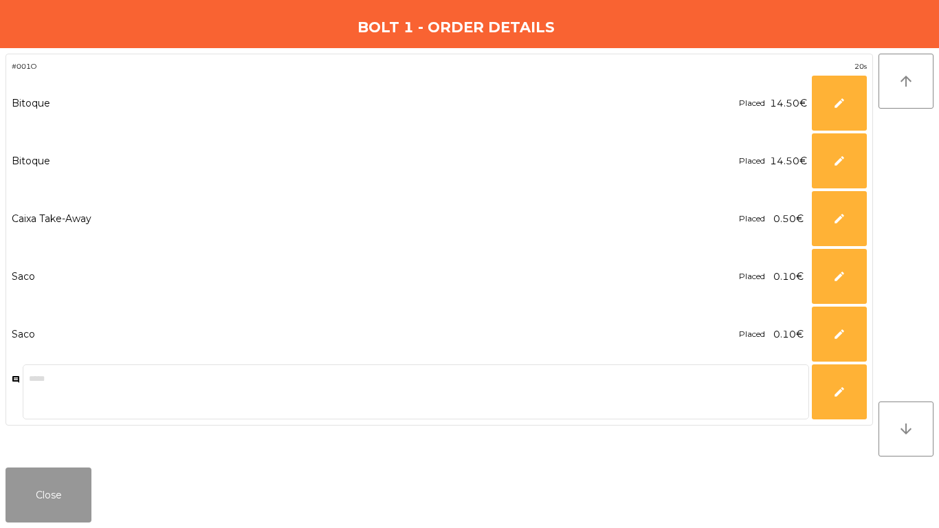
click at [51, 440] on button "Close" at bounding box center [49, 495] width 86 height 55
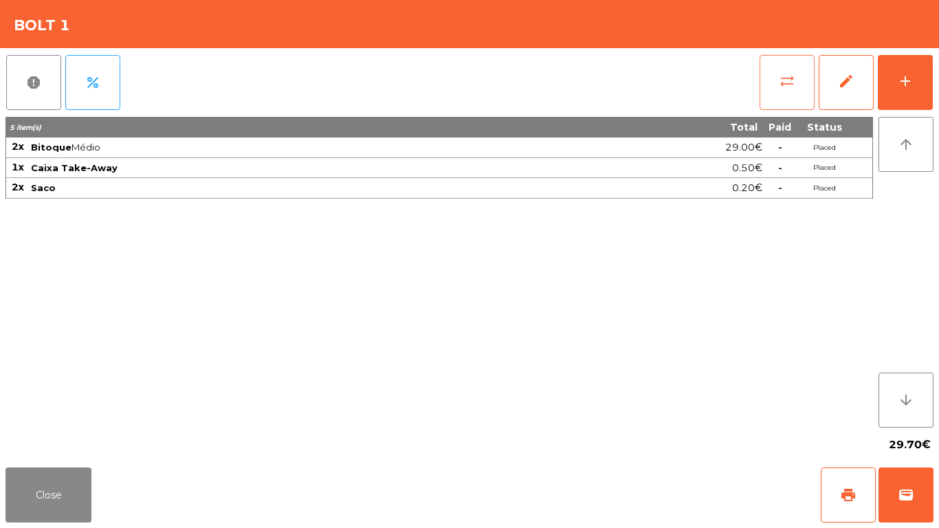
click at [791, 78] on span "sync_alt" at bounding box center [787, 81] width 17 height 17
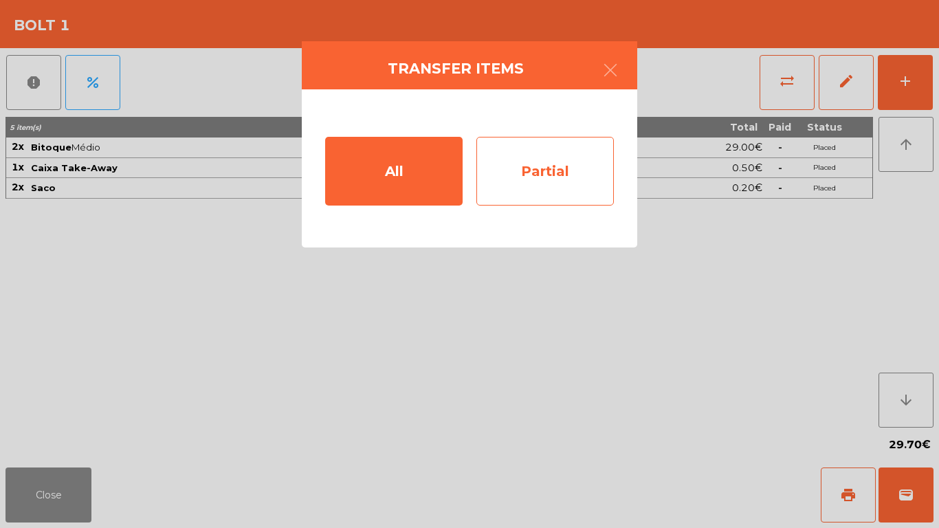
click at [584, 182] on div "Partial" at bounding box center [545, 171] width 138 height 69
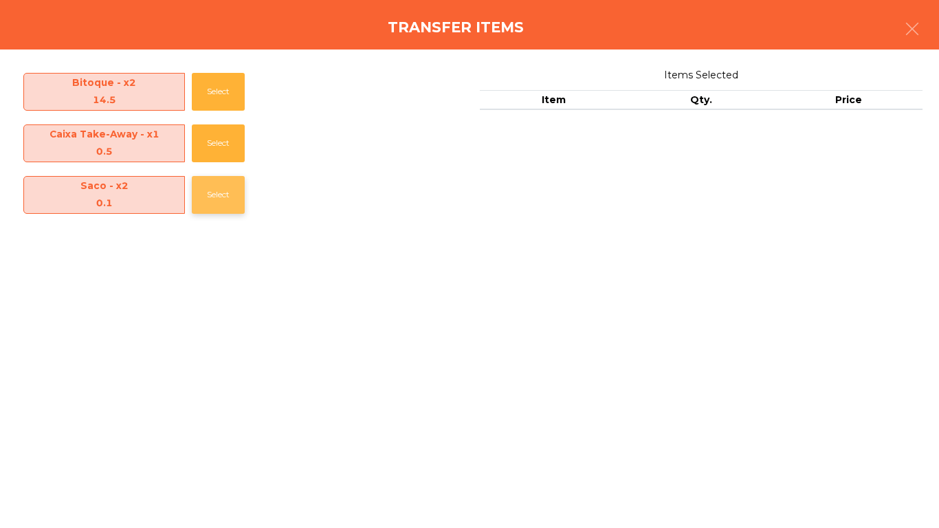
click at [226, 191] on button "Select" at bounding box center [218, 195] width 53 height 38
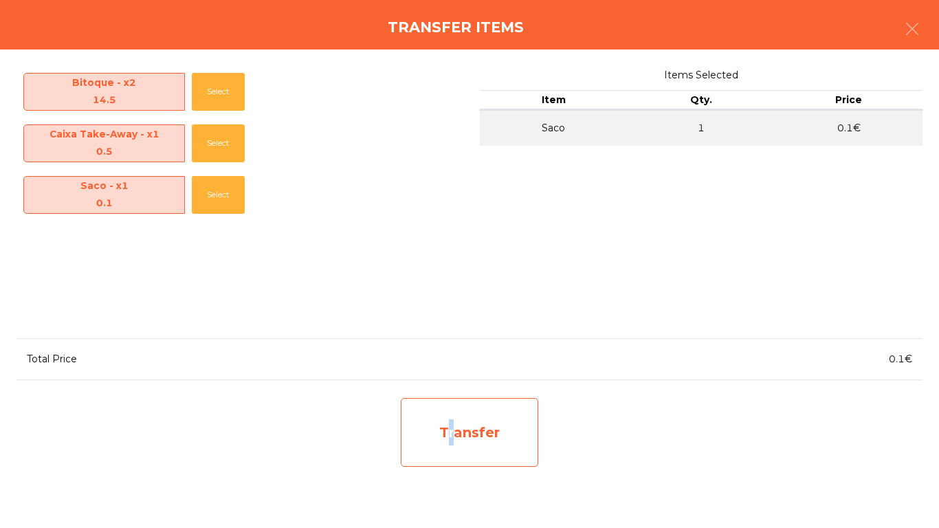
drag, startPoint x: 443, startPoint y: 416, endPoint x: 450, endPoint y: 408, distance: 10.3
click at [450, 408] on div "Transfer" at bounding box center [470, 432] width 138 height 69
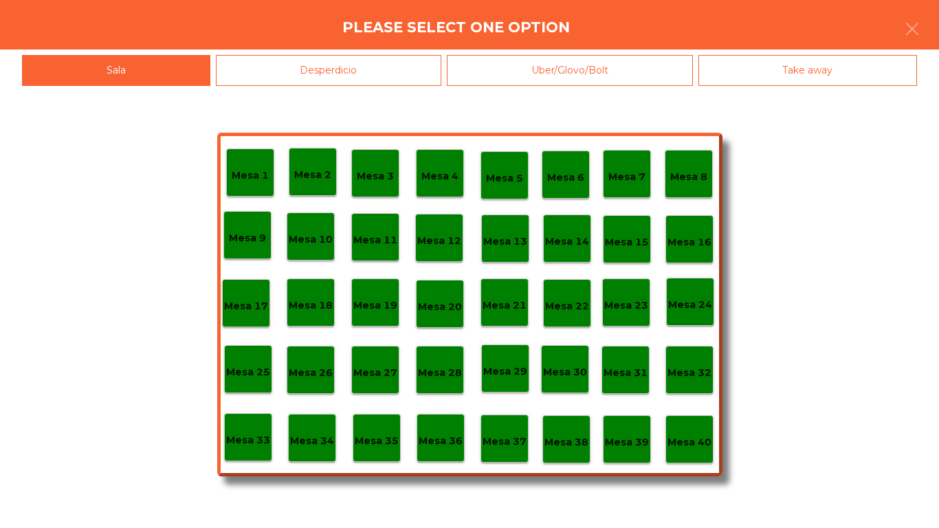
click at [369, 77] on div "Desperdicio" at bounding box center [329, 70] width 226 height 31
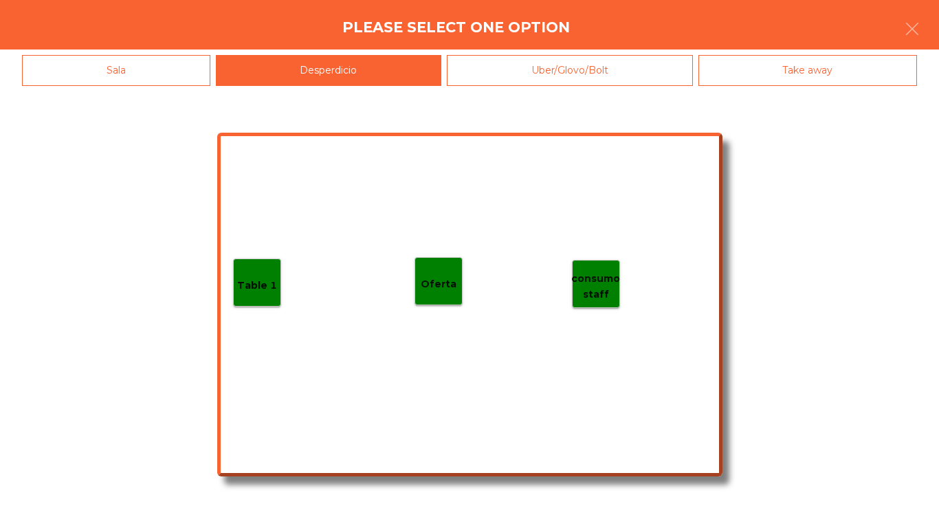
click at [259, 279] on p "Table 1" at bounding box center [257, 286] width 40 height 16
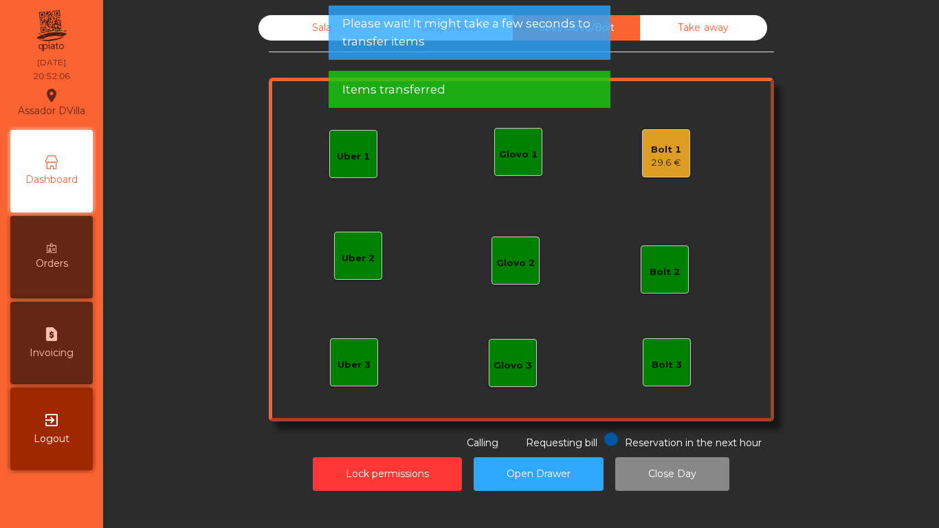
click at [677, 152] on div "Bolt 1 29.6 €" at bounding box center [666, 153] width 48 height 48
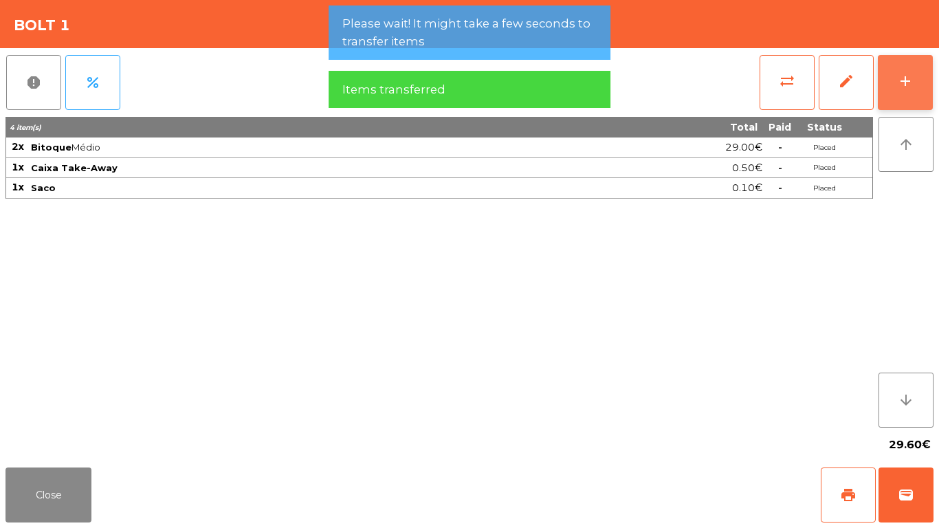
click at [899, 74] on div "add" at bounding box center [905, 81] width 17 height 17
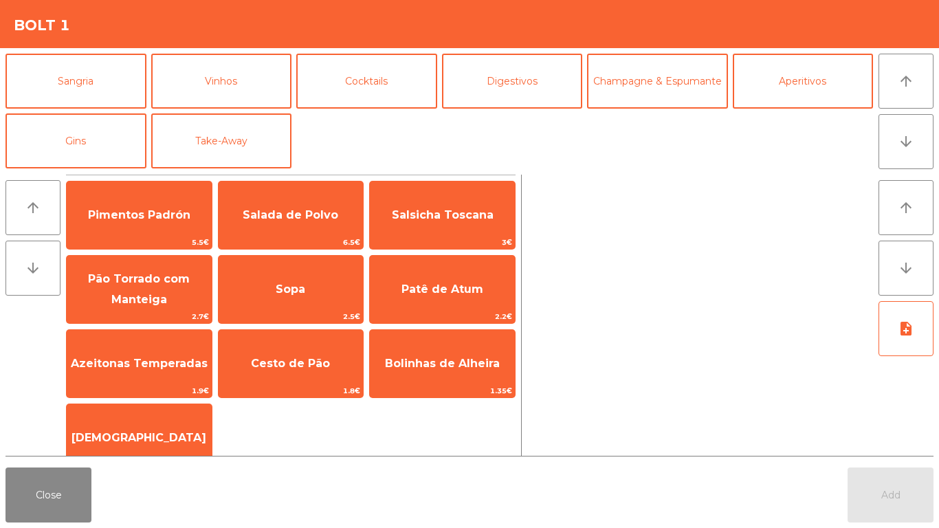
click at [315, 133] on div "Entradas Petiscos Carnes Peixe [GEOGRAPHIC_DATA] do Dia Prato Vegetariano Prato…" at bounding box center [440, 111] width 868 height 115
click at [246, 149] on button "Take-Away" at bounding box center [221, 140] width 141 height 55
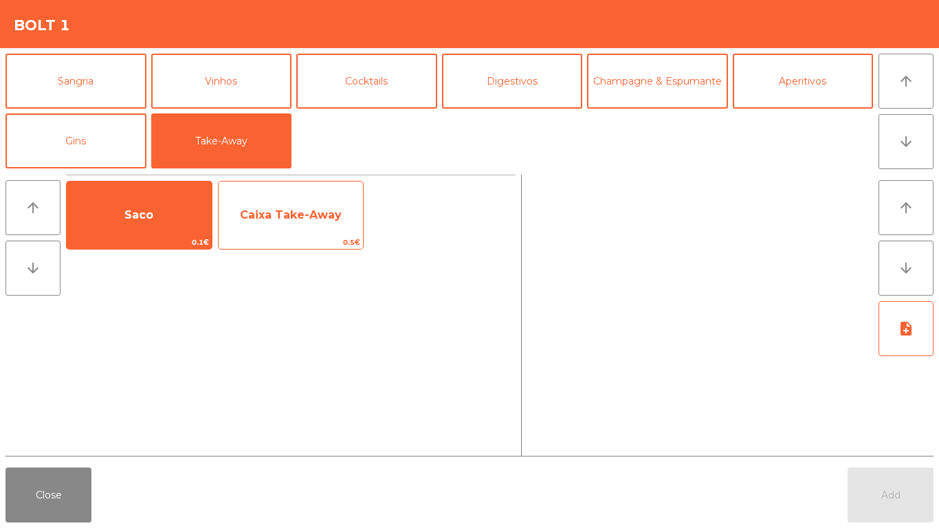
click at [278, 208] on span "Caixa Take-Away" at bounding box center [291, 214] width 102 height 13
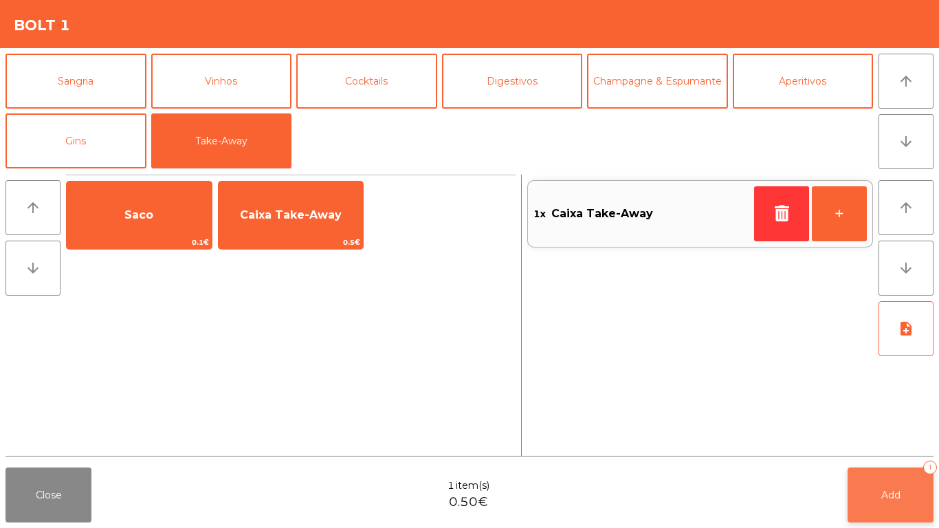
click at [883, 440] on span "Add" at bounding box center [890, 495] width 19 height 12
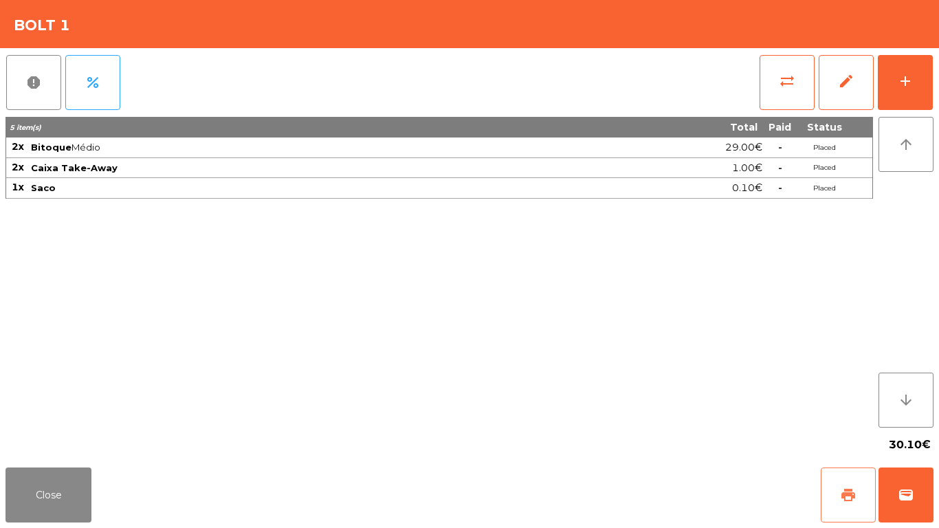
click at [831, 440] on button "print" at bounding box center [848, 495] width 55 height 55
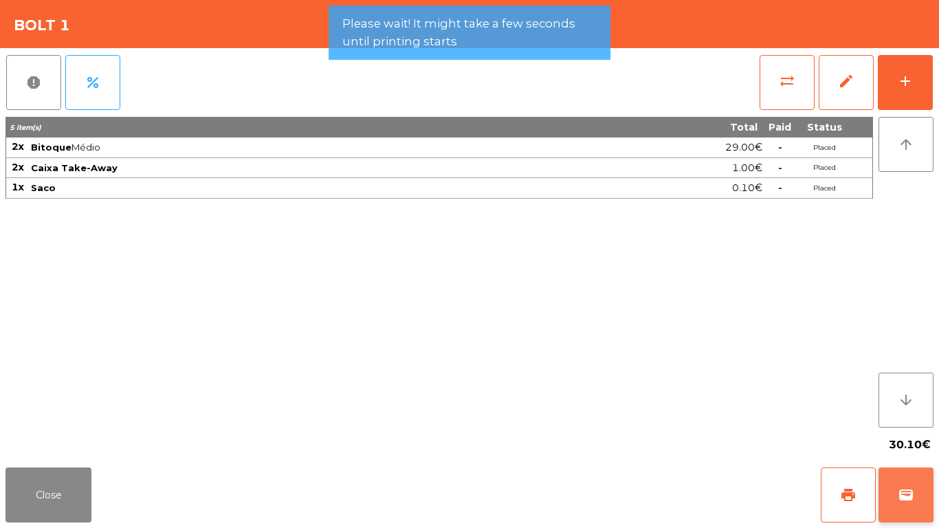
click at [927, 440] on button "wallet" at bounding box center [906, 495] width 55 height 55
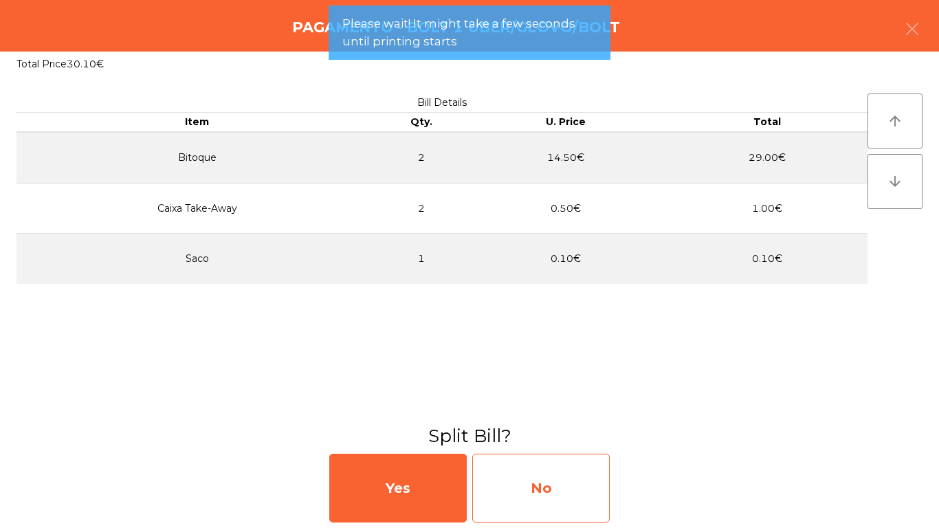
click at [584, 440] on div "No" at bounding box center [541, 488] width 138 height 69
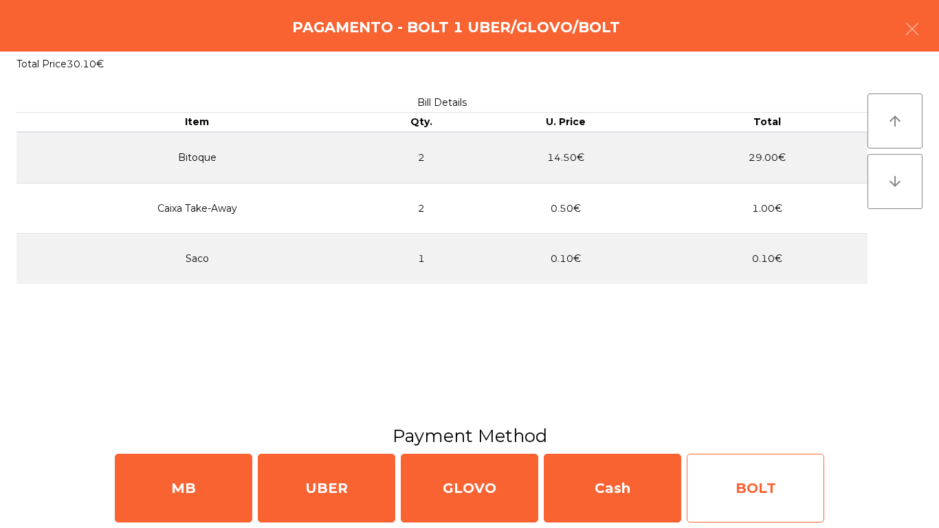
click at [735, 440] on div "BOLT" at bounding box center [756, 488] width 138 height 69
select select "**"
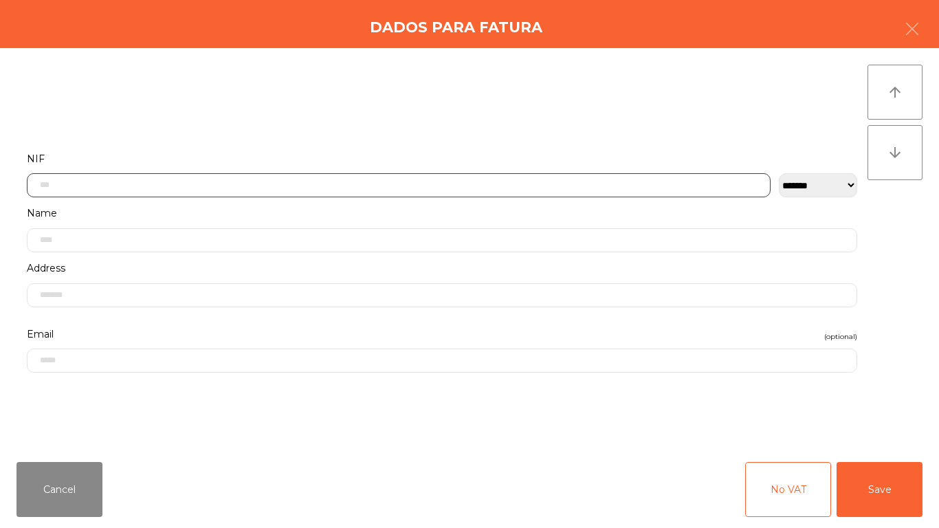
click at [515, 182] on input "text" at bounding box center [399, 185] width 744 height 24
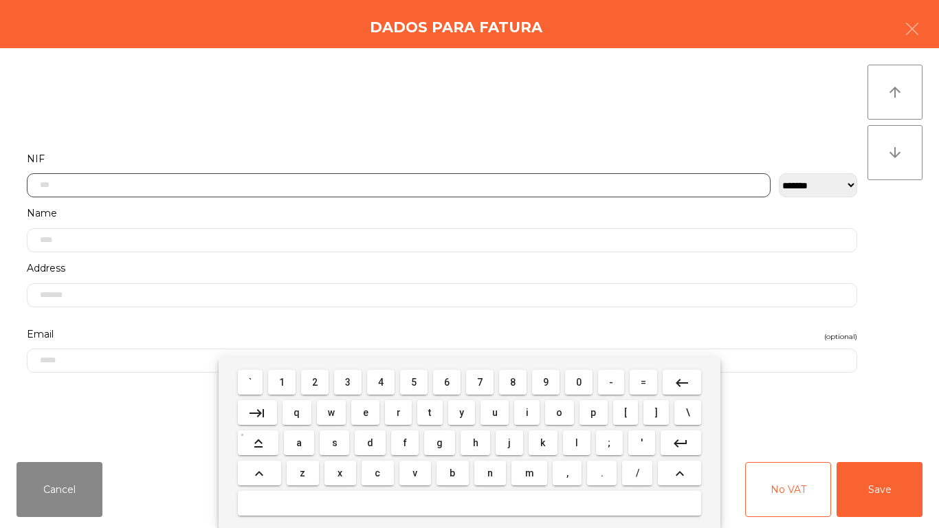
scroll to position [84, 0]
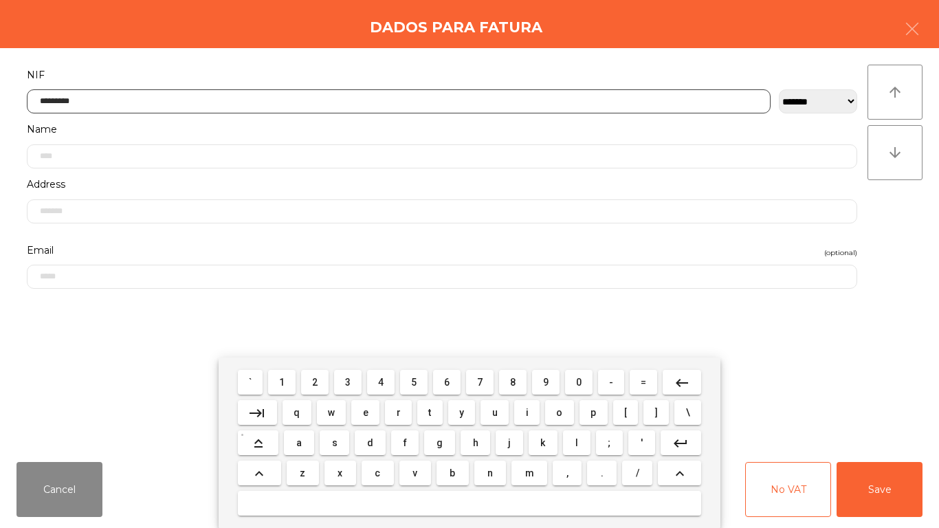
type input "*********"
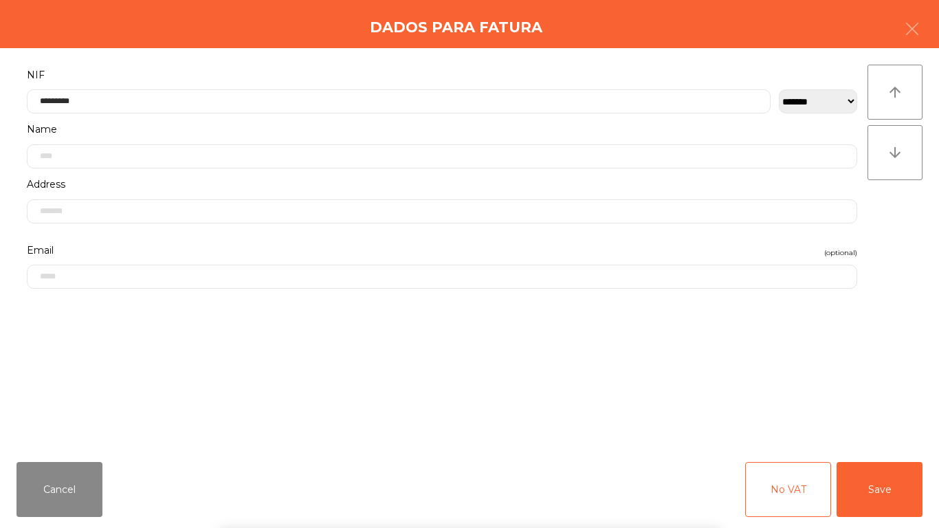
click at [837, 427] on div "` 1 2 3 4 5 6 7 8 9 0 - = keyboard_backspace keyboard_tab q w e r t y u i o p […" at bounding box center [469, 443] width 939 height 171
click at [863, 440] on button "Save" at bounding box center [880, 489] width 86 height 55
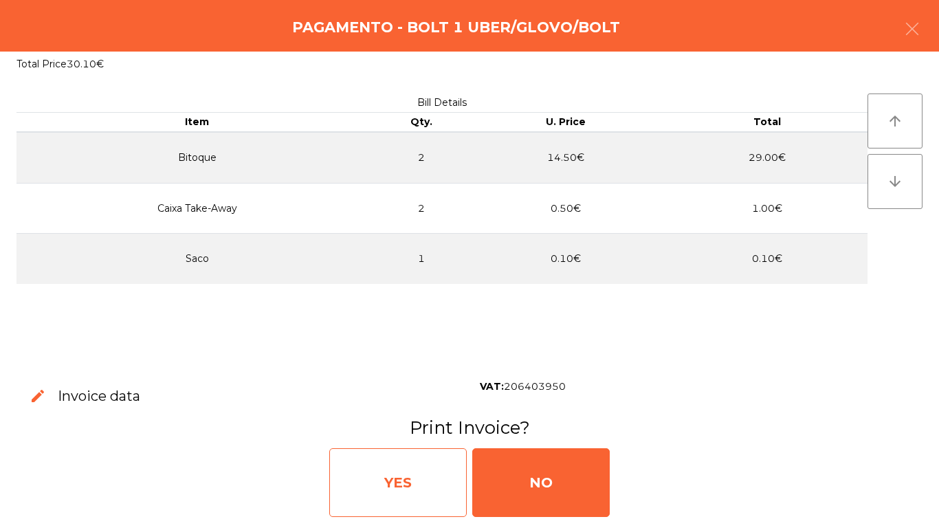
click at [377, 440] on div "YES" at bounding box center [398, 482] width 138 height 69
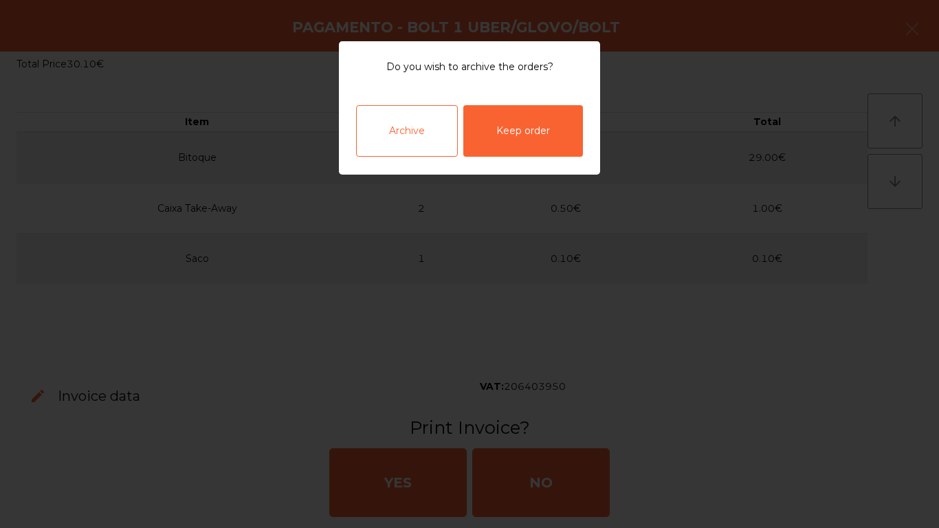
click at [405, 146] on div "Archive" at bounding box center [407, 131] width 102 height 52
